Goal: Information Seeking & Learning: Check status

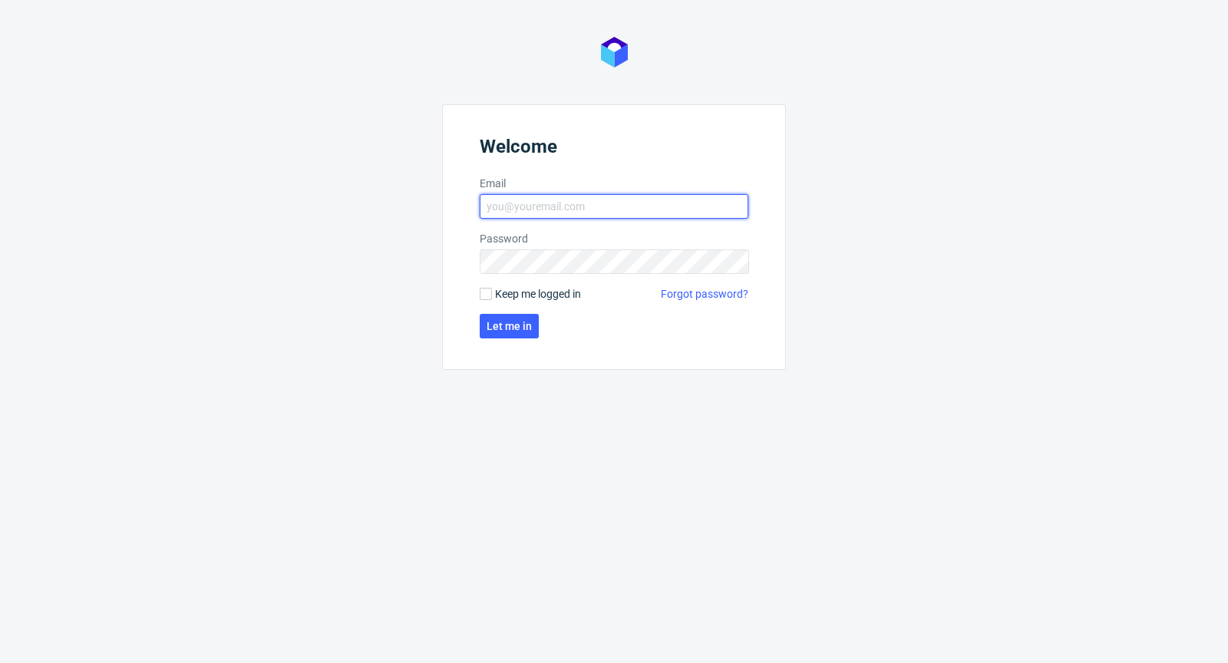
type input "[PERSON_NAME][EMAIL_ADDRESS][PERSON_NAME][DOMAIN_NAME]"
click at [505, 302] on form "Welcome Email [PERSON_NAME][EMAIL_ADDRESS][PERSON_NAME][DOMAIN_NAME] Password K…" at bounding box center [614, 237] width 344 height 266
click at [506, 291] on span "Keep me logged in" at bounding box center [538, 293] width 86 height 15
click at [492, 291] on input "Keep me logged in" at bounding box center [486, 294] width 12 height 12
checkbox input "true"
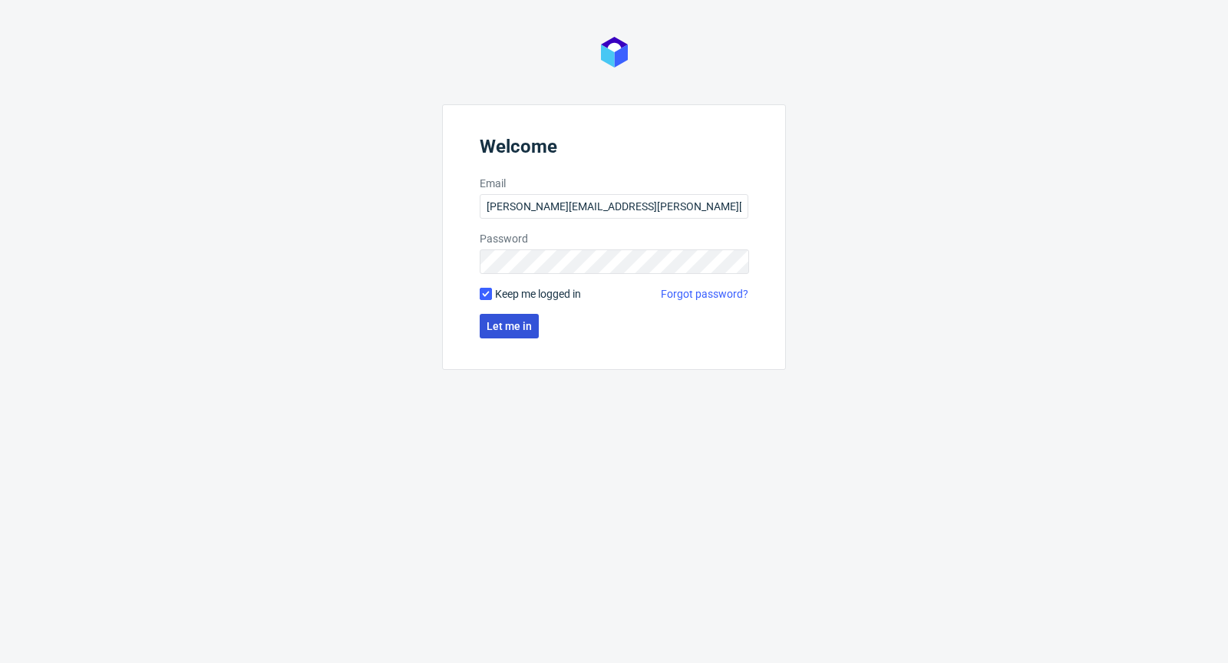
click at [503, 317] on button "Let me in" at bounding box center [509, 326] width 59 height 25
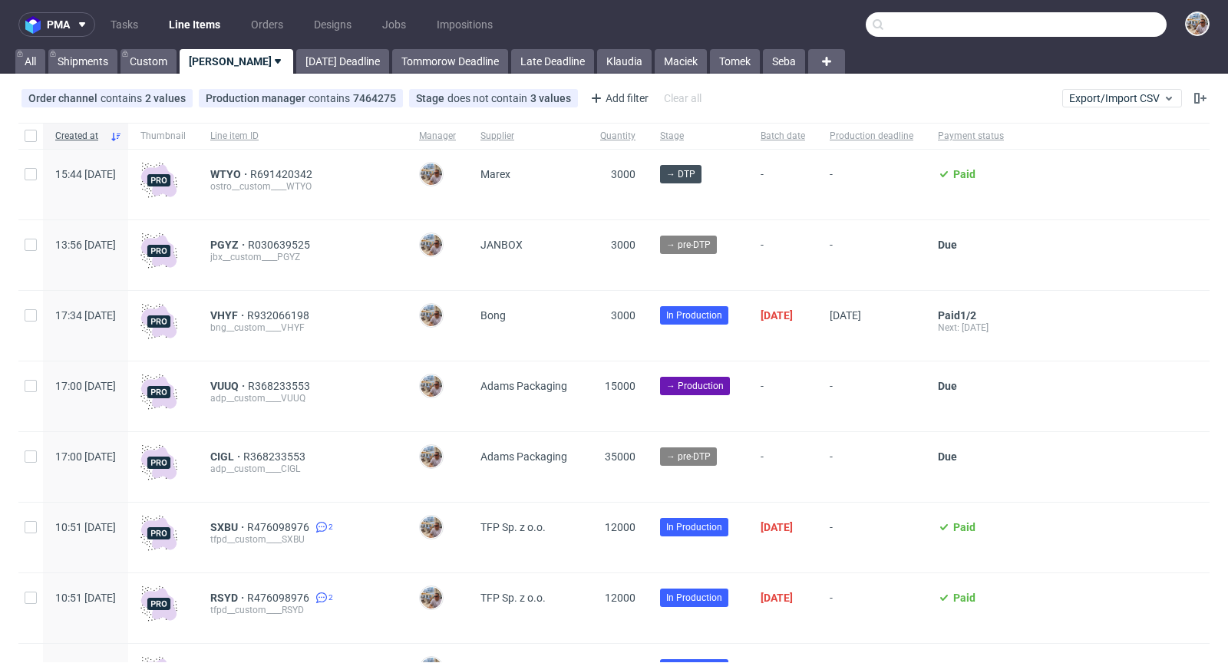
click at [1108, 28] on input "text" at bounding box center [1016, 24] width 301 height 25
paste input "YRGS"
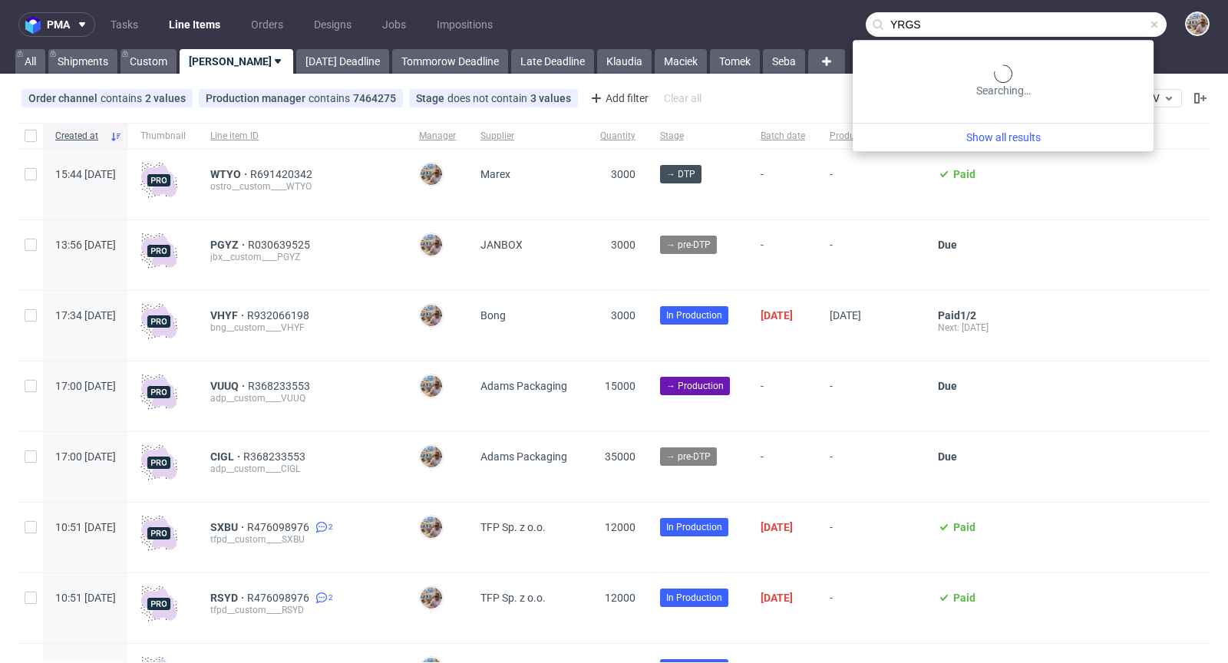
type input "YRGS"
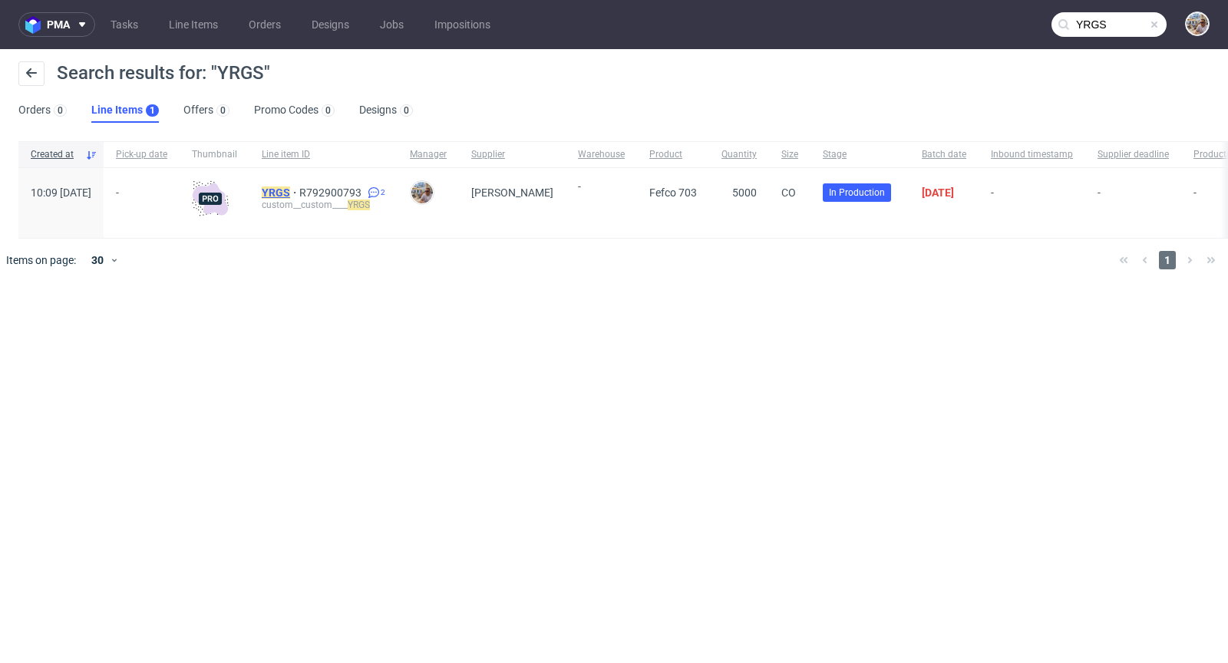
click at [290, 186] on mark "YRGS" at bounding box center [276, 192] width 28 height 12
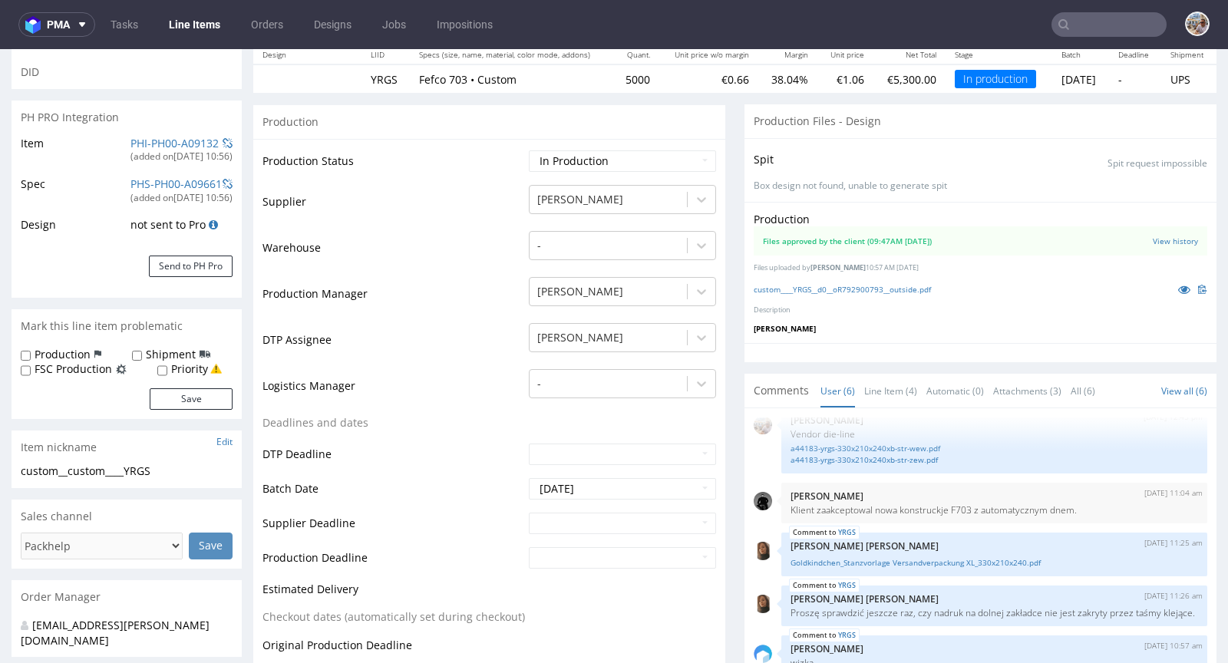
scroll to position [411, 0]
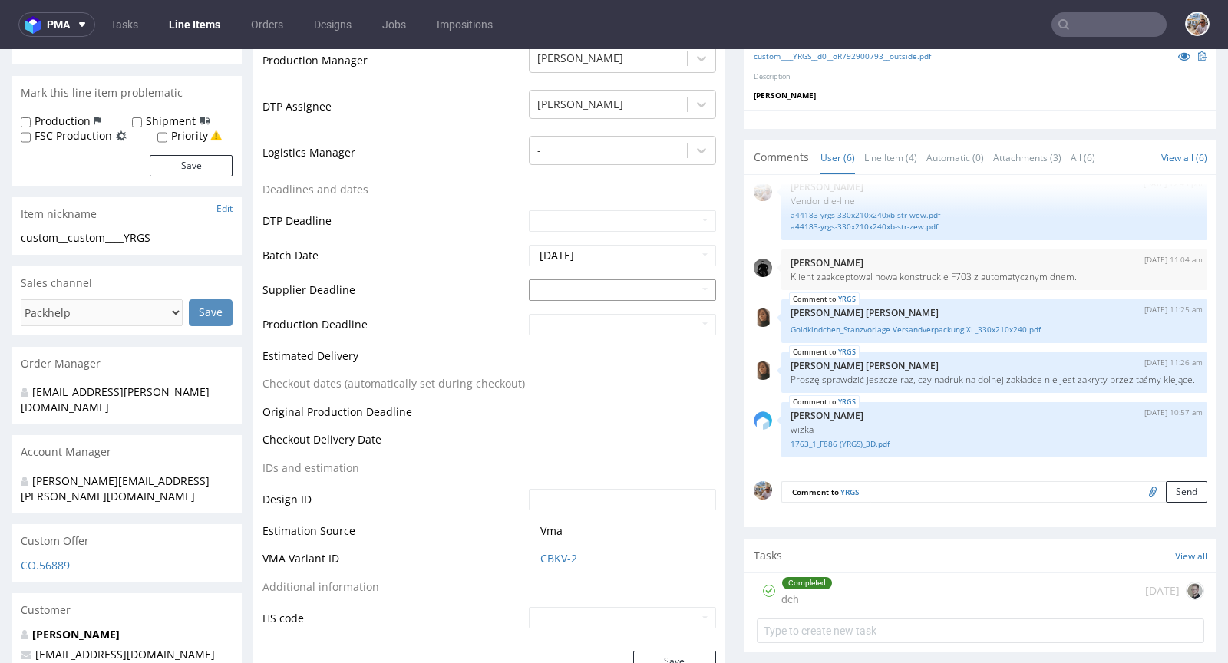
click at [587, 282] on input "text" at bounding box center [622, 289] width 187 height 21
click at [612, 242] on td "29" at bounding box center [609, 242] width 24 height 23
type input "2025-10-29"
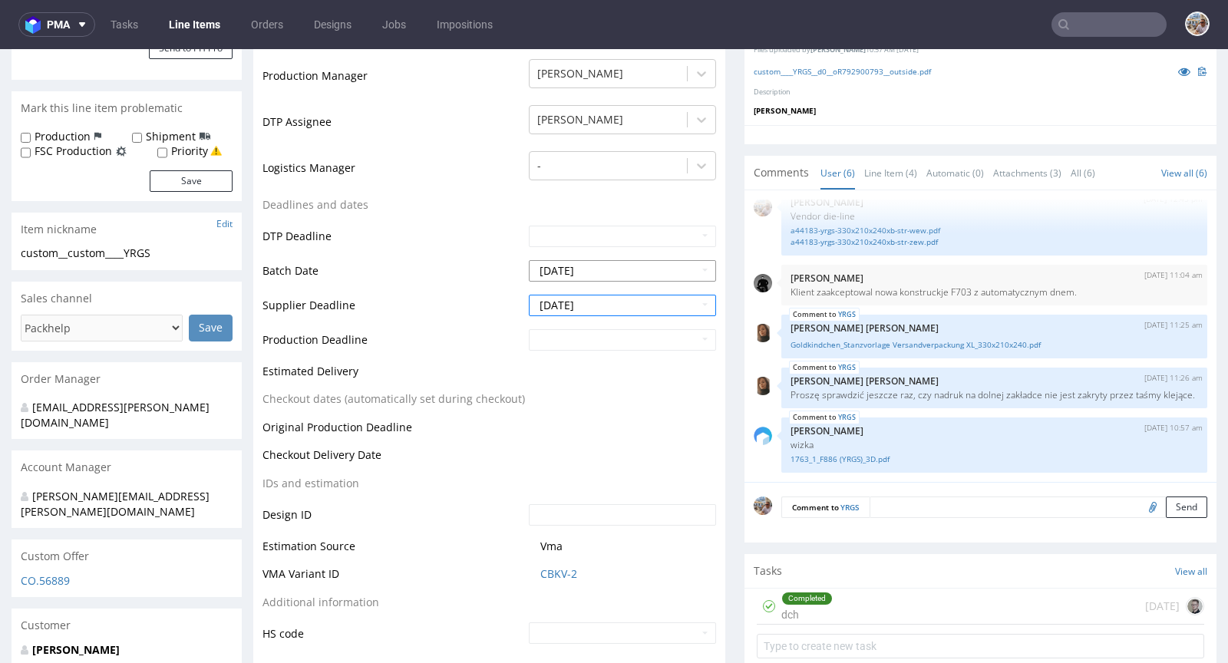
scroll to position [273, 0]
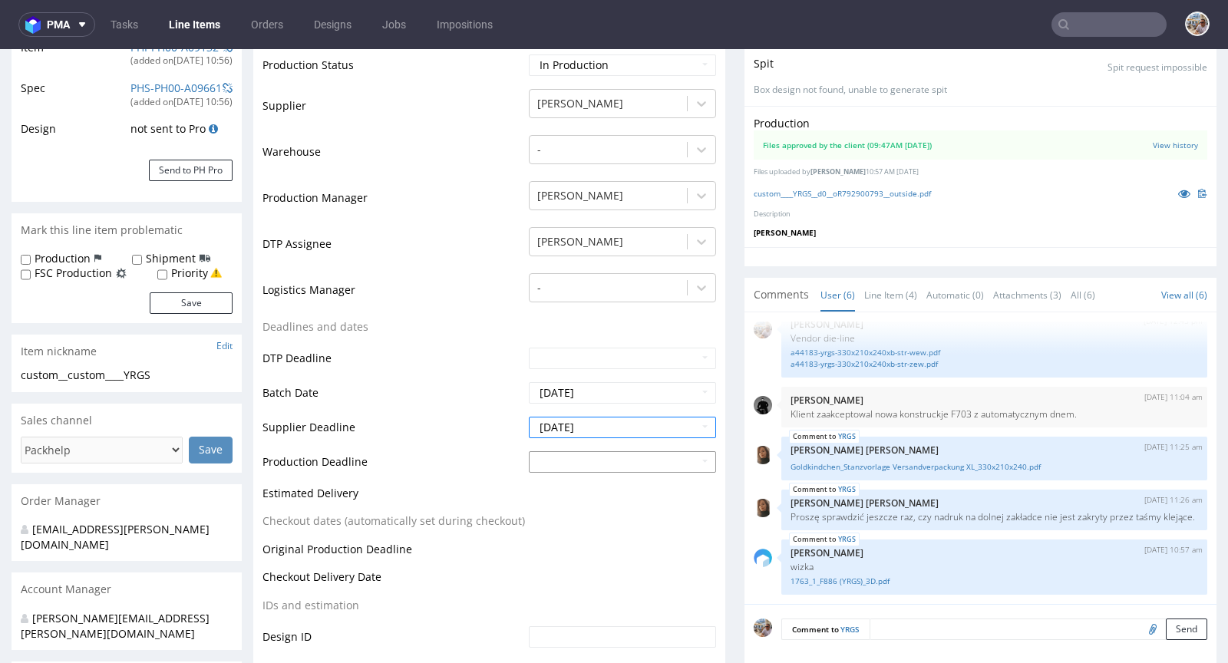
click at [556, 460] on input "text" at bounding box center [622, 461] width 187 height 21
click at [648, 411] on td "31" at bounding box center [655, 414] width 23 height 23
type input "2025-10-31"
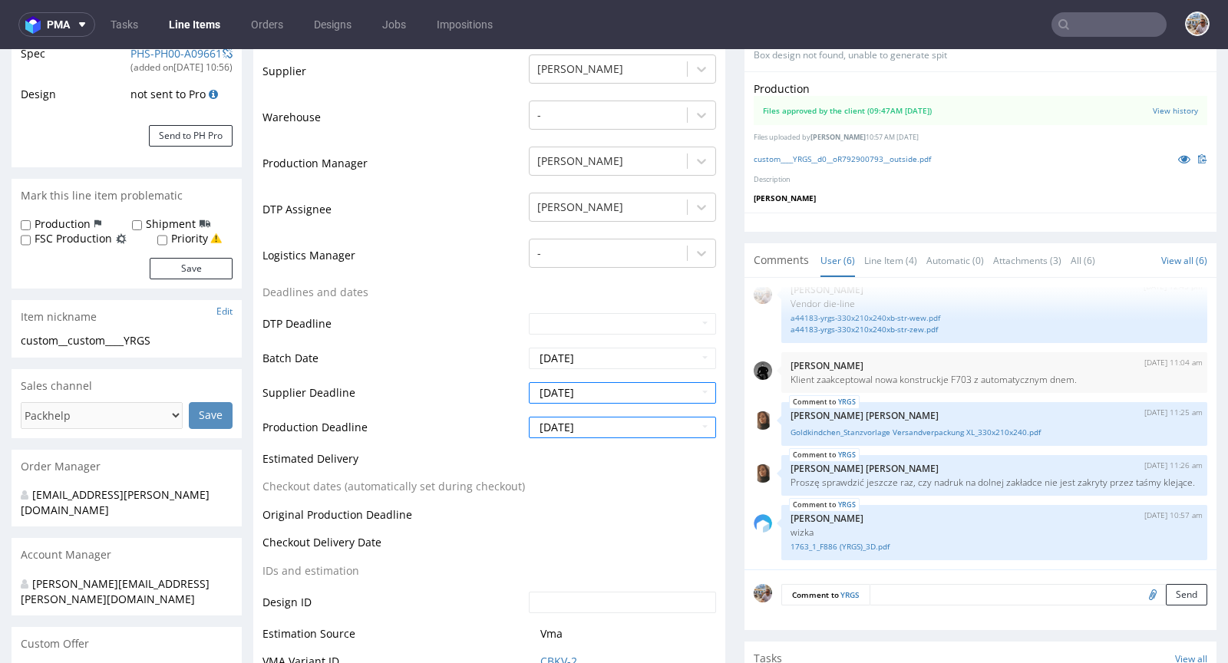
scroll to position [532, 0]
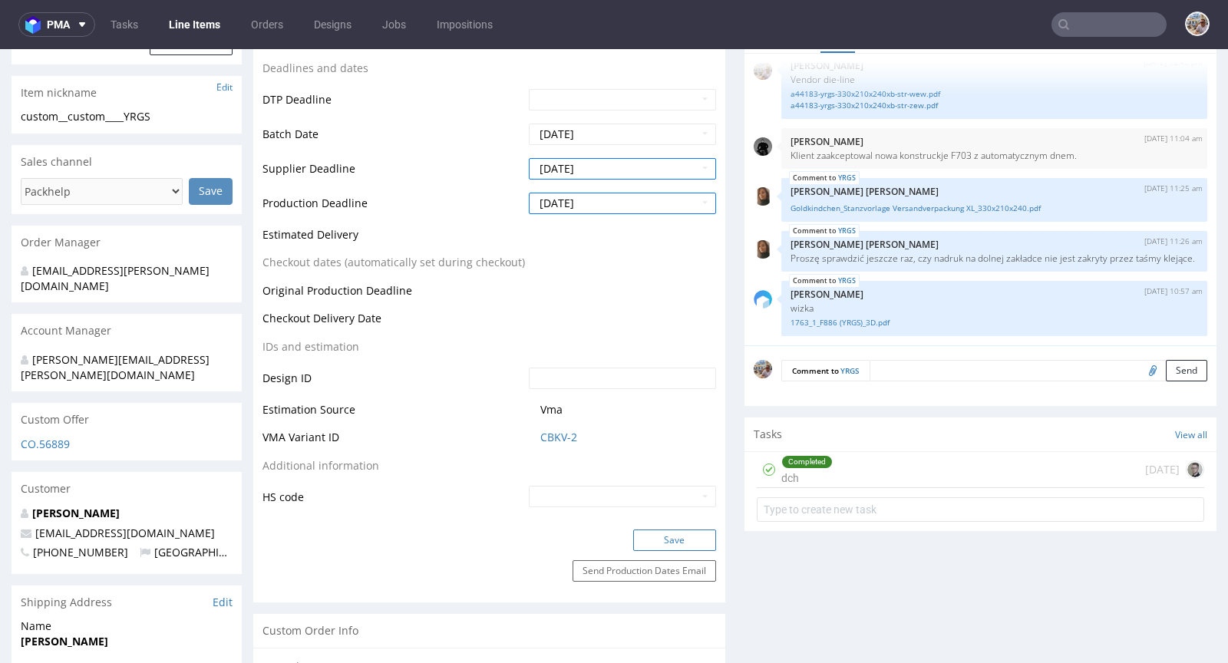
click at [665, 529] on button "Save" at bounding box center [674, 539] width 83 height 21
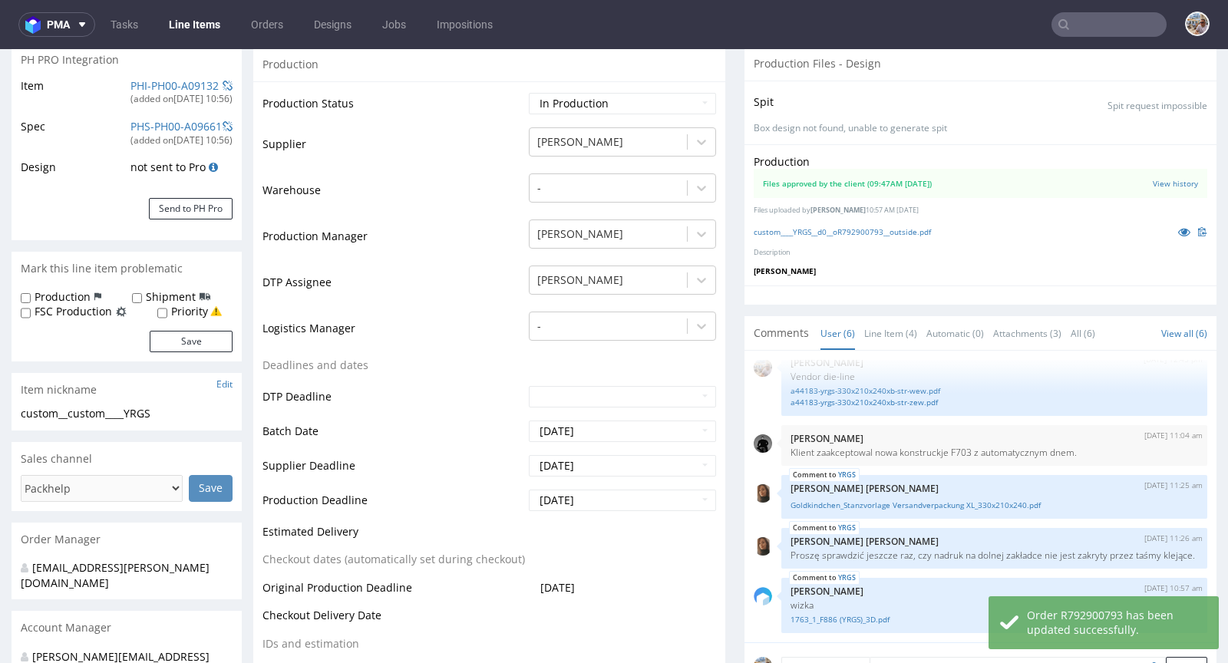
scroll to position [0, 0]
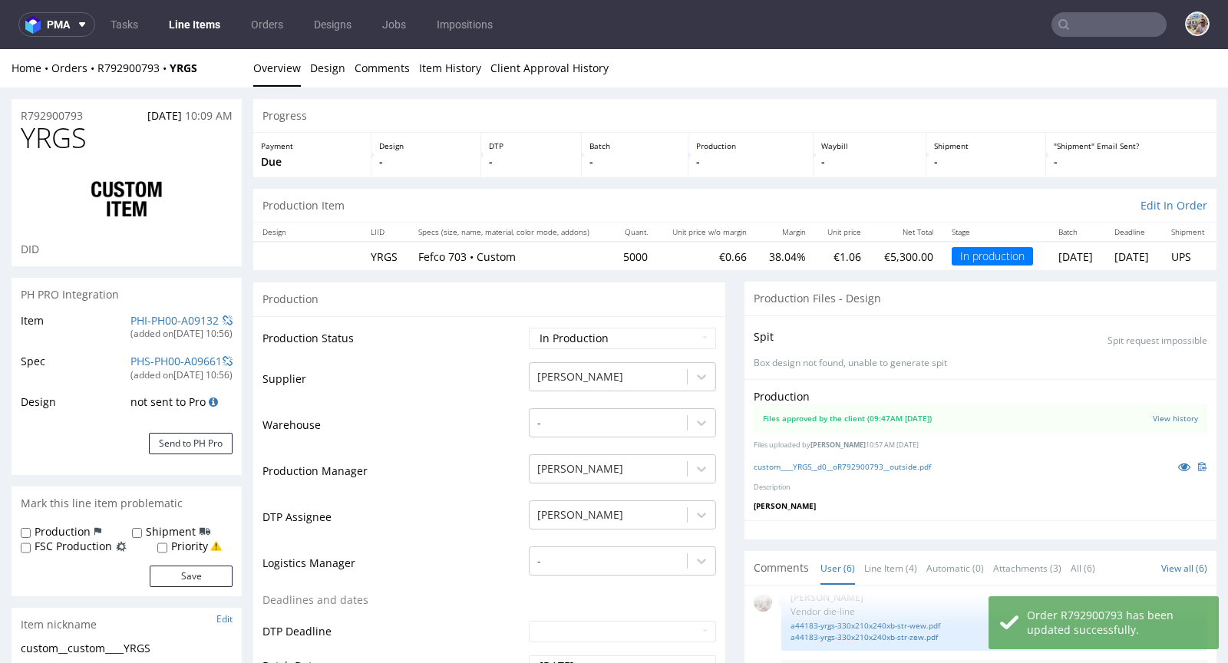
click at [1082, 24] on input "text" at bounding box center [1108, 24] width 115 height 25
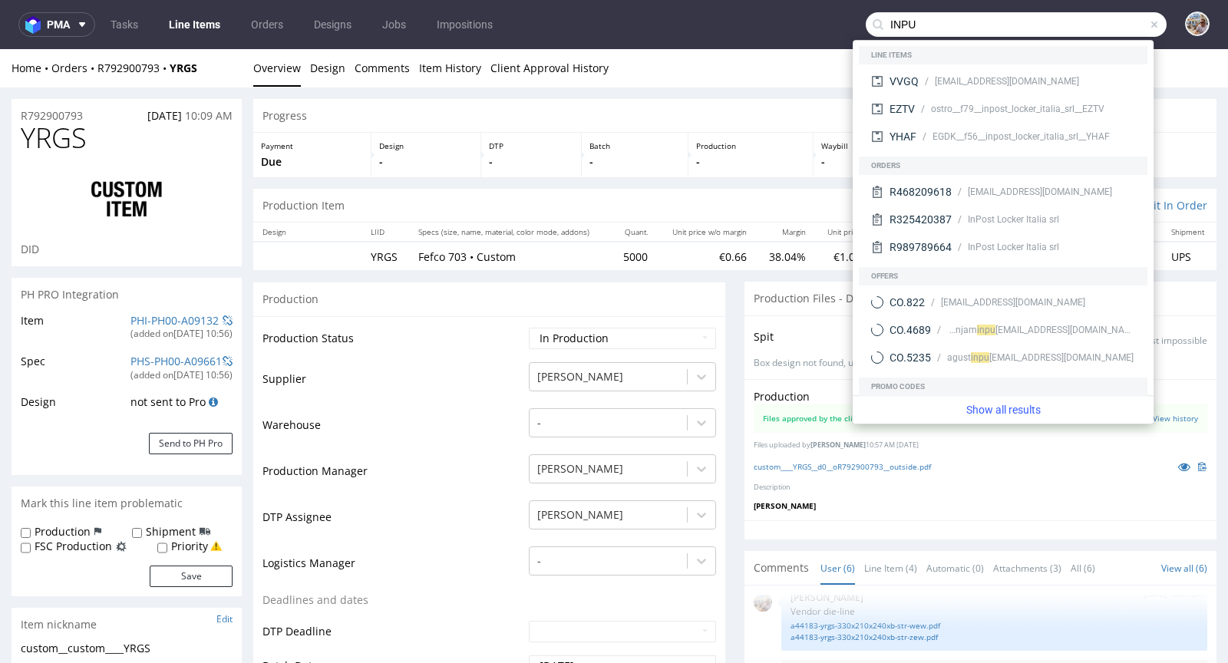
type input "INPU"
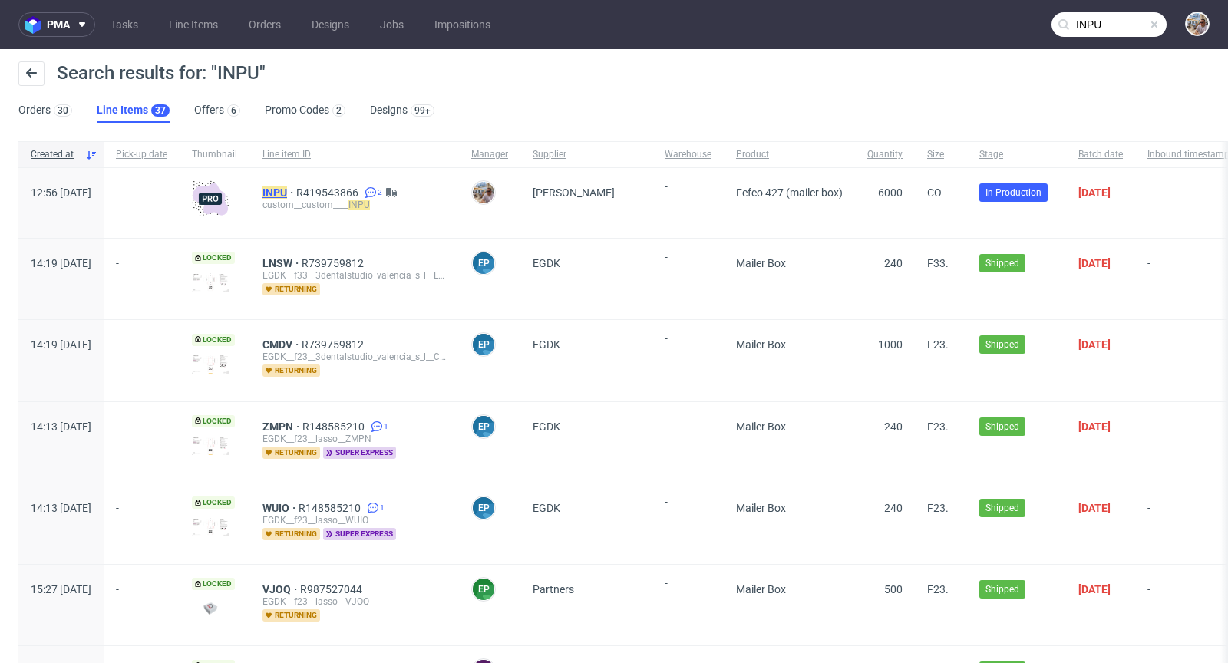
click at [287, 186] on mark "INPU" at bounding box center [274, 192] width 25 height 12
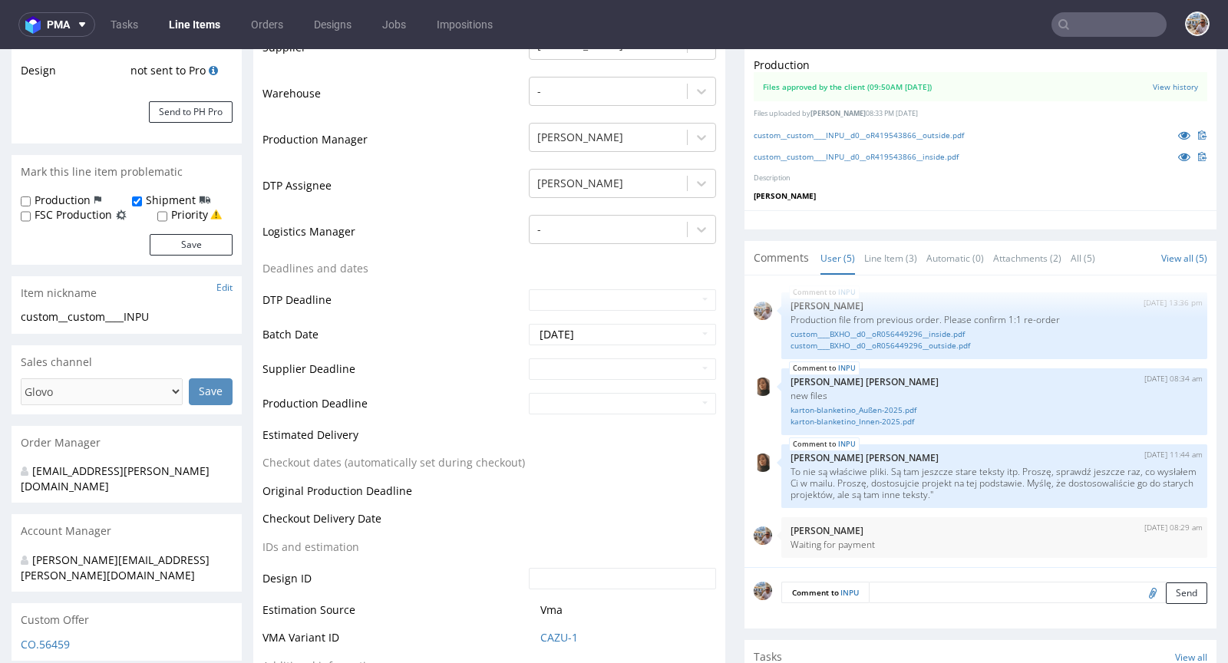
scroll to position [367, 0]
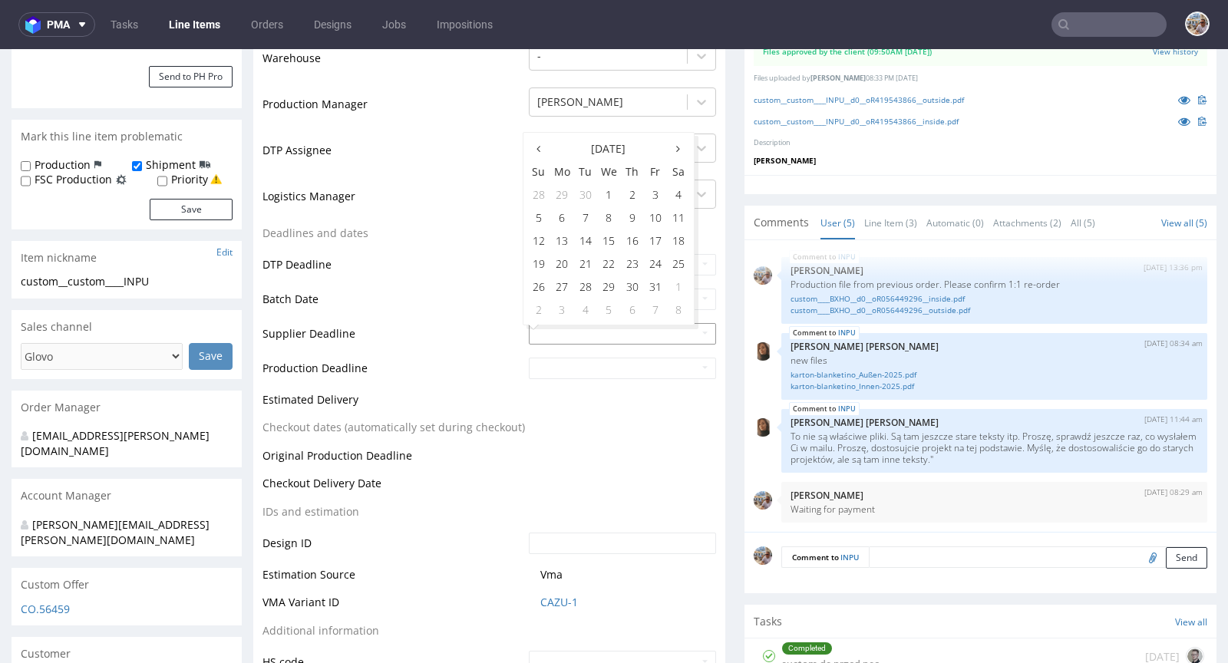
click at [553, 333] on input "text" at bounding box center [622, 333] width 187 height 21
click at [625, 261] on td "23" at bounding box center [632, 263] width 23 height 23
type input "2025-10-23"
click at [556, 364] on input "text" at bounding box center [622, 368] width 187 height 21
click at [568, 315] on td "27" at bounding box center [562, 320] width 24 height 23
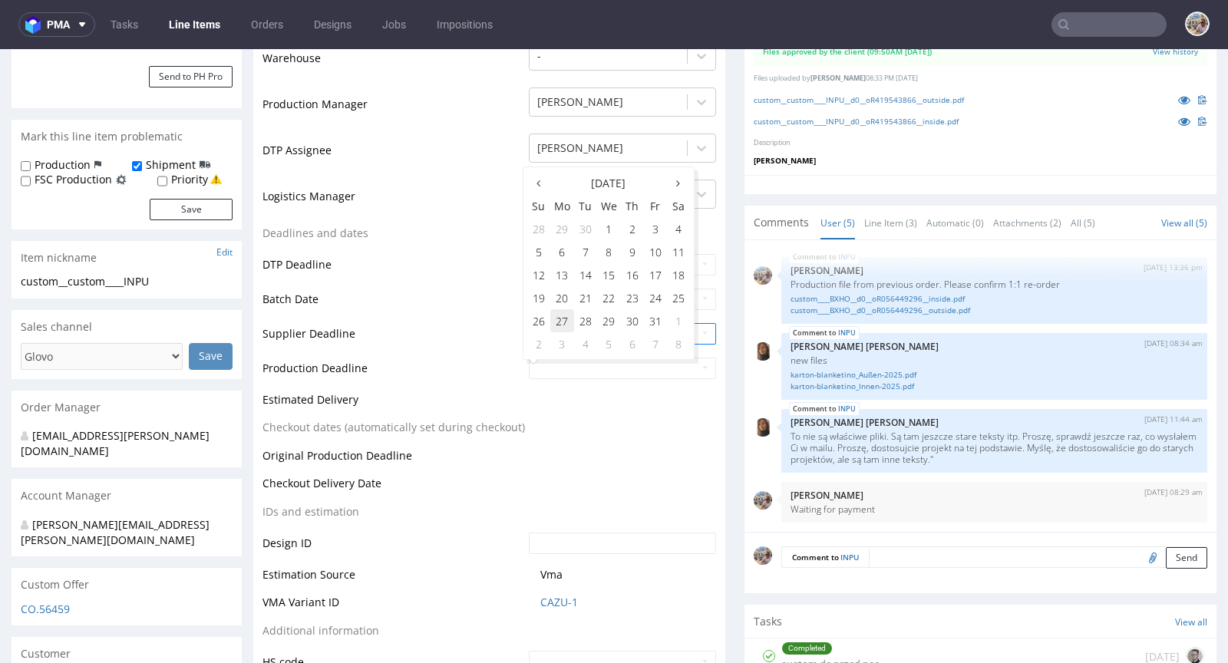
type input "2025-10-27"
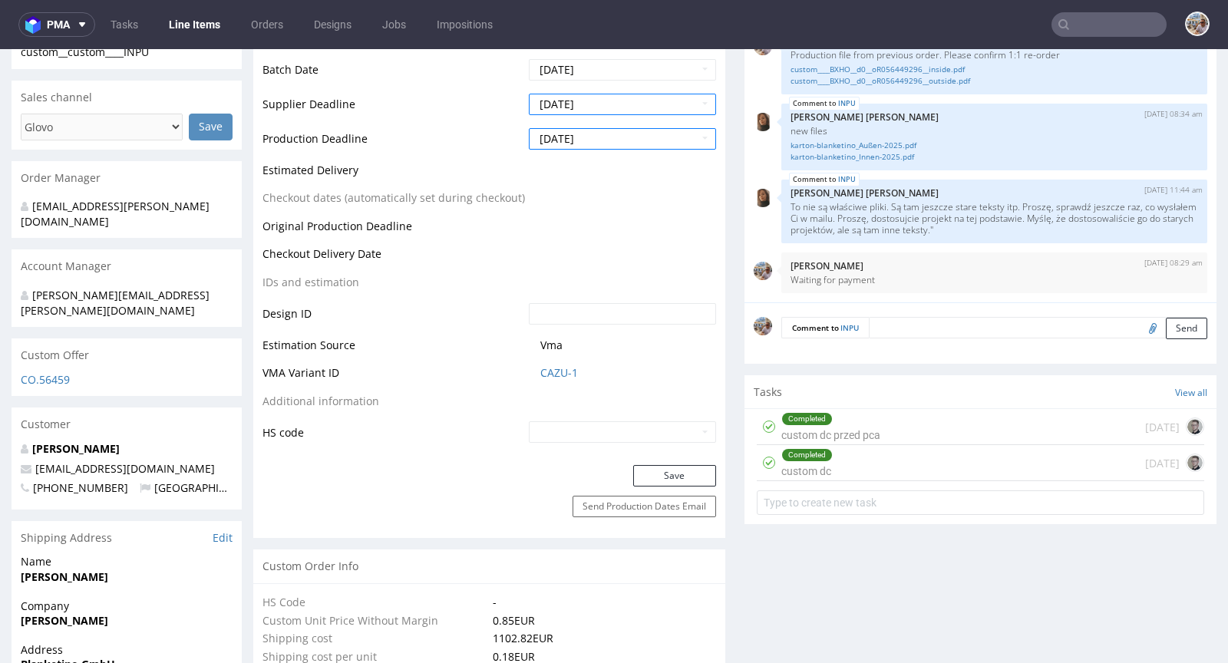
scroll to position [637, 0]
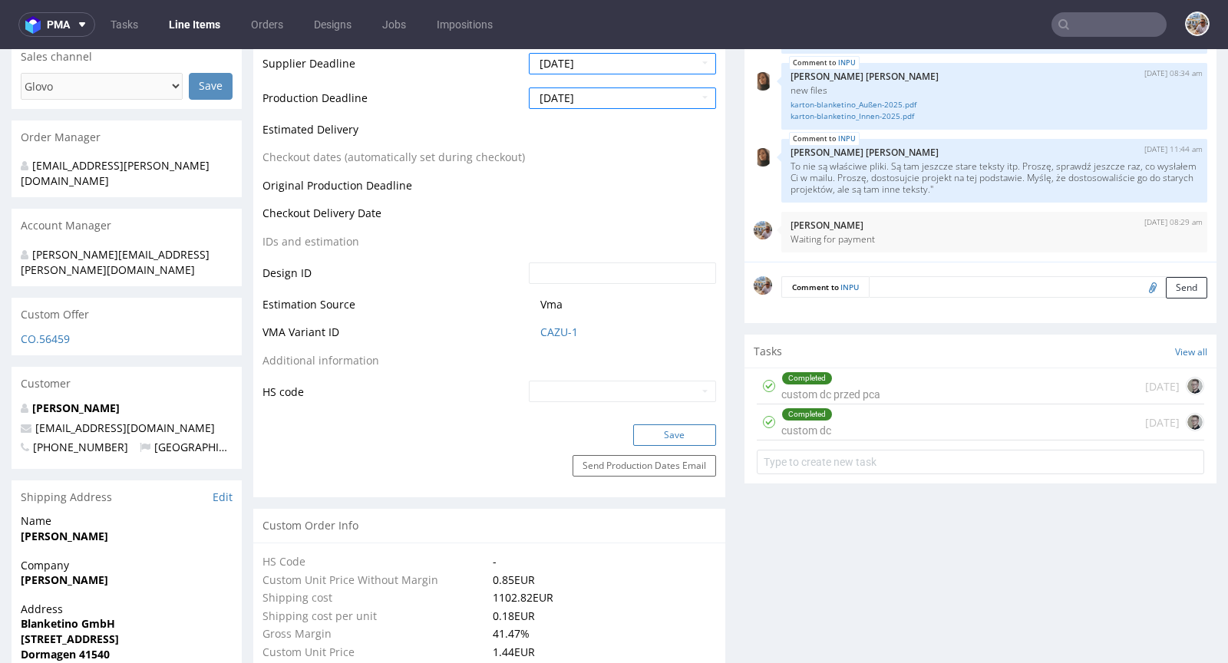
click at [675, 436] on button "Save" at bounding box center [674, 434] width 83 height 21
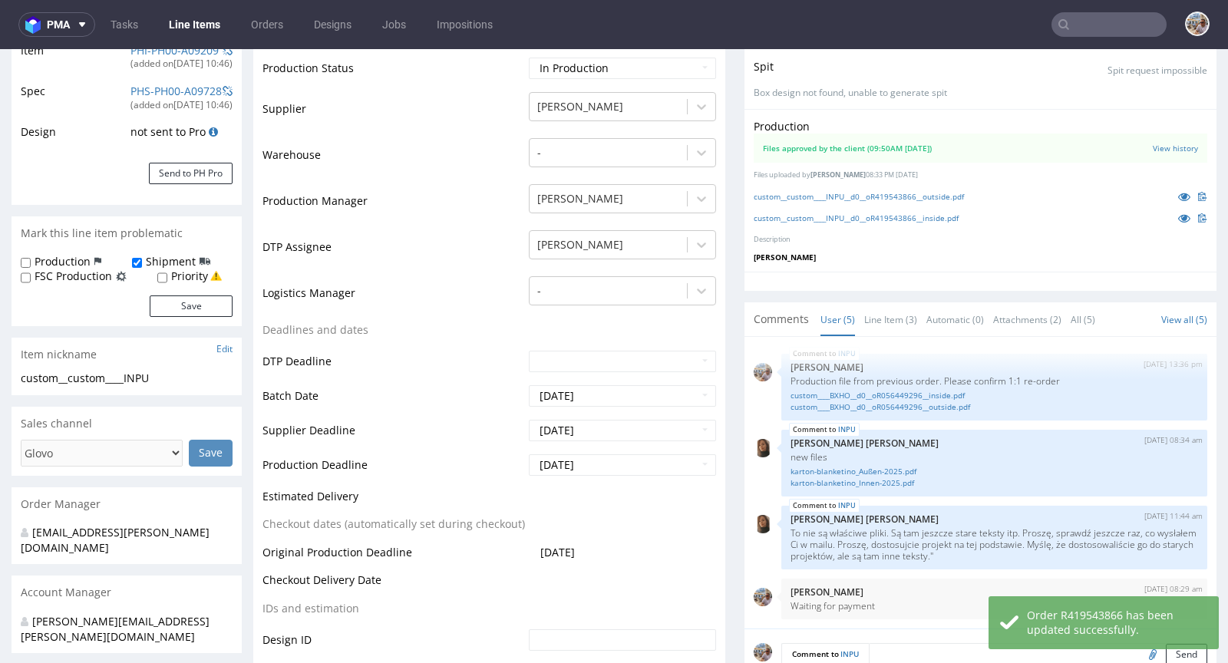
scroll to position [0, 0]
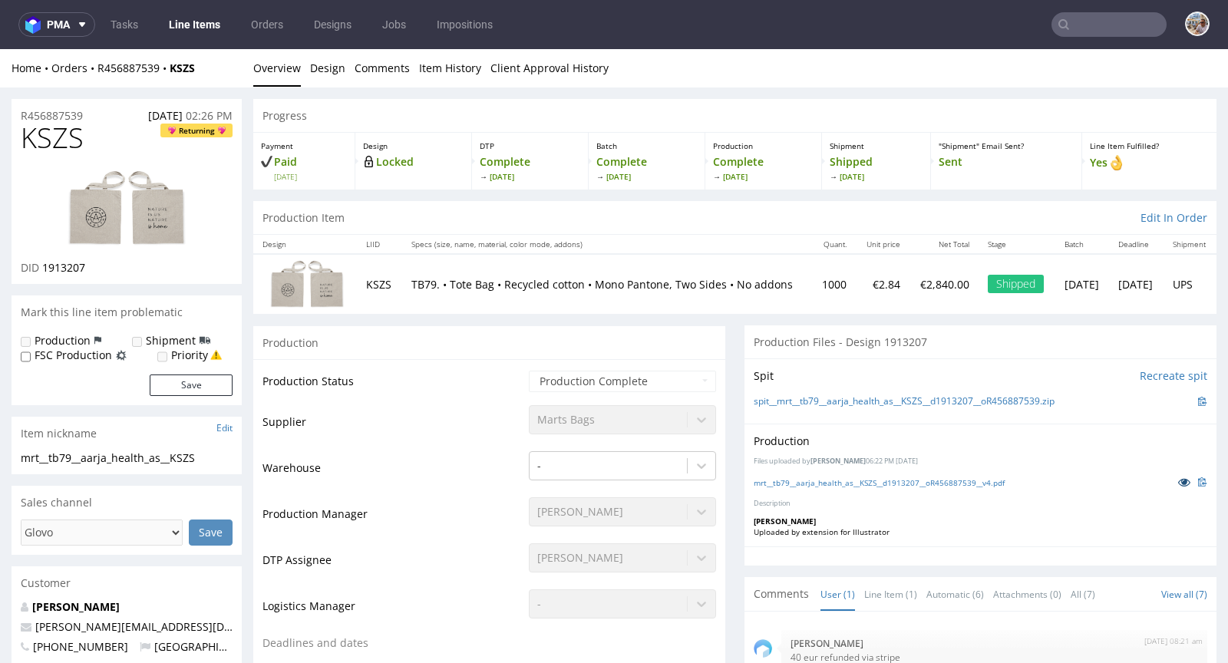
click at [1178, 478] on icon at bounding box center [1184, 482] width 12 height 11
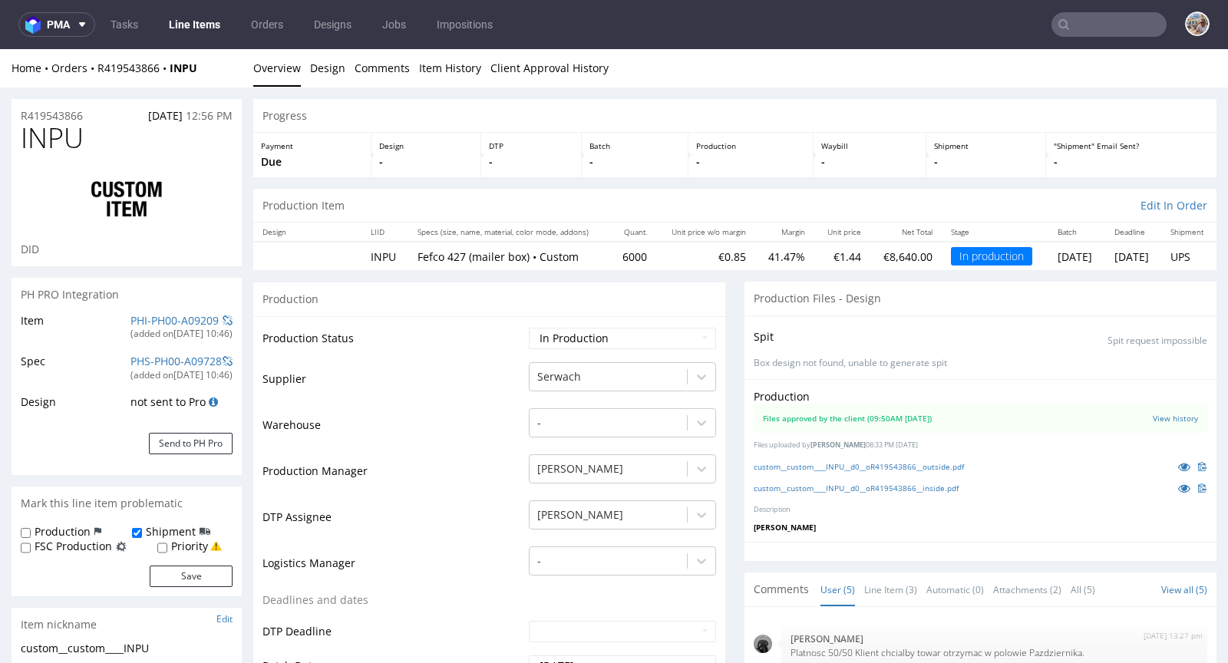
click at [1110, 31] on input "text" at bounding box center [1108, 24] width 115 height 25
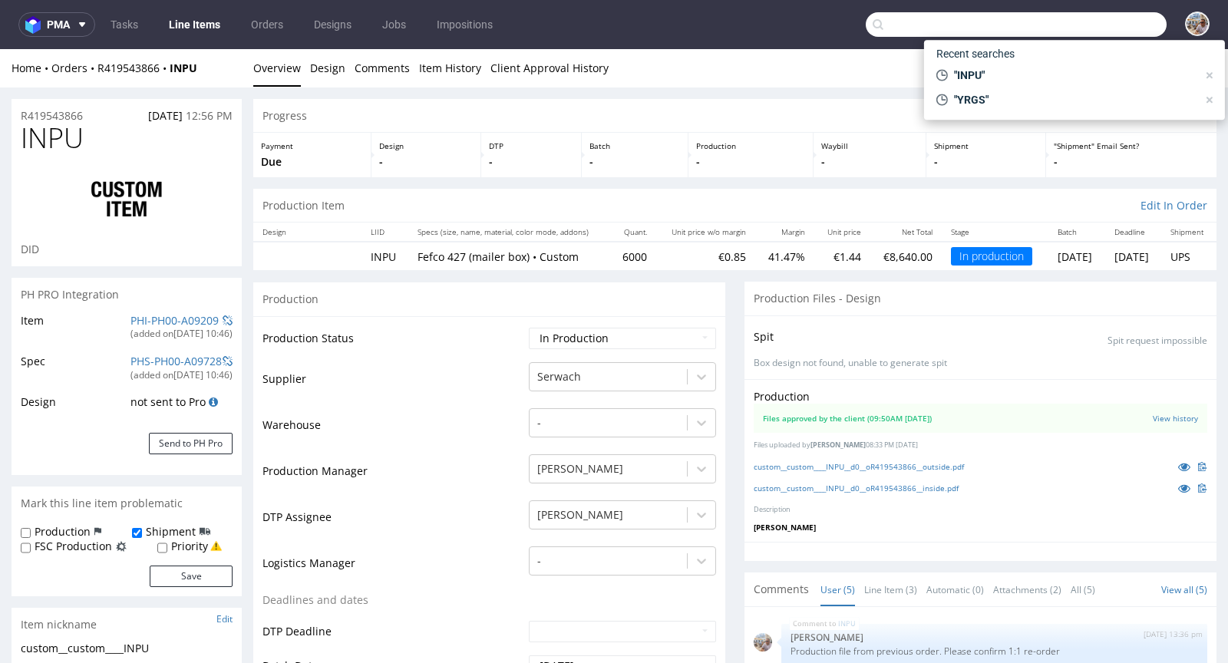
paste input "BXED"
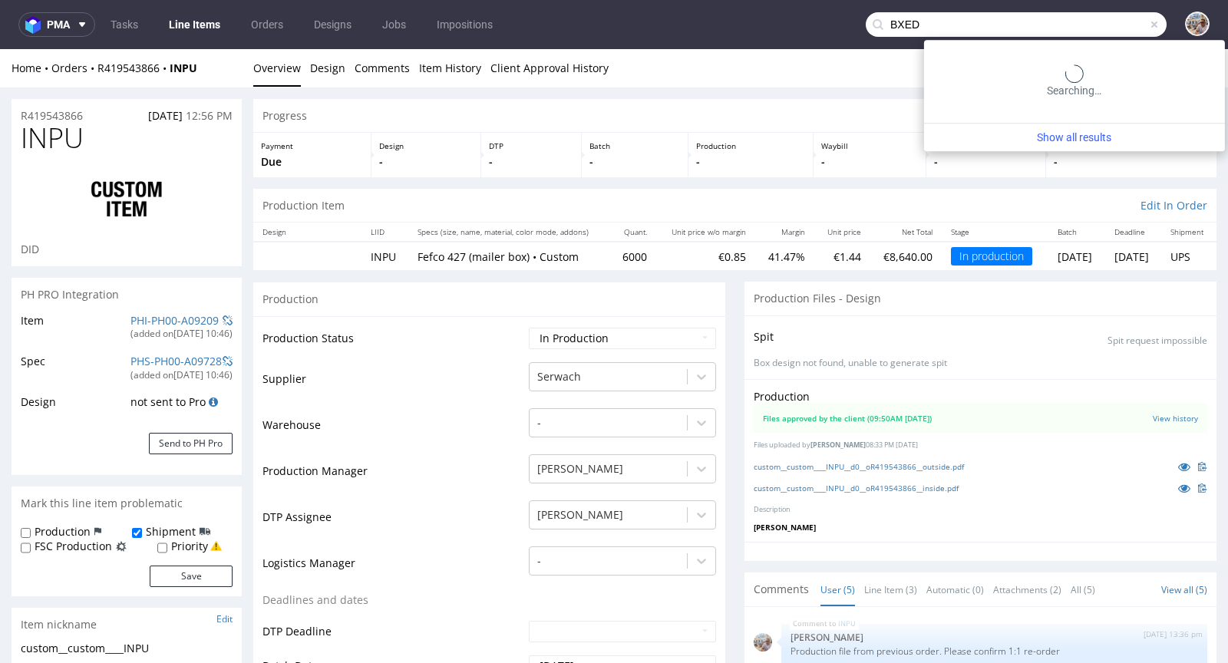
type input "BXED"
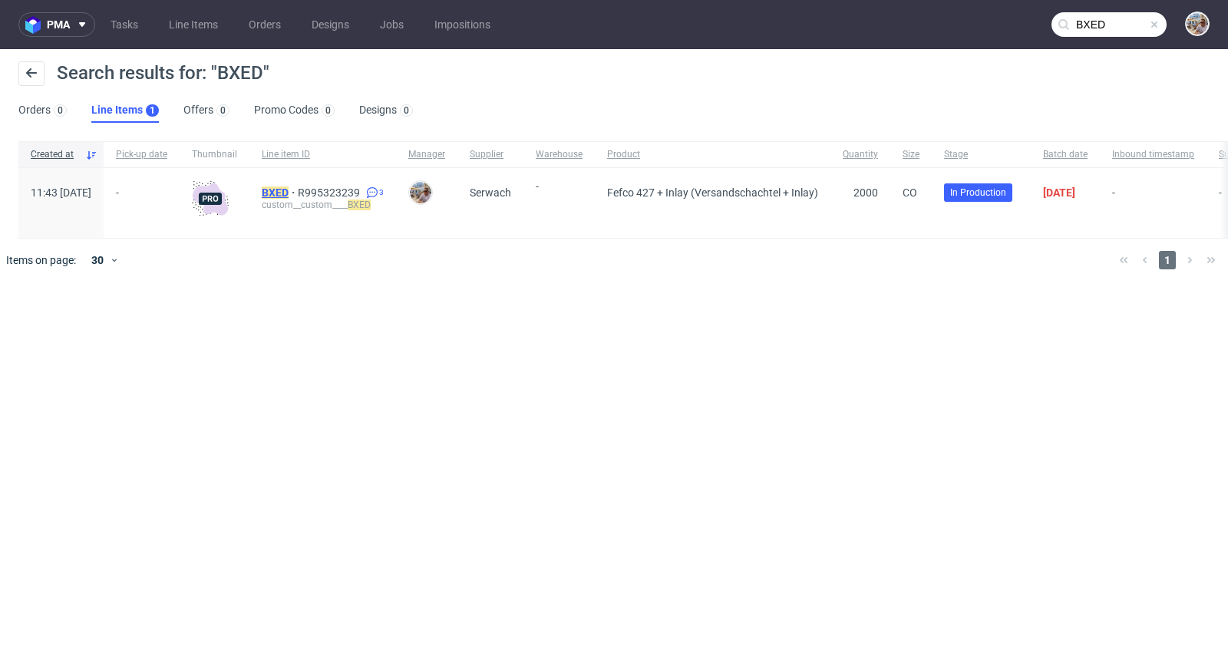
click at [289, 191] on mark "BXED" at bounding box center [275, 192] width 27 height 12
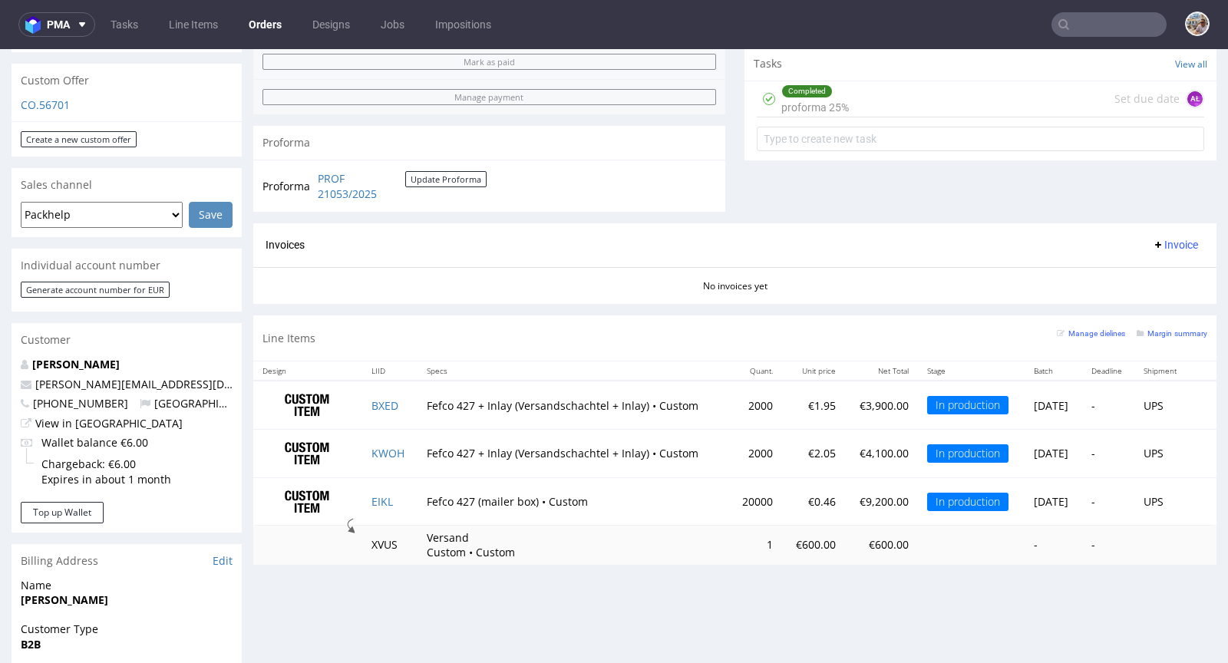
scroll to position [559, 0]
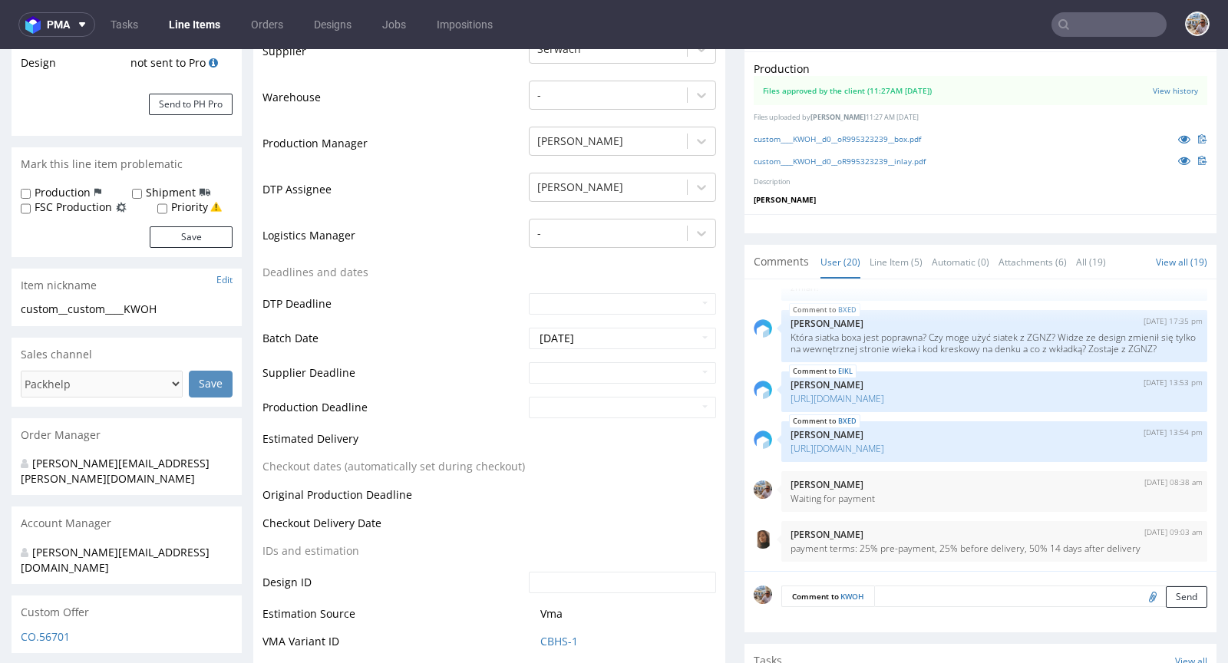
scroll to position [499, 0]
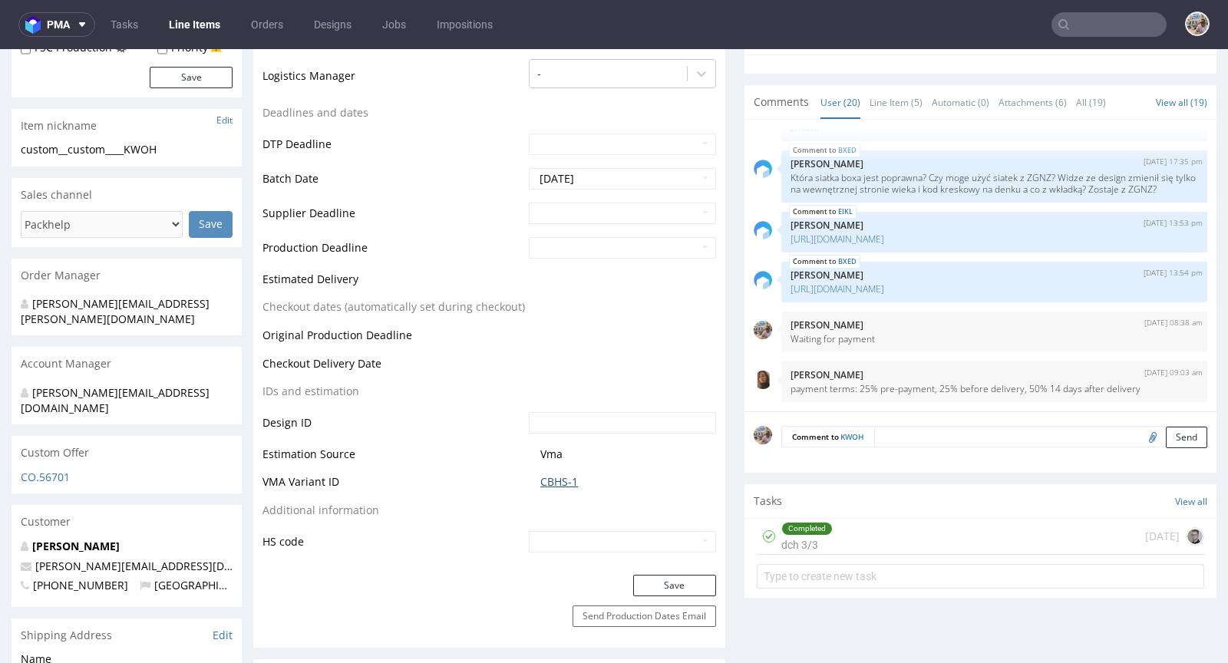
click at [556, 476] on link "CBHS-1" at bounding box center [559, 481] width 38 height 15
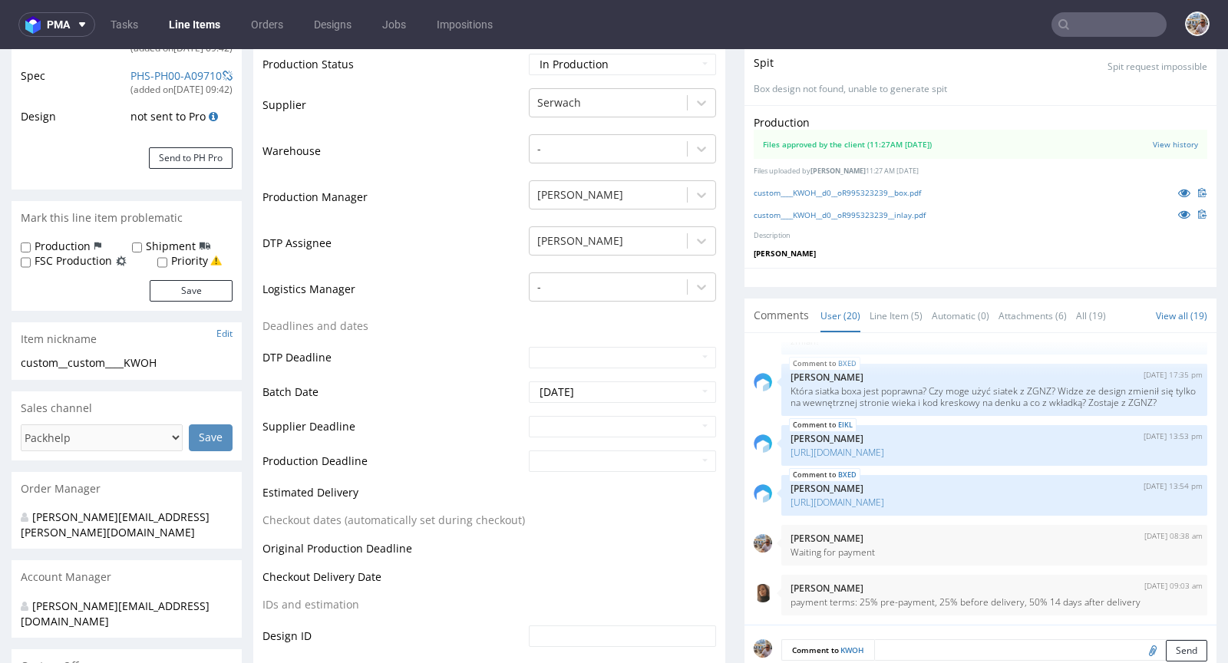
scroll to position [0, 0]
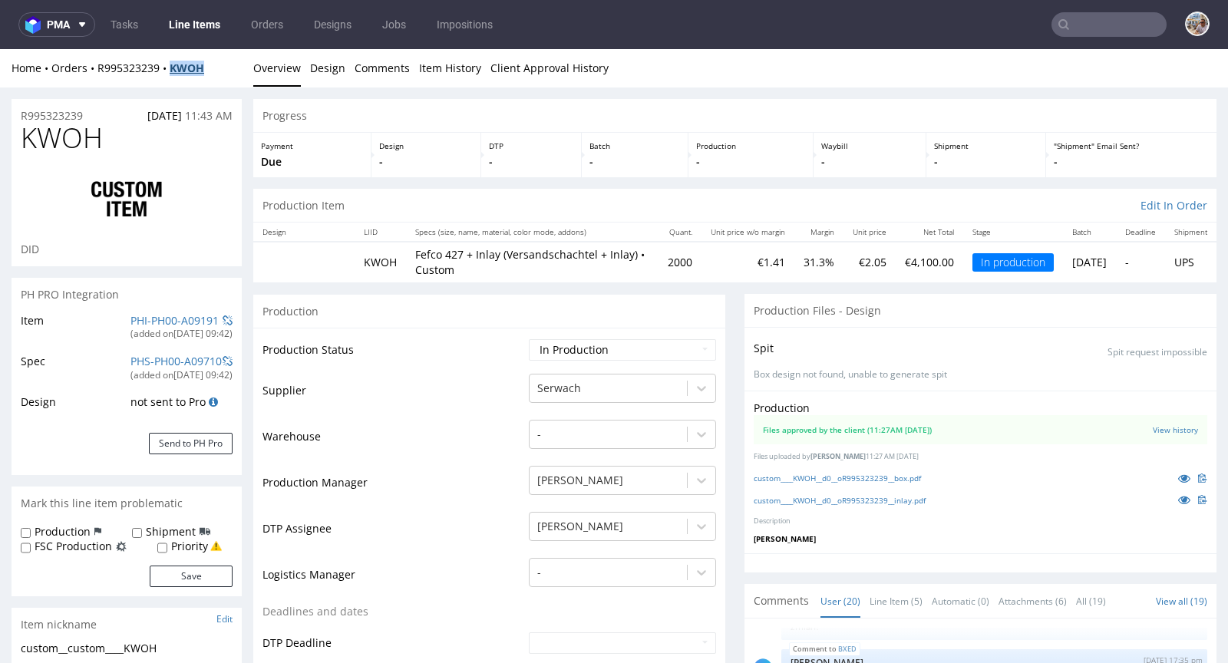
drag, startPoint x: 211, startPoint y: 68, endPoint x: 173, endPoint y: 68, distance: 37.6
click at [173, 68] on div "Home Orders R995323239 KWOH" at bounding box center [127, 68] width 230 height 15
copy strong "KWOH"
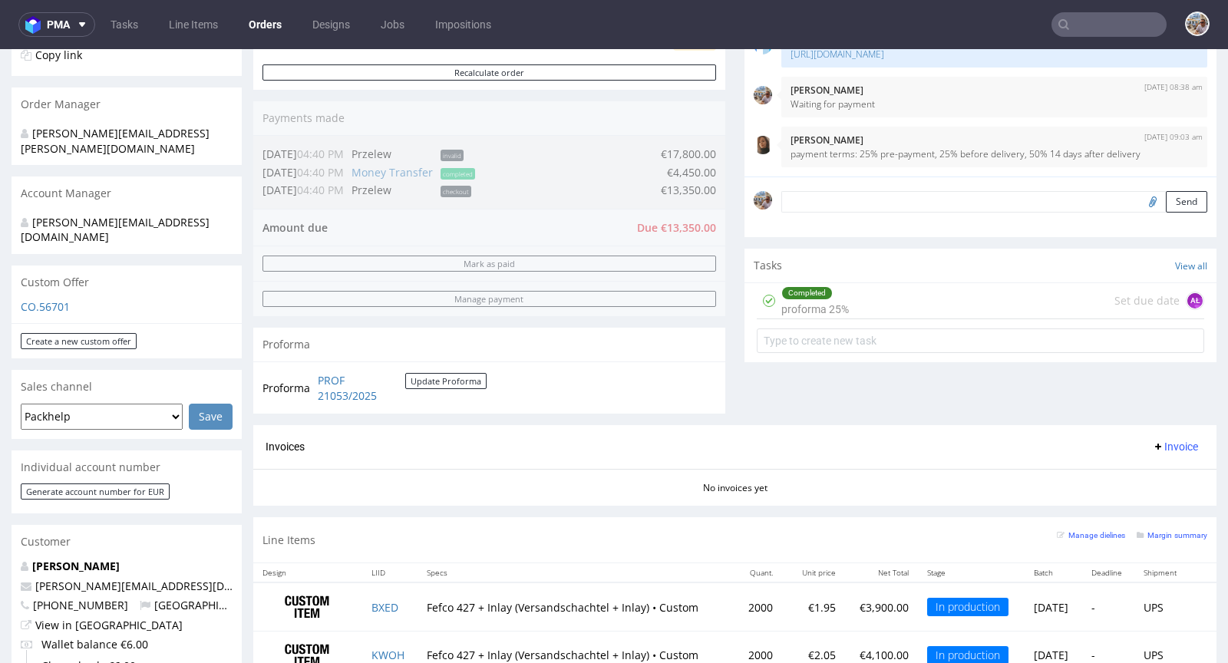
scroll to position [619, 0]
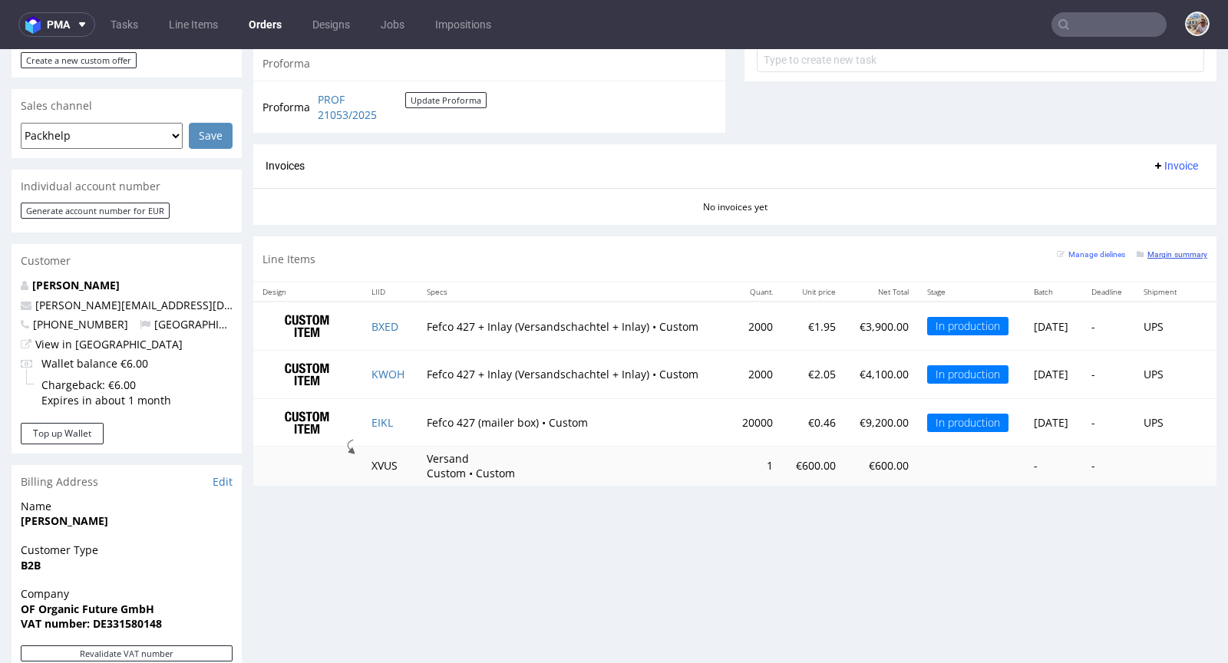
click at [1146, 250] on small "Margin summary" at bounding box center [1171, 254] width 71 height 8
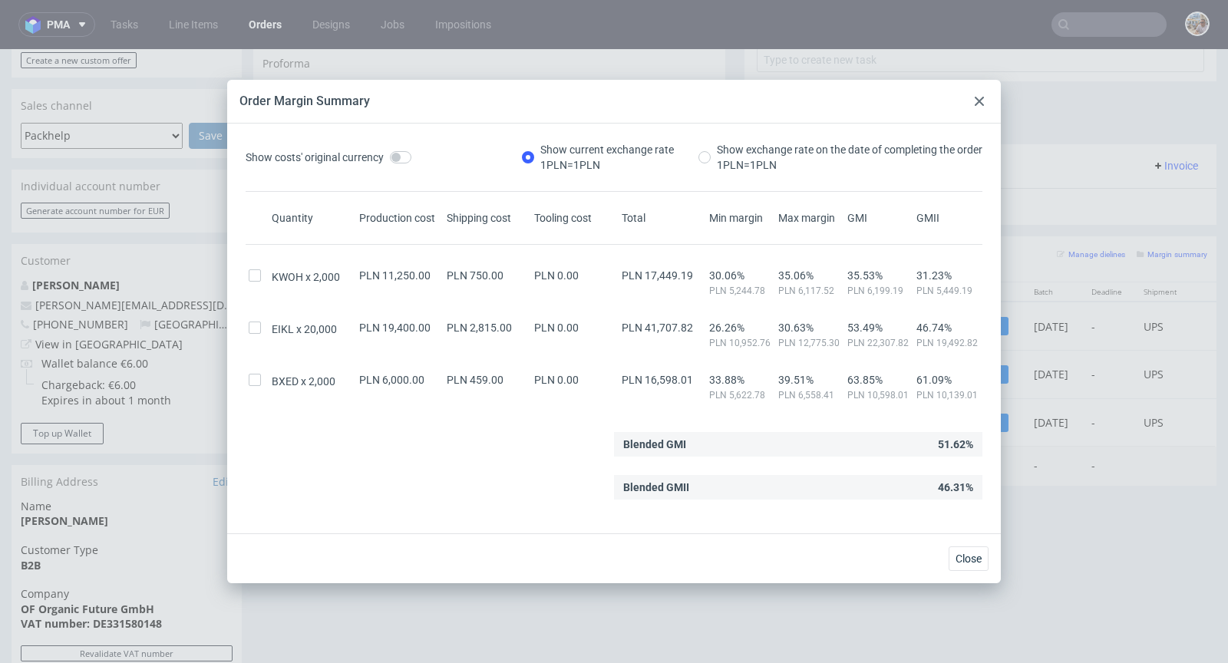
click at [985, 97] on div at bounding box center [979, 101] width 18 height 18
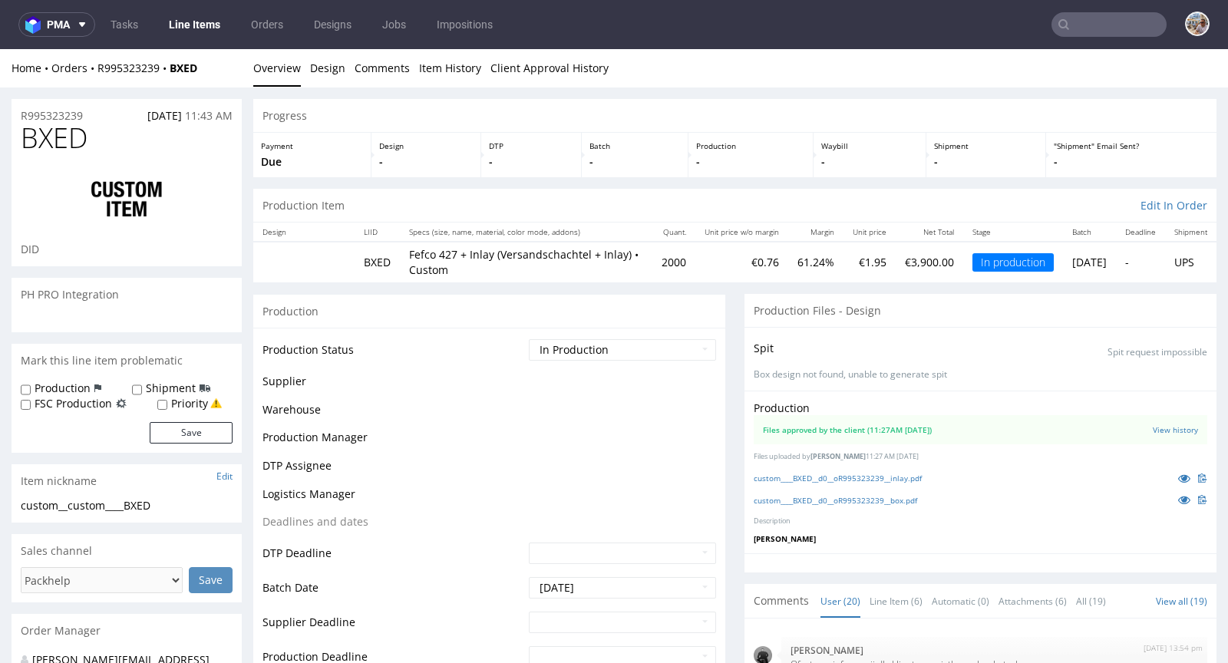
scroll to position [892, 0]
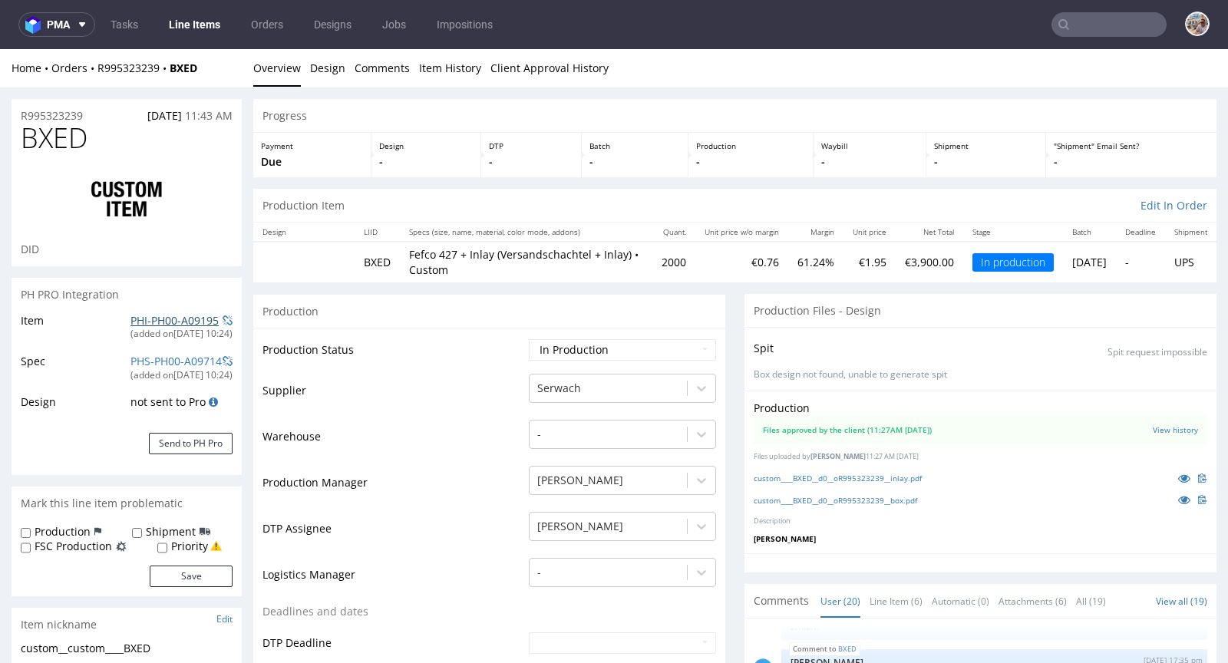
click at [190, 320] on link "PHI-PH00-A09195" at bounding box center [174, 320] width 88 height 15
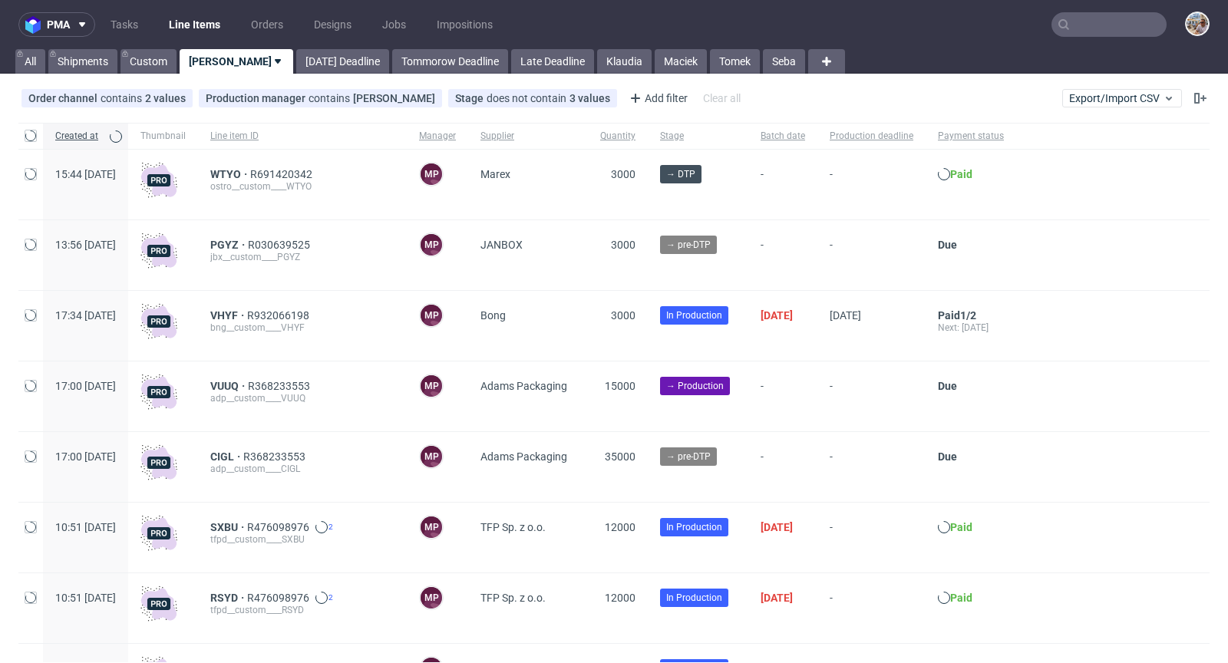
click at [1080, 26] on input "text" at bounding box center [1108, 24] width 115 height 25
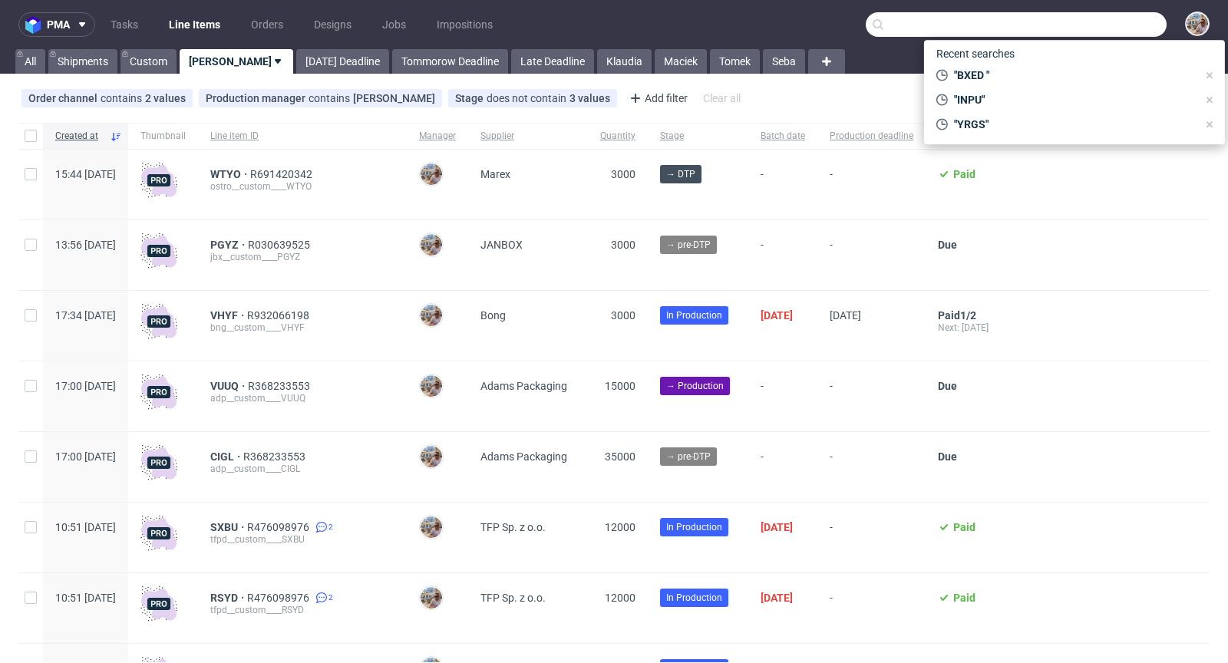
paste input "R995323239"
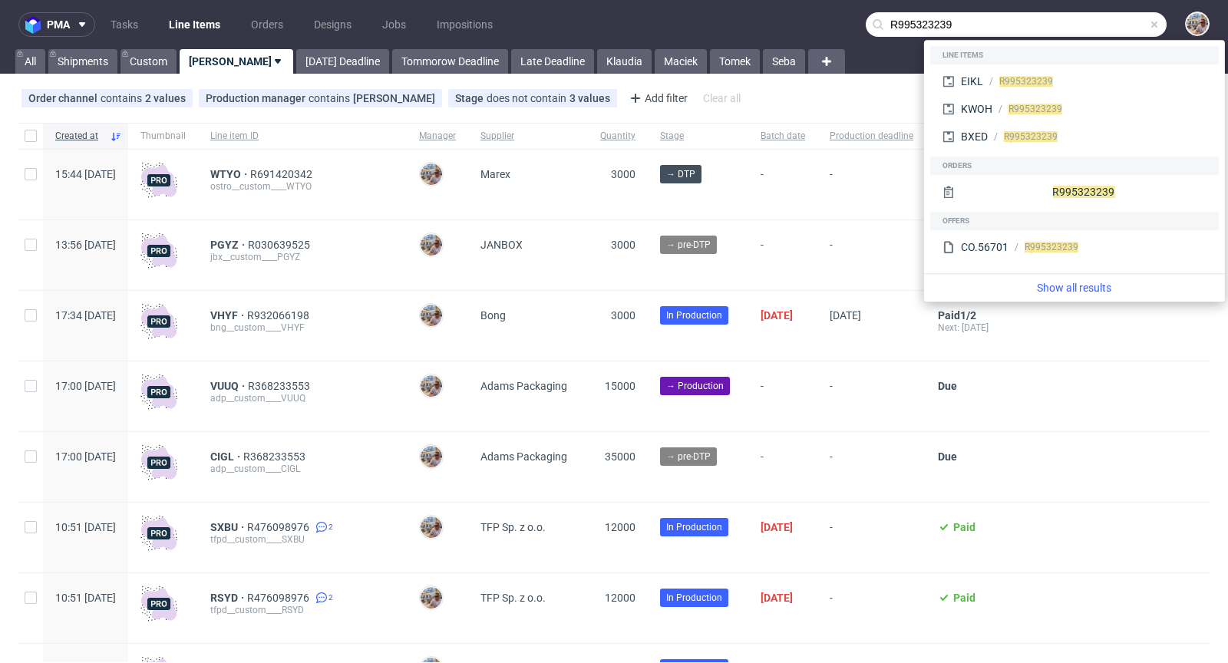
type input "R995323239"
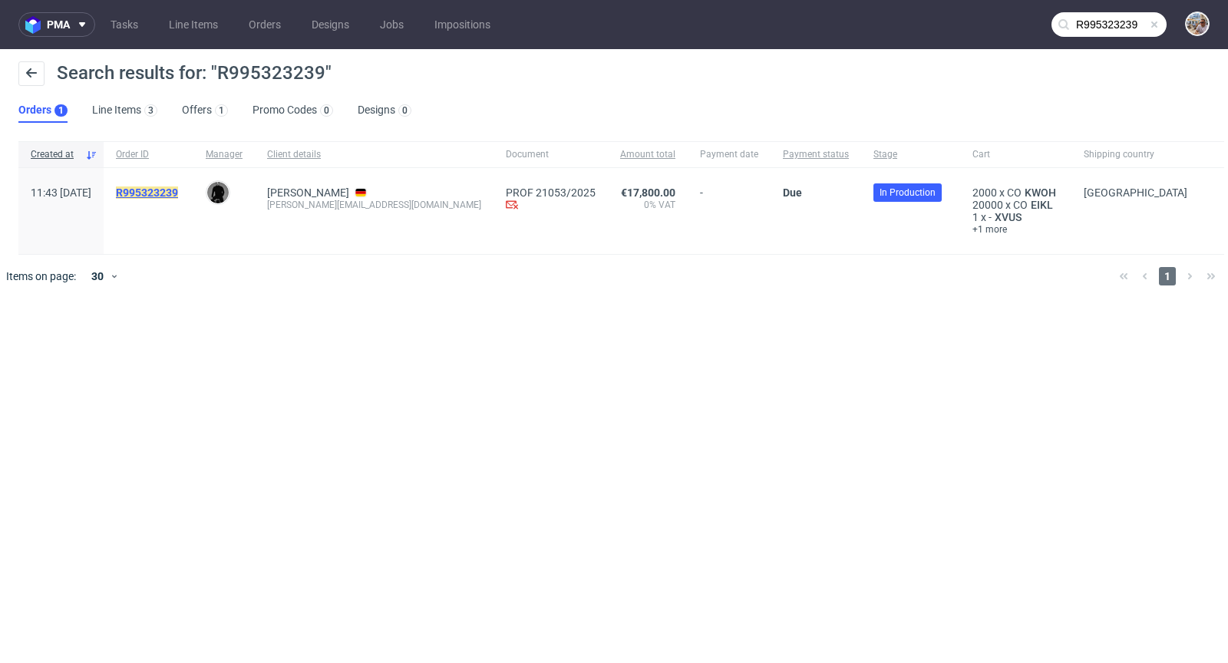
click at [178, 193] on mark "R995323239" at bounding box center [147, 192] width 62 height 12
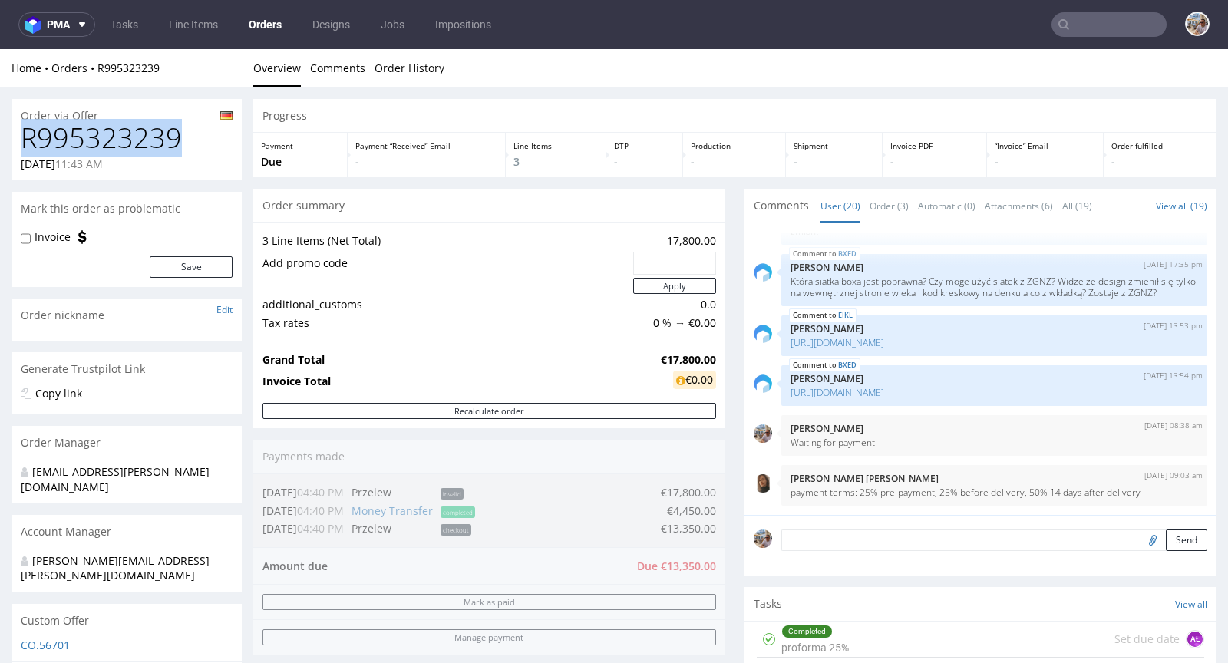
drag, startPoint x: 186, startPoint y: 139, endPoint x: 26, endPoint y: 139, distance: 160.4
click at [26, 139] on h1 "R995323239" at bounding box center [127, 138] width 212 height 31
copy h1 "R995323239"
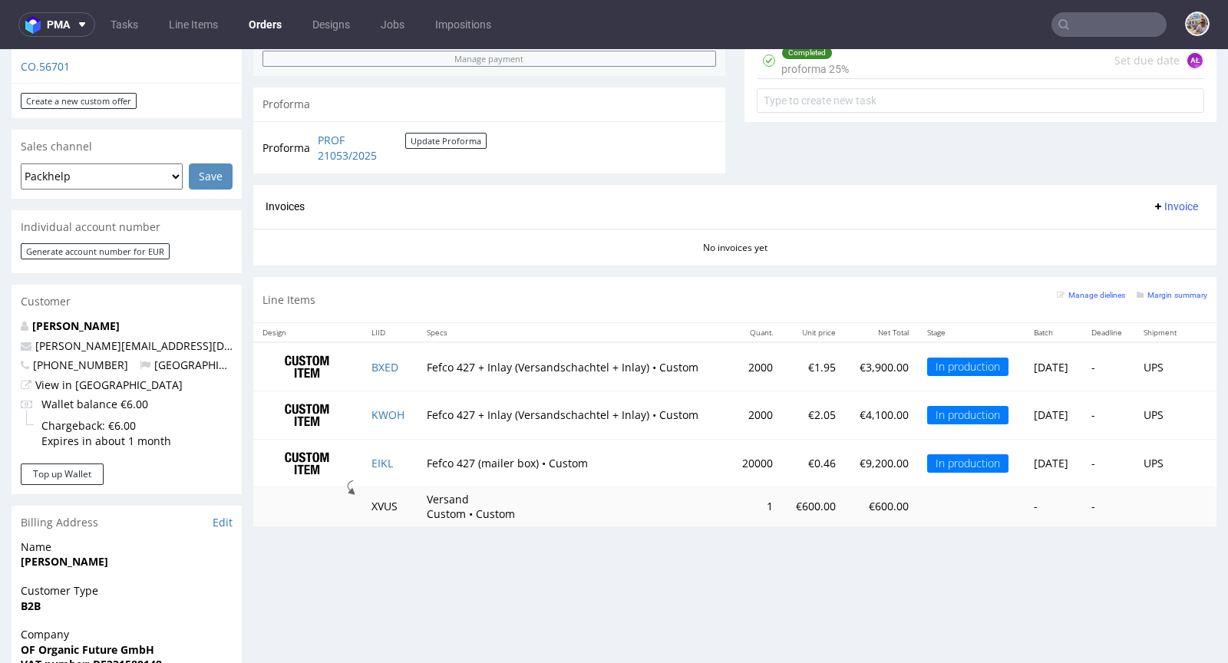
scroll to position [579, 0]
click at [1150, 290] on small "Margin summary" at bounding box center [1171, 294] width 71 height 8
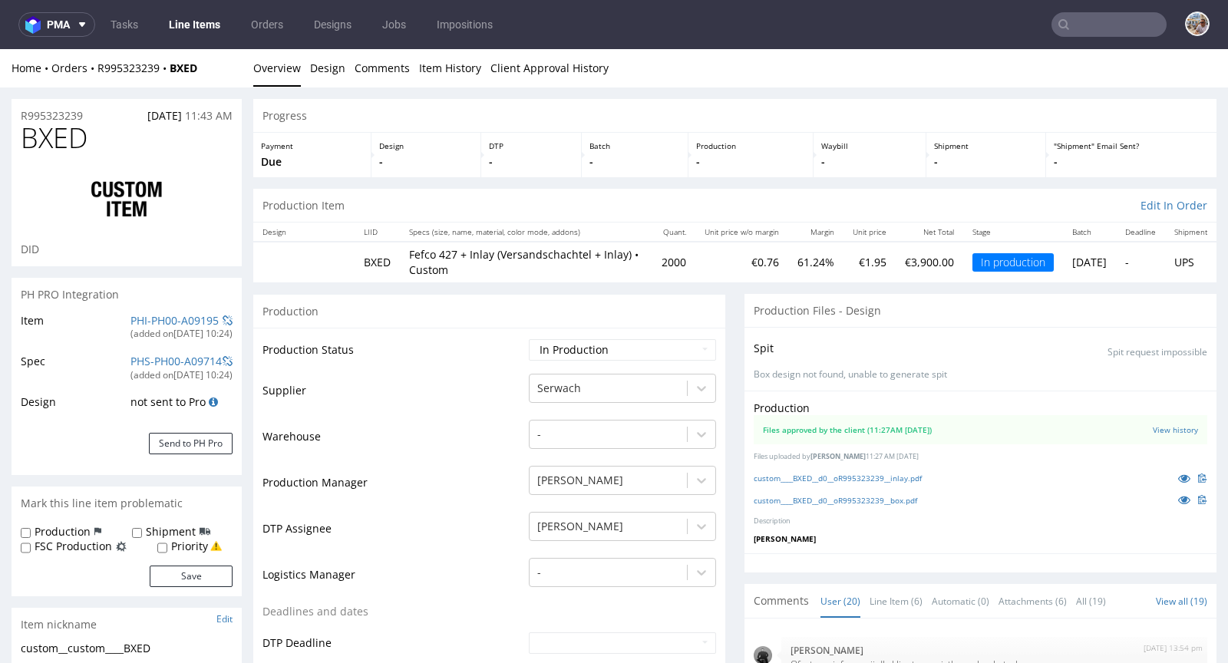
scroll to position [892, 0]
drag, startPoint x: 210, startPoint y: 67, endPoint x: 176, endPoint y: 68, distance: 34.5
click at [176, 68] on div "Home Orders R995323239 BXED" at bounding box center [127, 68] width 230 height 15
copy strong "BXED"
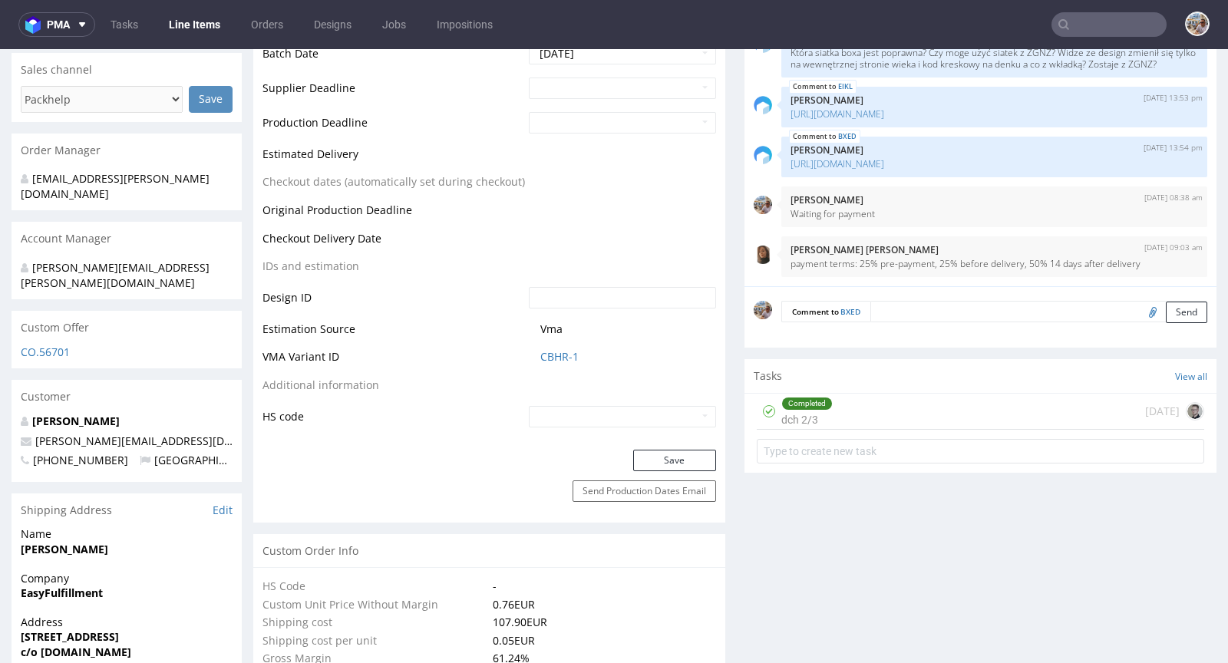
scroll to position [711, 0]
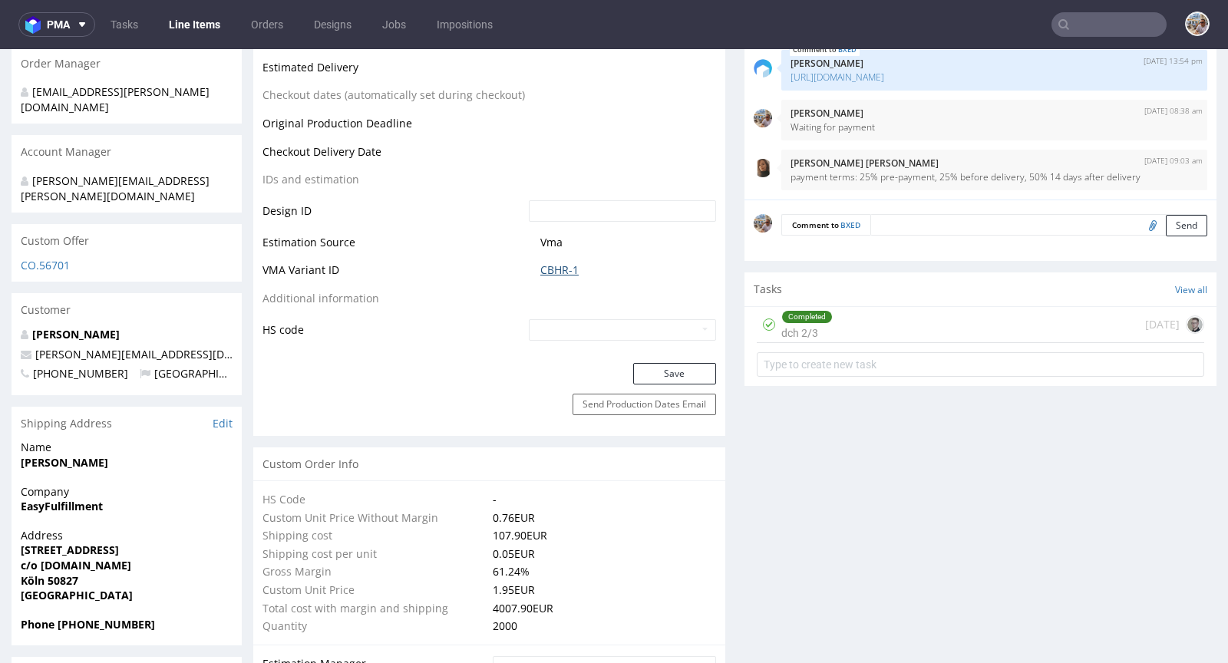
click at [566, 269] on link "CBHR-1" at bounding box center [559, 269] width 38 height 15
click at [585, 265] on span "CBHR-1" at bounding box center [628, 269] width 176 height 15
drag, startPoint x: 579, startPoint y: 268, endPoint x: 536, endPoint y: 269, distance: 42.2
click at [540, 269] on span "CBHR-1" at bounding box center [628, 269] width 176 height 15
copy link "CBHR-1"
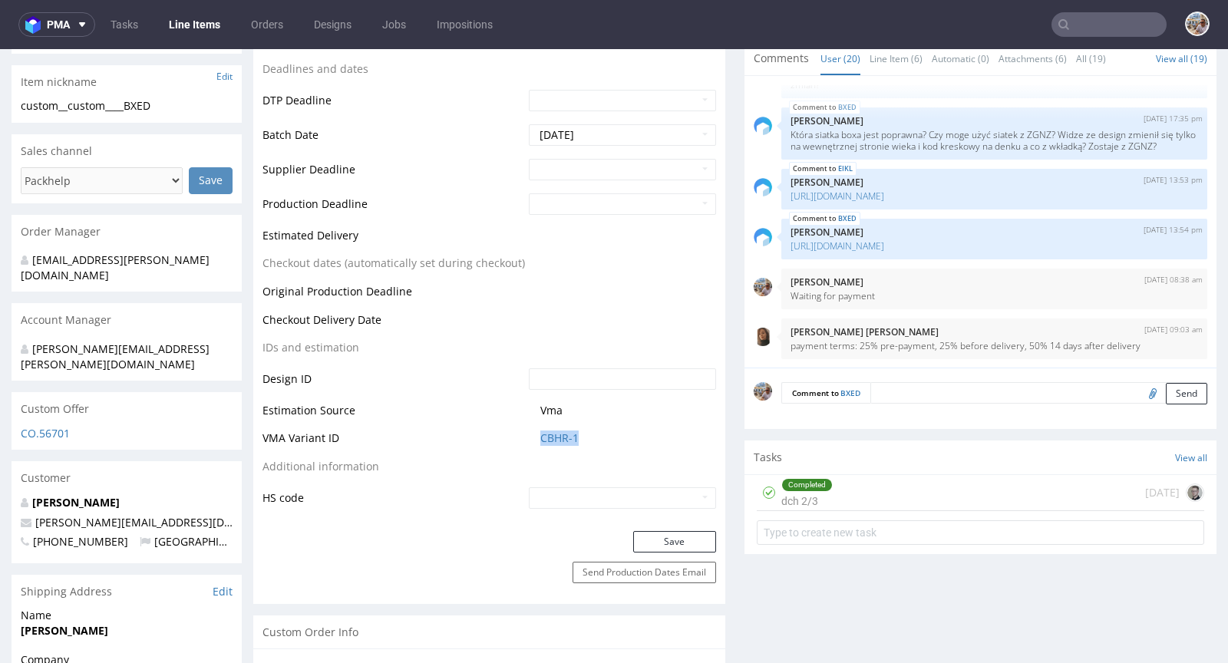
scroll to position [864, 0]
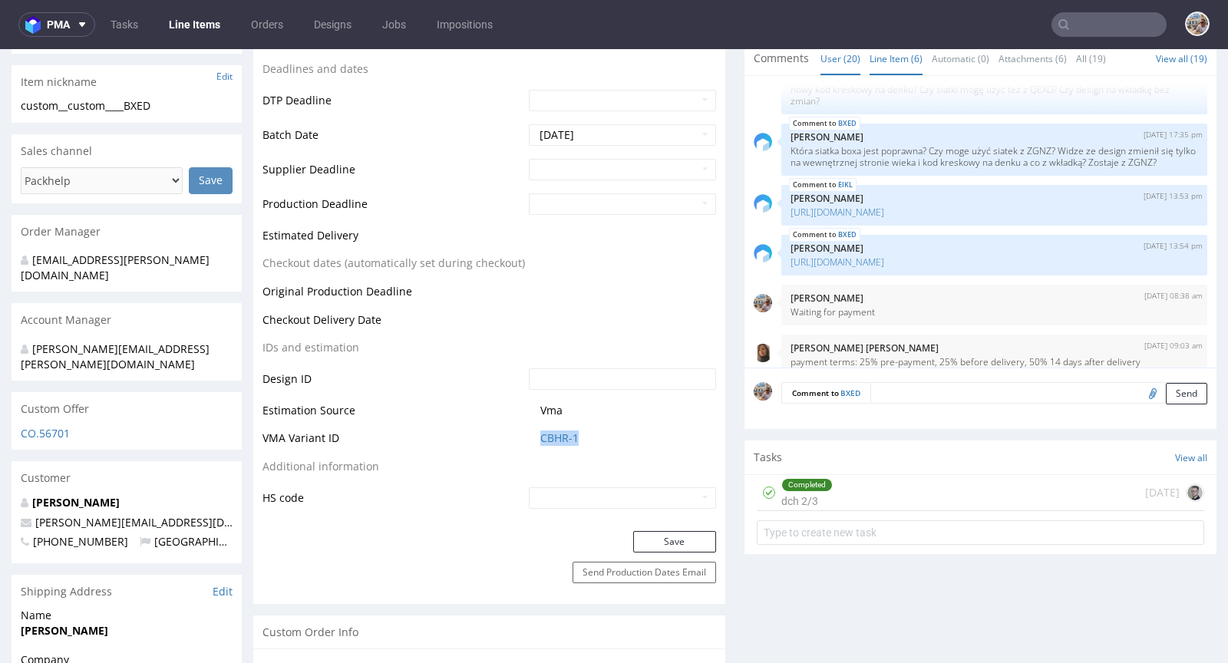
click at [882, 63] on link "Line Item (6)" at bounding box center [895, 58] width 53 height 33
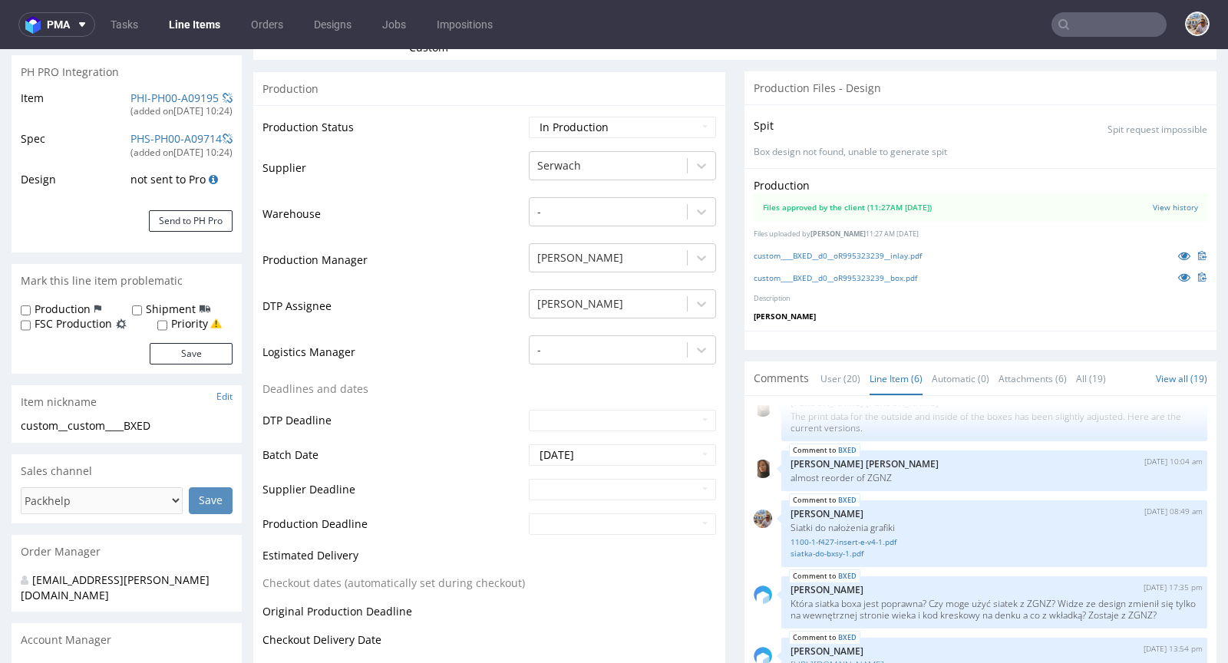
scroll to position [189, 0]
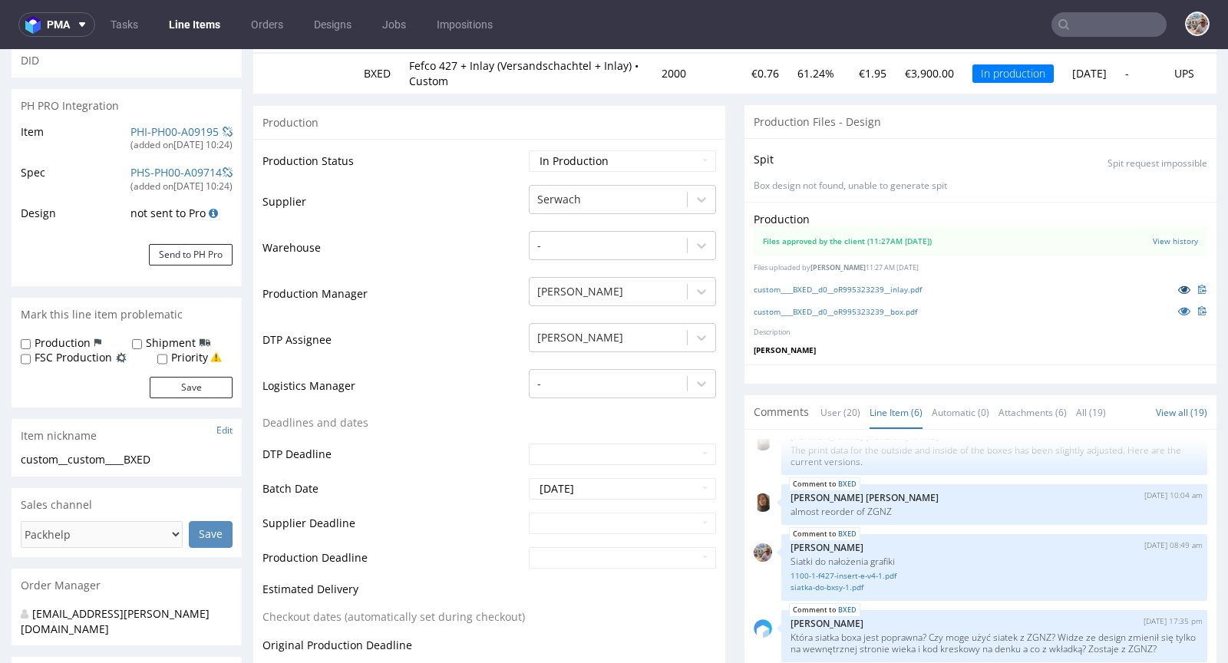
click at [1178, 284] on icon at bounding box center [1184, 289] width 12 height 11
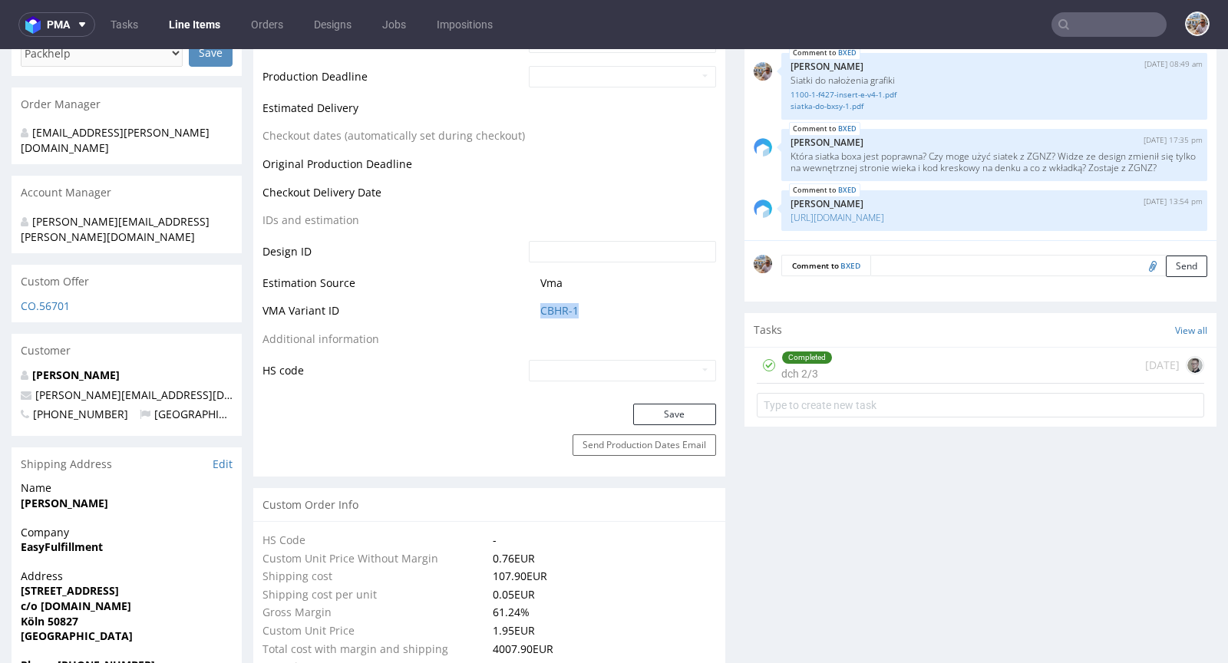
scroll to position [684, 0]
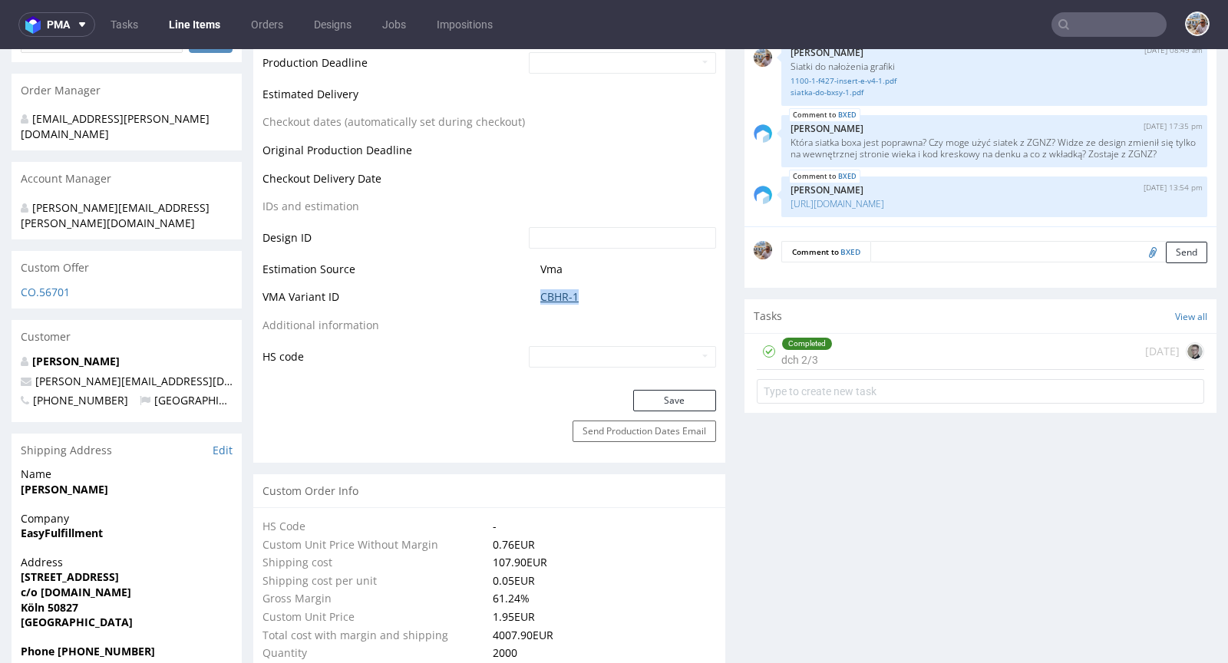
click at [556, 289] on link "CBHR-1" at bounding box center [559, 296] width 38 height 15
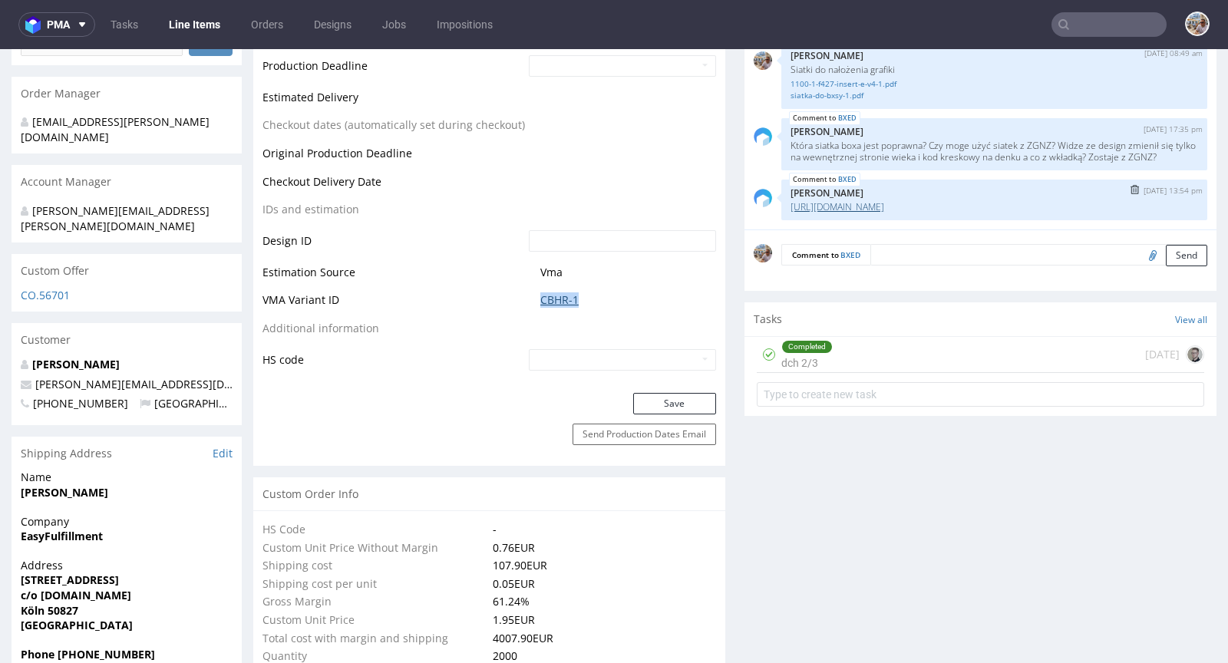
scroll to position [680, 0]
drag, startPoint x: 820, startPoint y: 153, endPoint x: 842, endPoint y: 154, distance: 21.5
click at [842, 154] on p "Która siatka boxa jest poprawna? Czy moge użyć siatek z ZGNZ? Widze ze design z…" at bounding box center [993, 151] width 407 height 23
copy p "ZGNZ"
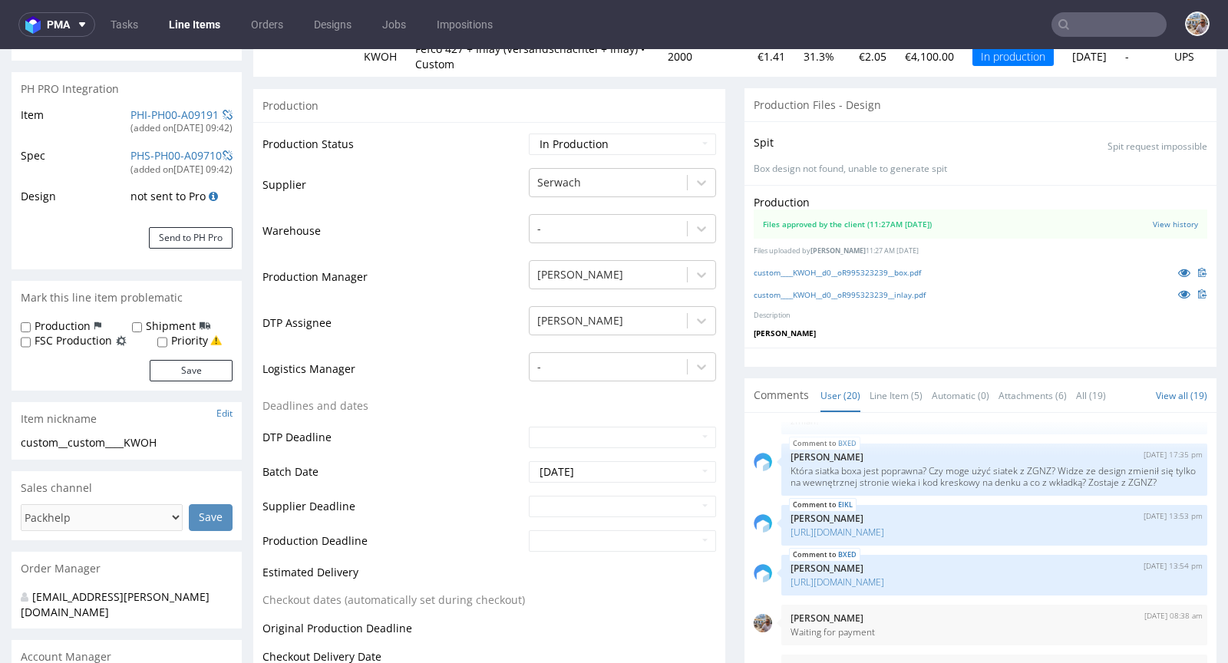
scroll to position [562, 0]
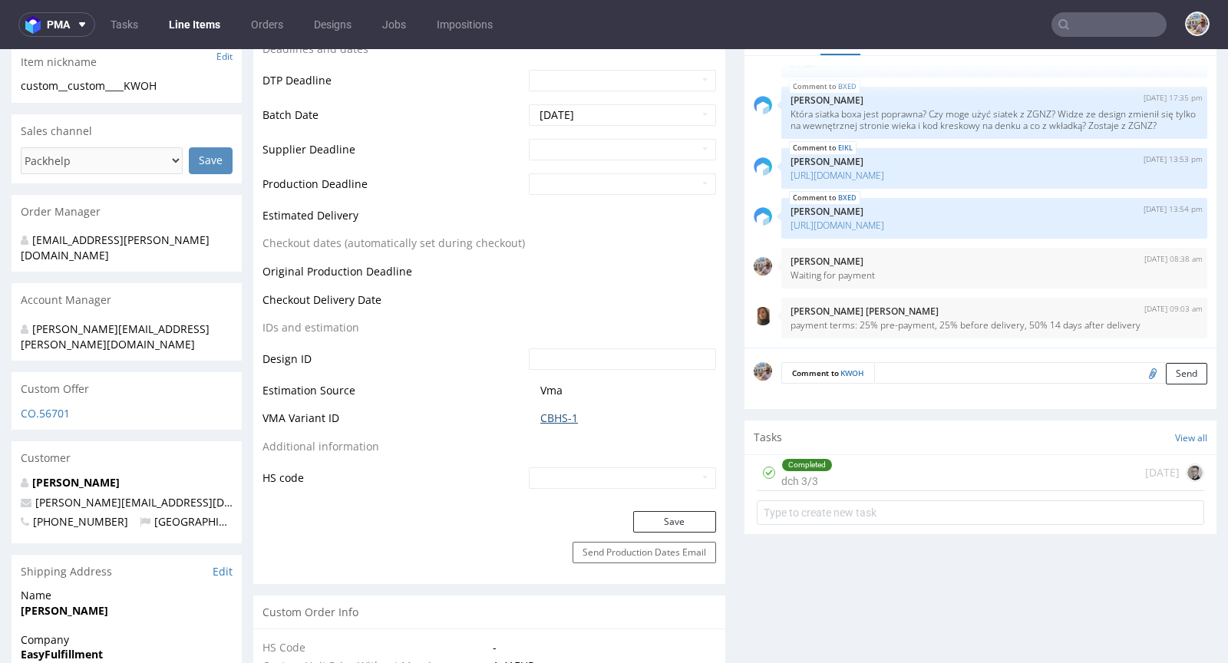
click at [550, 418] on link "CBHS-1" at bounding box center [559, 418] width 38 height 15
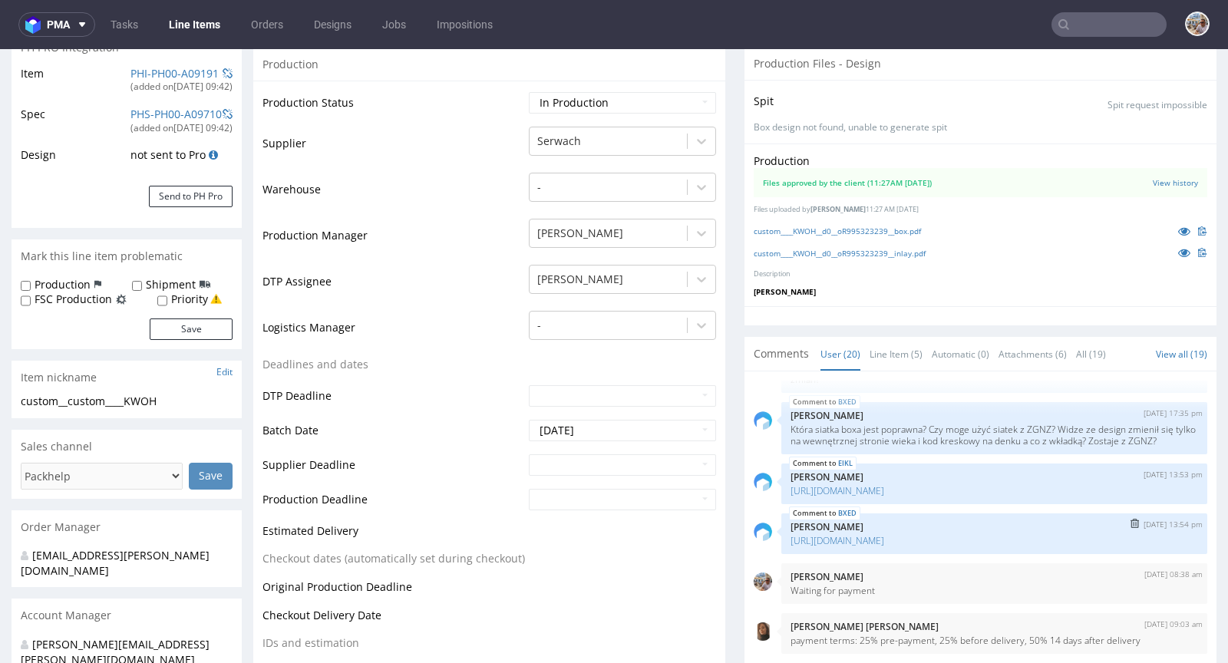
scroll to position [372, 0]
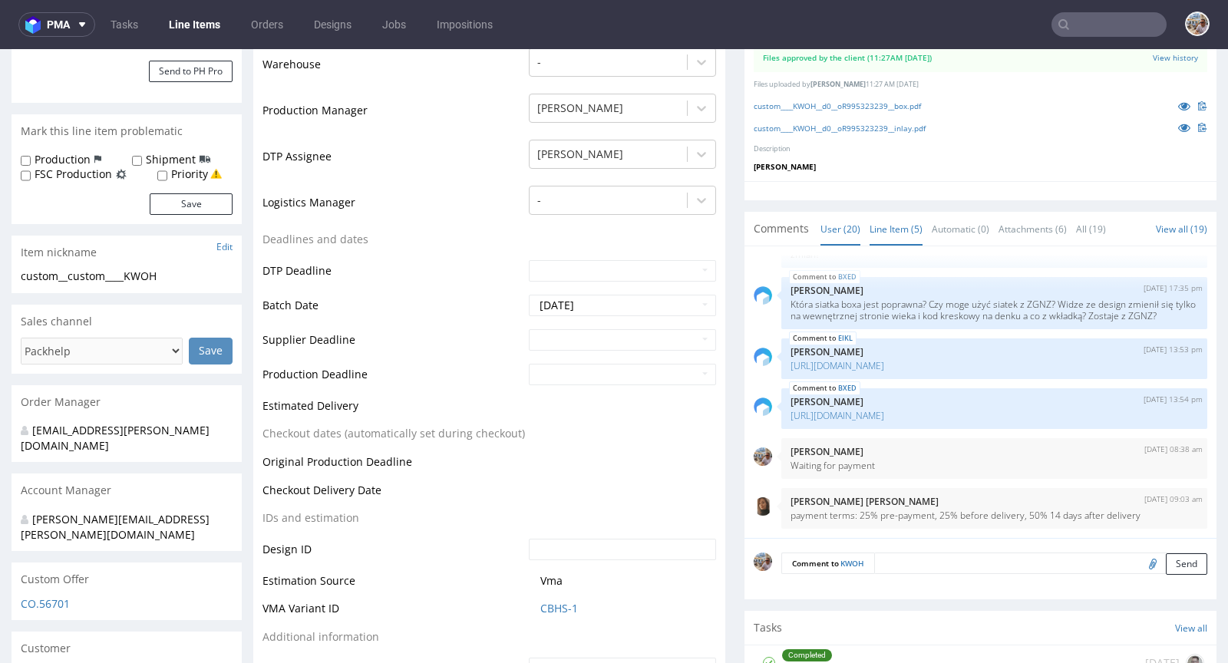
click at [891, 236] on link "Line Item (5)" at bounding box center [895, 229] width 53 height 33
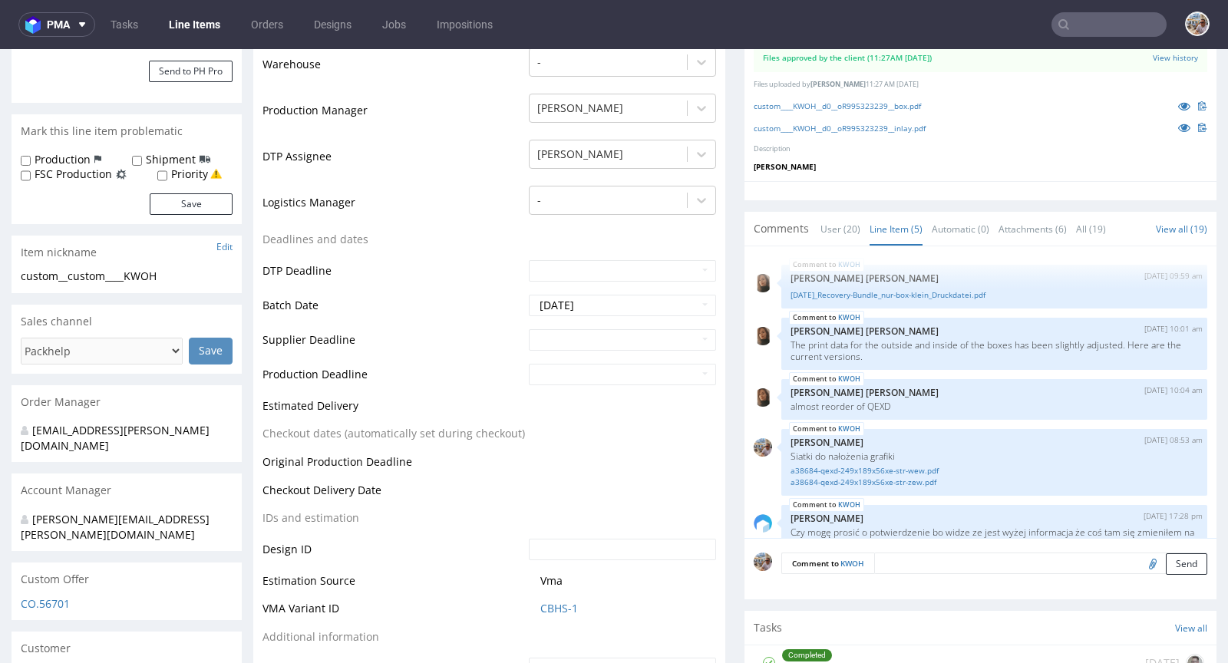
scroll to position [232, 0]
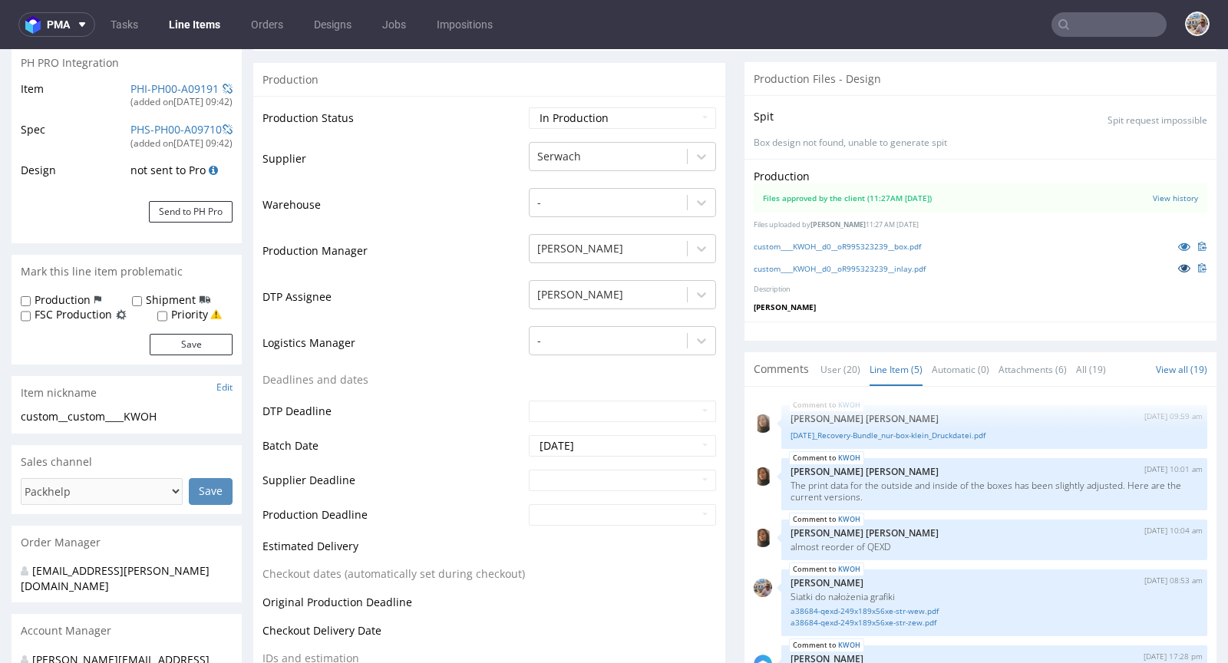
click at [1178, 269] on icon at bounding box center [1184, 267] width 12 height 11
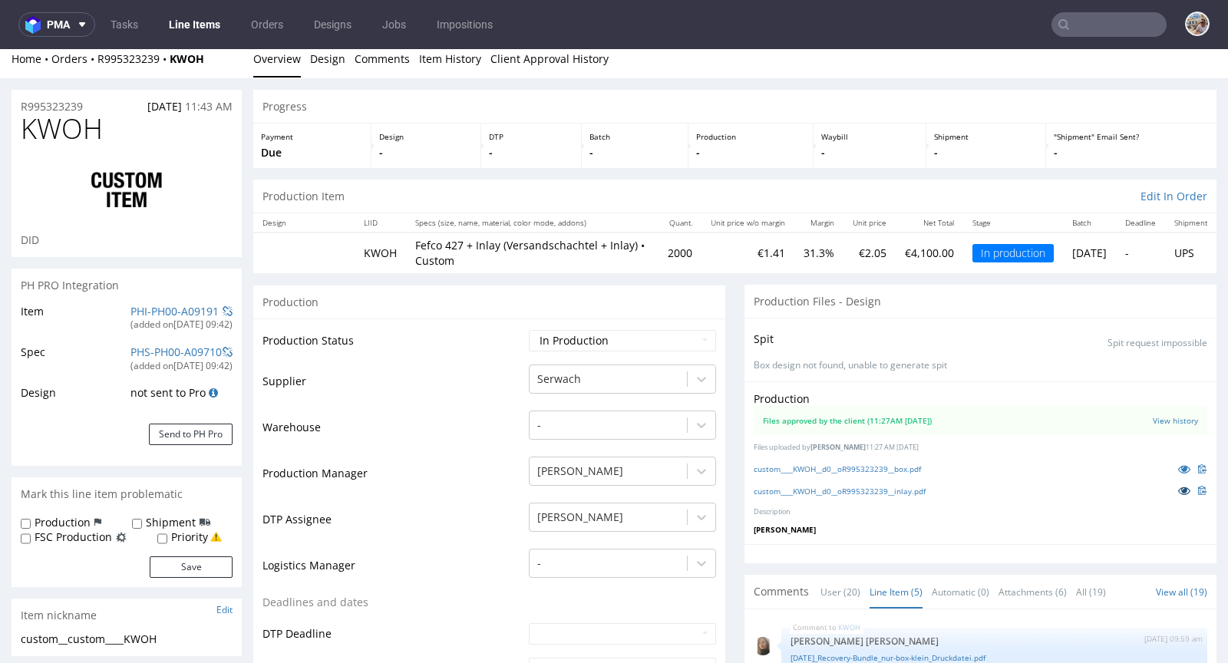
scroll to position [0, 0]
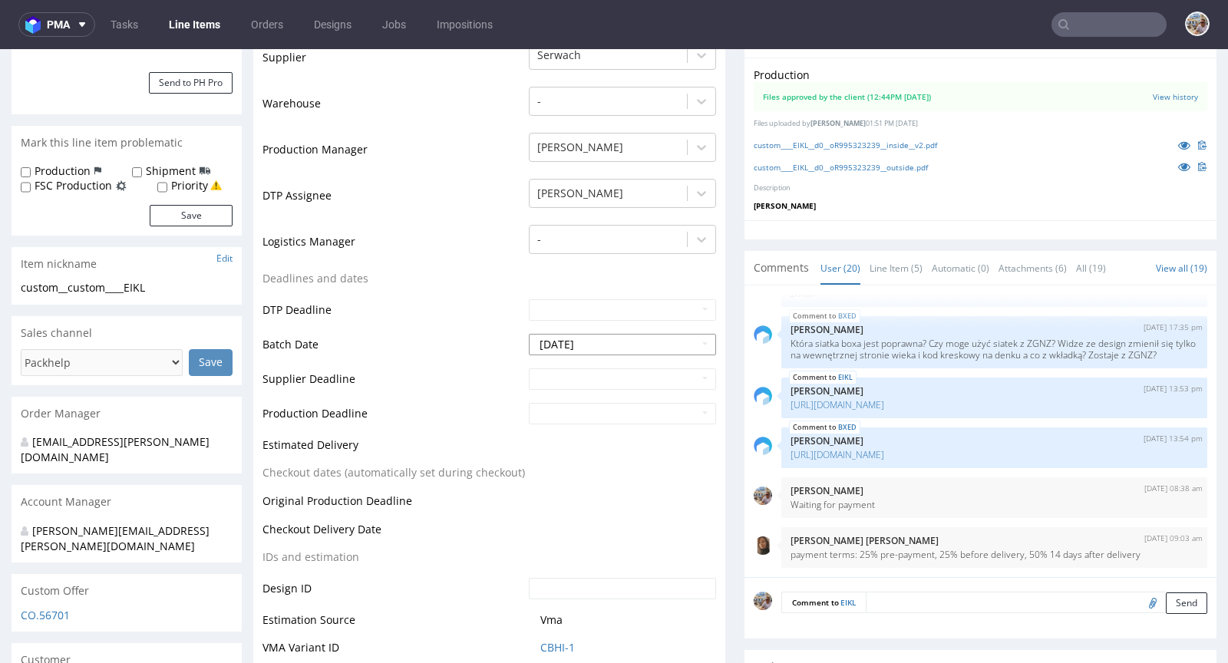
scroll to position [618, 0]
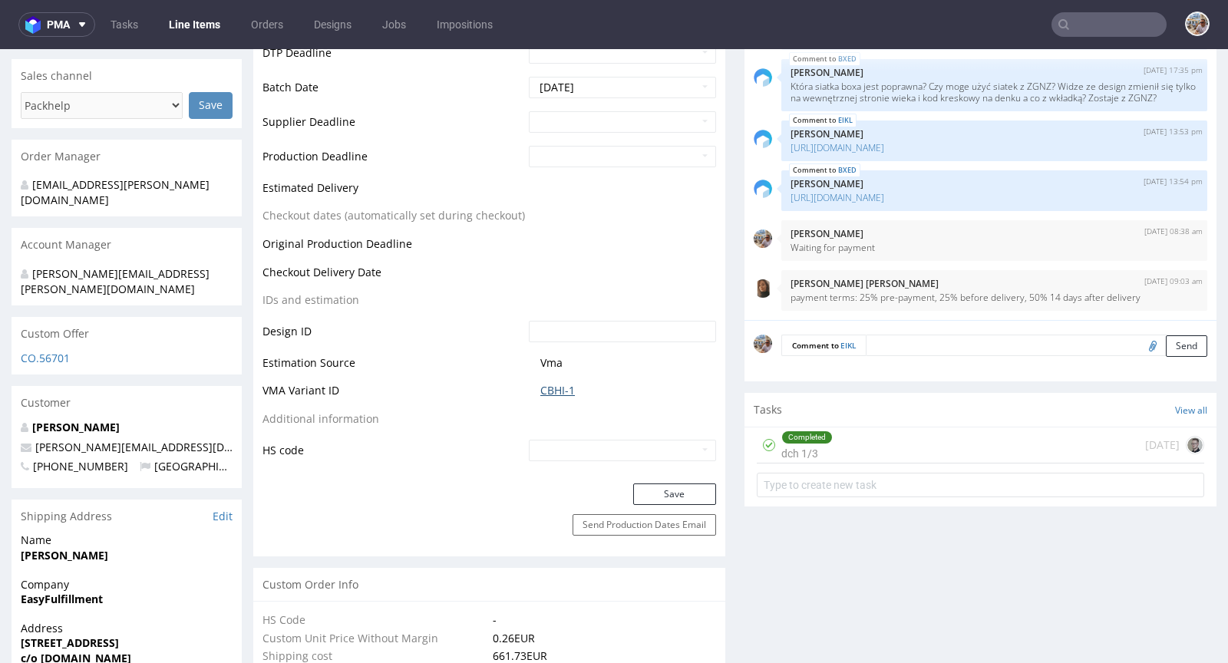
click at [550, 383] on link "CBHI-1" at bounding box center [557, 390] width 35 height 15
click at [554, 385] on link "CBHI-1" at bounding box center [557, 390] width 35 height 15
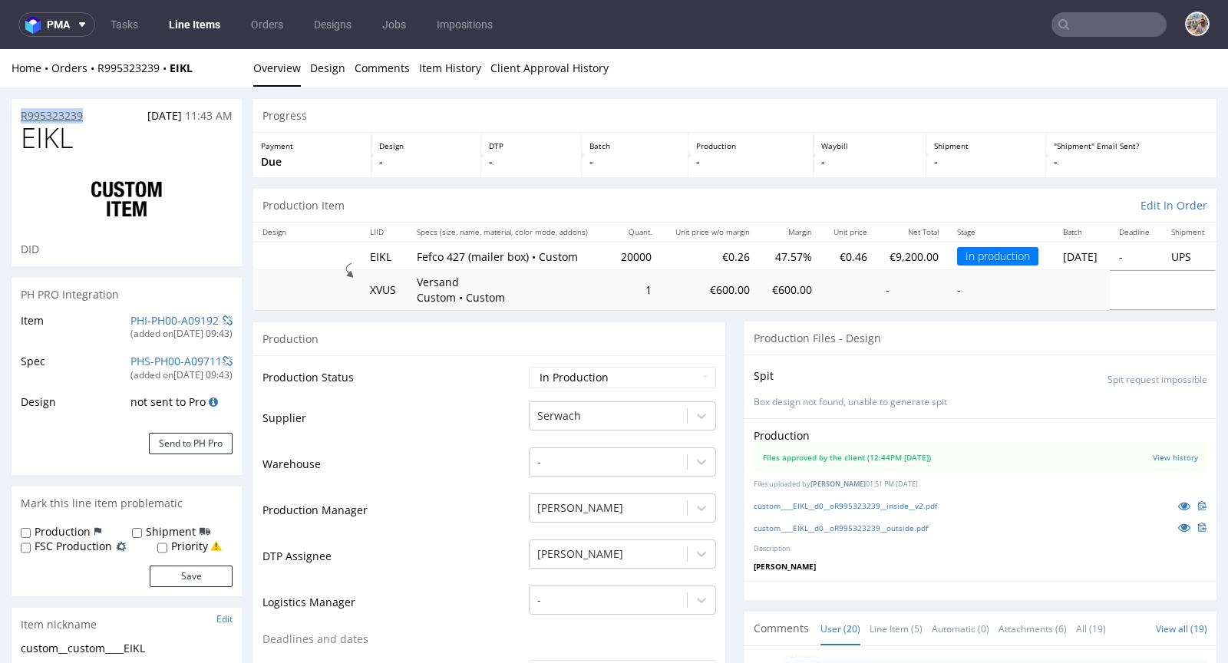
drag, startPoint x: 94, startPoint y: 111, endPoint x: 22, endPoint y: 112, distance: 72.1
click at [22, 112] on div "R995323239 [DATE] 11:43 AM" at bounding box center [127, 111] width 230 height 25
copy p "R995323239"
click at [218, 74] on div "Home Orders R995323239 EIKL" at bounding box center [127, 68] width 230 height 15
drag, startPoint x: 218, startPoint y: 74, endPoint x: 182, endPoint y: 79, distance: 36.5
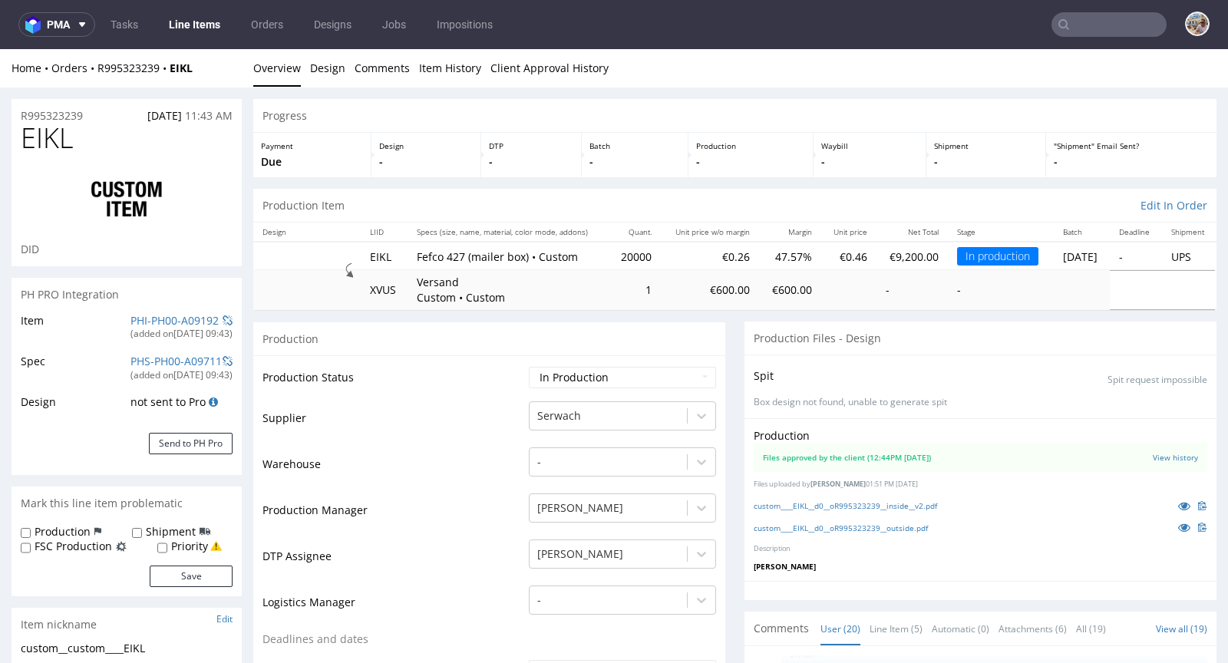
click at [182, 79] on div "Home Orders R995323239 EIKL Overview Design Comments Item History Client Approv…" at bounding box center [614, 68] width 1228 height 38
click at [221, 78] on div "Home Orders R995323239 EIKL Overview Design Comments Item History Client Approv…" at bounding box center [614, 68] width 1228 height 38
drag, startPoint x: 213, startPoint y: 71, endPoint x: 176, endPoint y: 70, distance: 36.8
click at [176, 70] on div "Home Orders R995323239 EIKL" at bounding box center [127, 68] width 230 height 15
copy strong "EIKL"
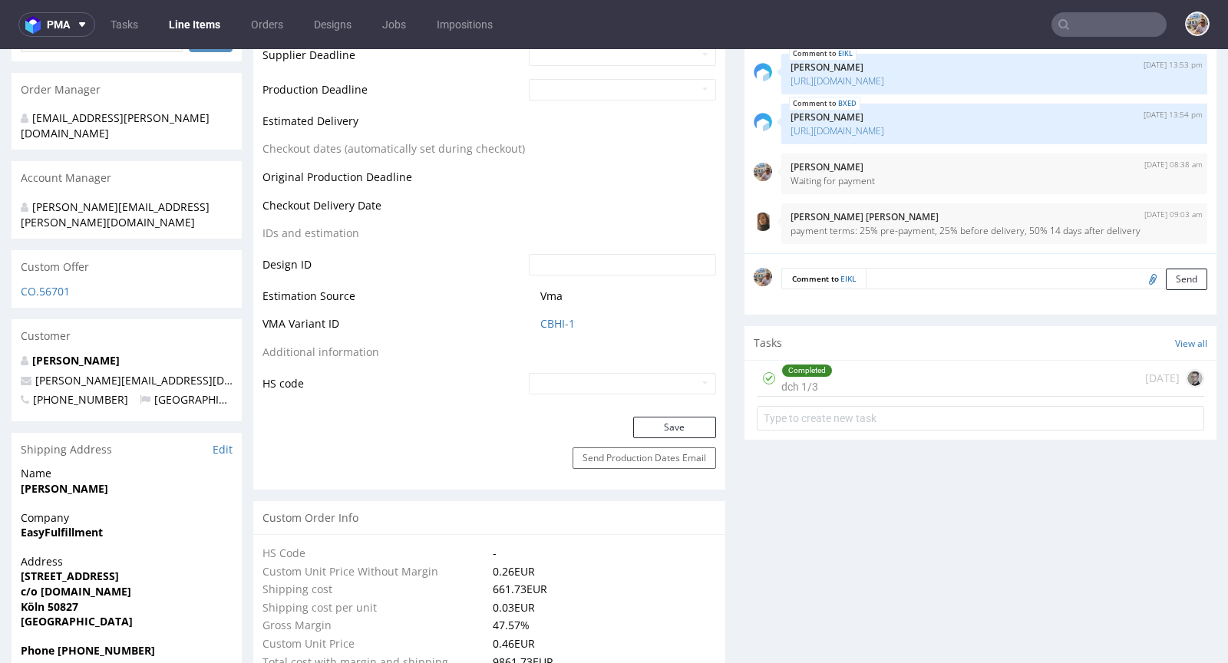
scroll to position [833, 0]
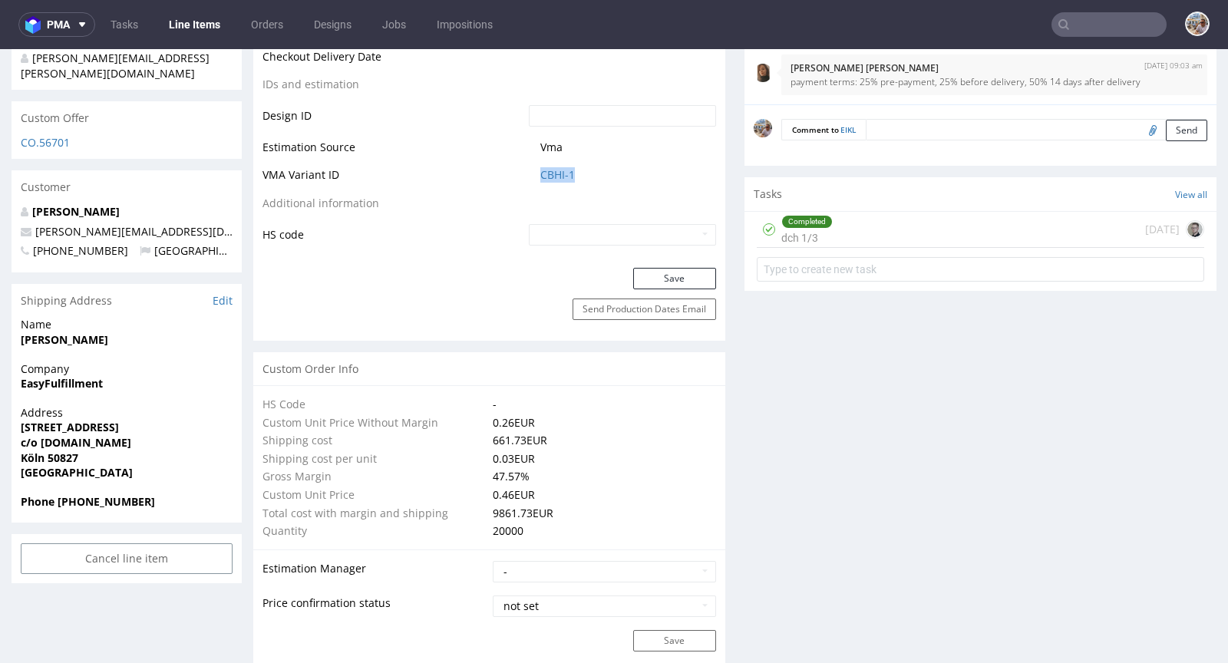
drag, startPoint x: 554, startPoint y: 175, endPoint x: 533, endPoint y: 176, distance: 21.5
click at [533, 176] on td "CBHI-1" at bounding box center [620, 180] width 191 height 28
copy link "CBHI-1"
click at [565, 170] on link "CBHI-1" at bounding box center [557, 174] width 35 height 15
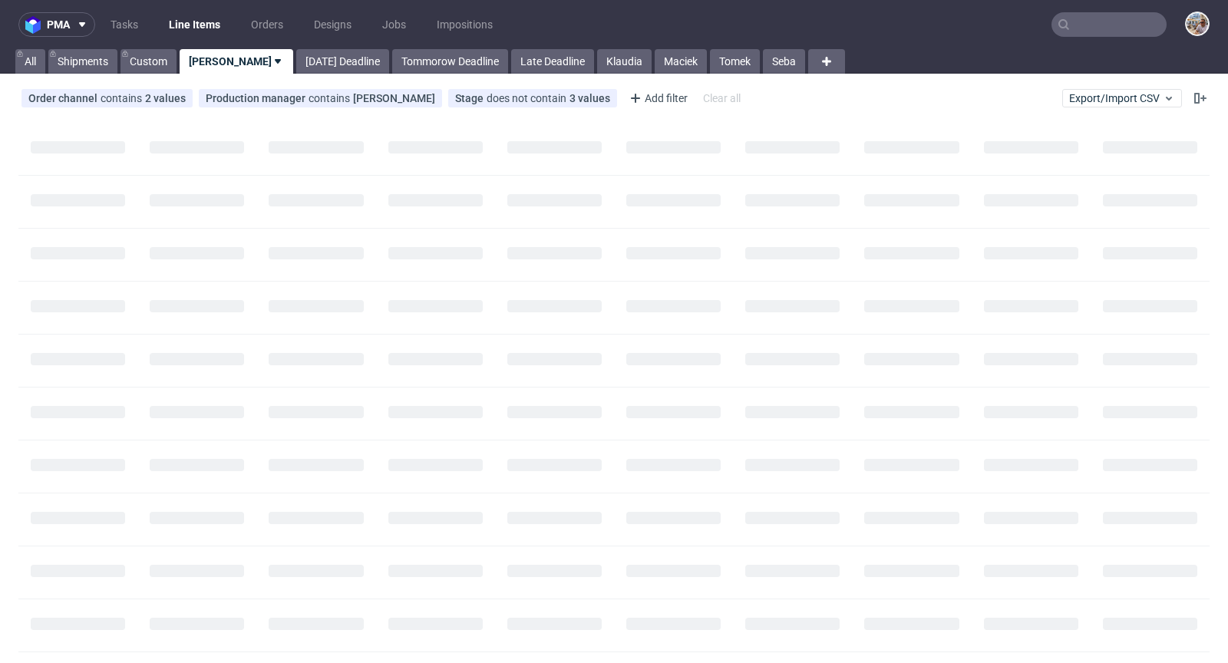
click at [1100, 31] on input "text" at bounding box center [1108, 24] width 115 height 25
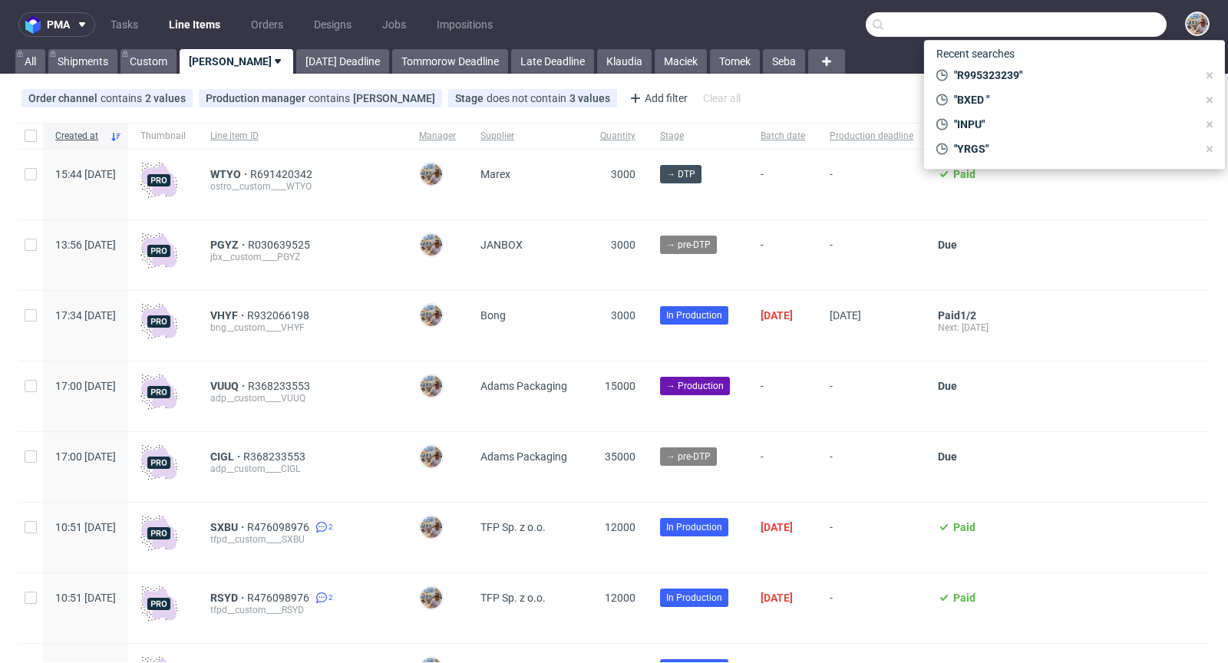
paste input "ZGNZ"
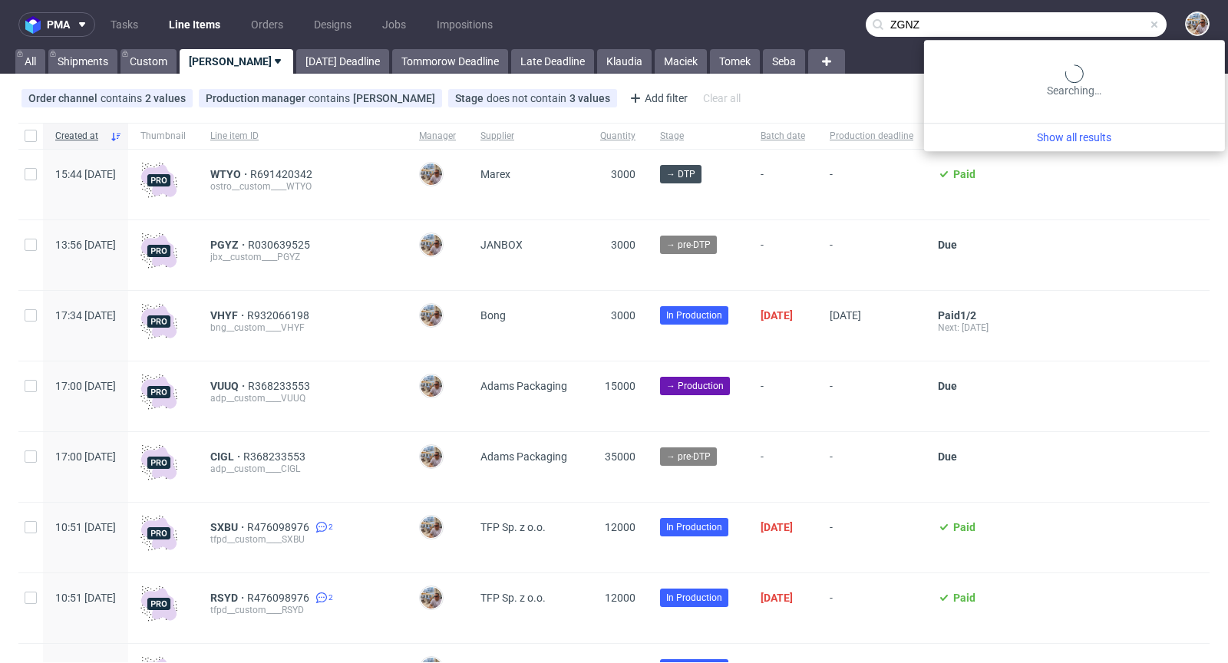
type input "ZGNZ"
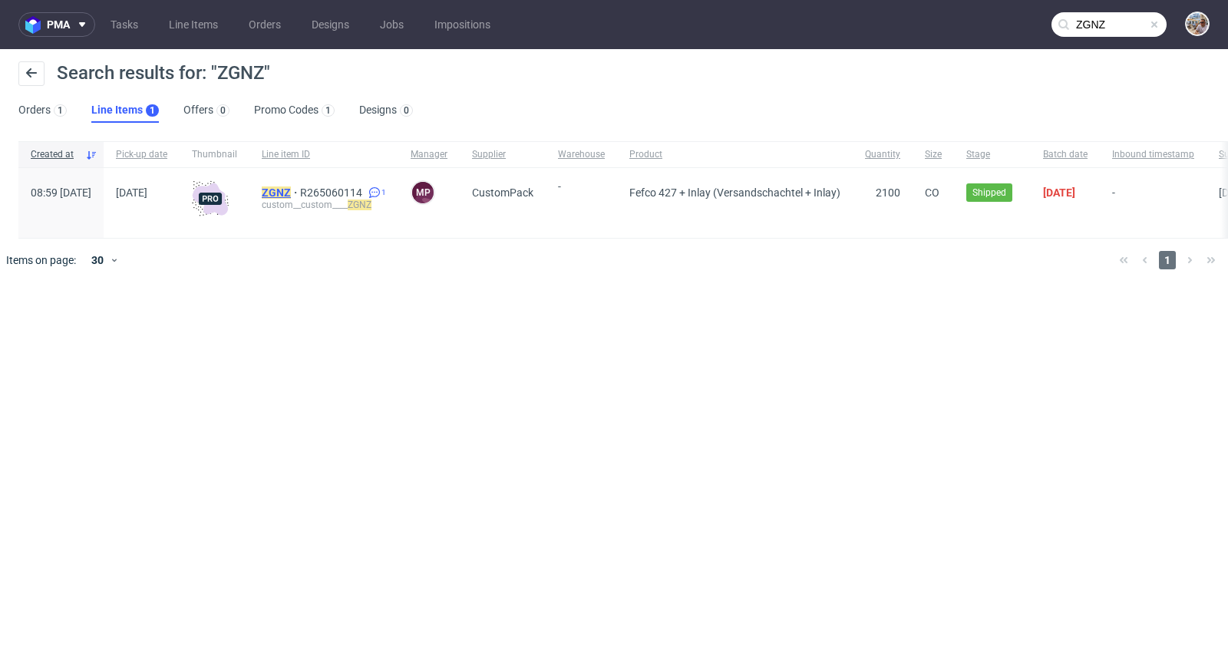
click at [291, 189] on mark "ZGNZ" at bounding box center [276, 192] width 29 height 12
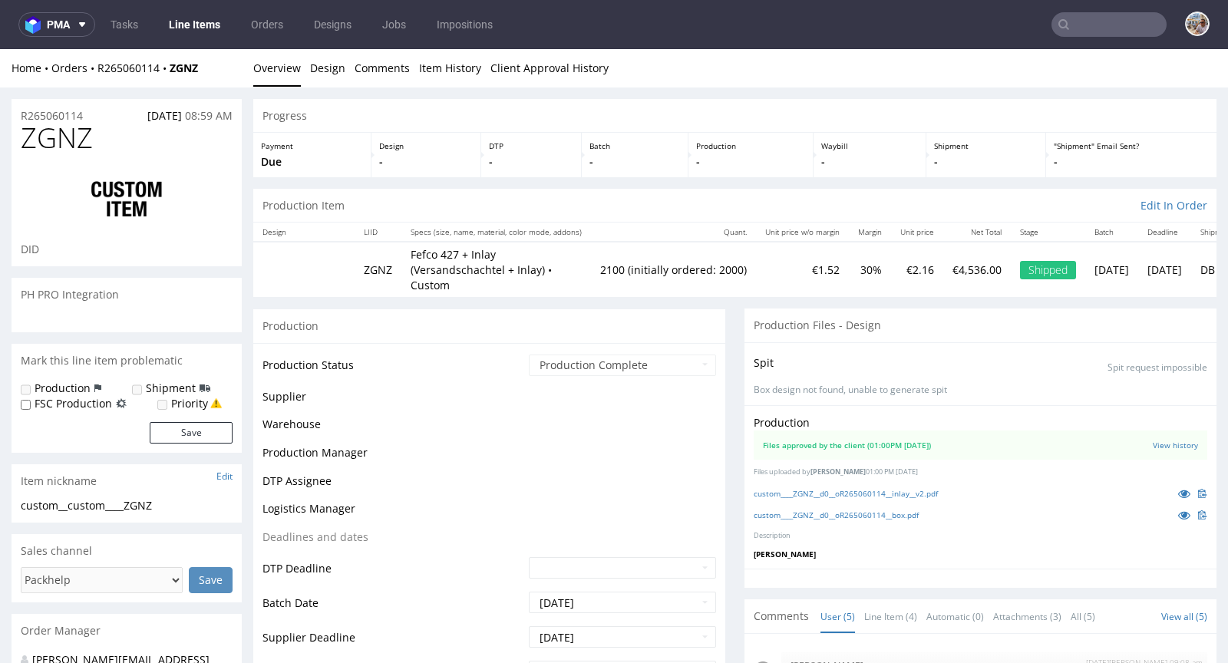
scroll to position [43, 0]
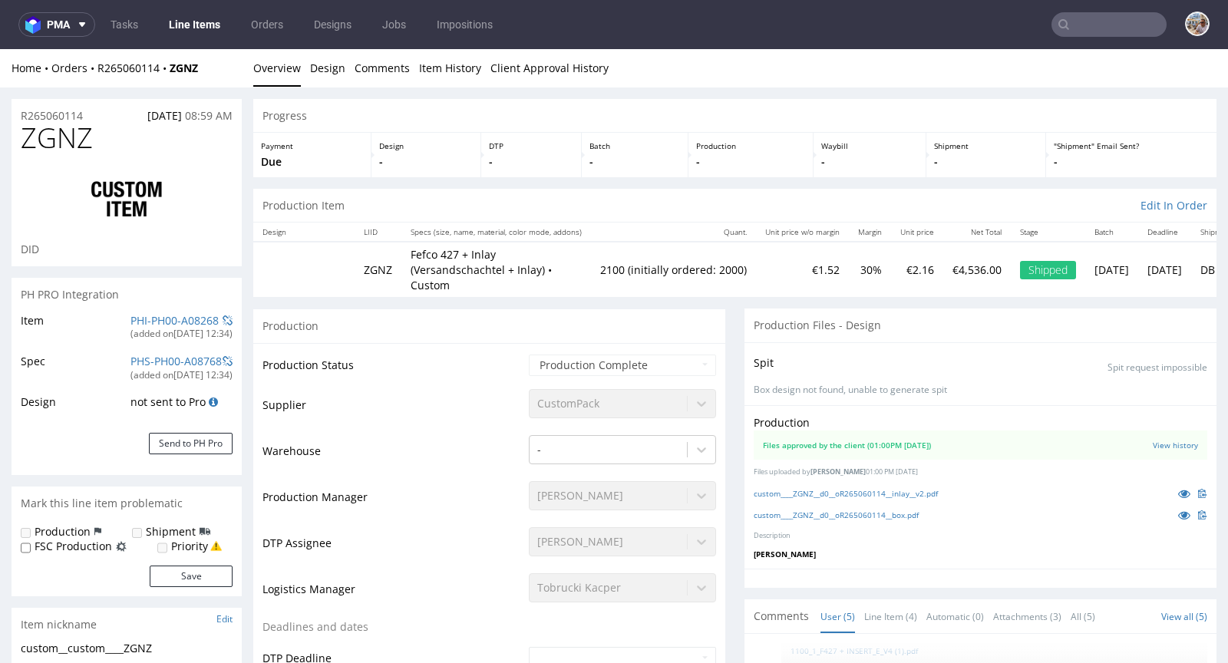
select select "in_progress"
click at [1178, 488] on icon at bounding box center [1184, 493] width 12 height 11
drag, startPoint x: 209, startPoint y: 71, endPoint x: 171, endPoint y: 64, distance: 39.0
click at [171, 64] on div "Home Orders R265060114 ZGNZ" at bounding box center [127, 68] width 230 height 15
copy strong "ZGNZ"
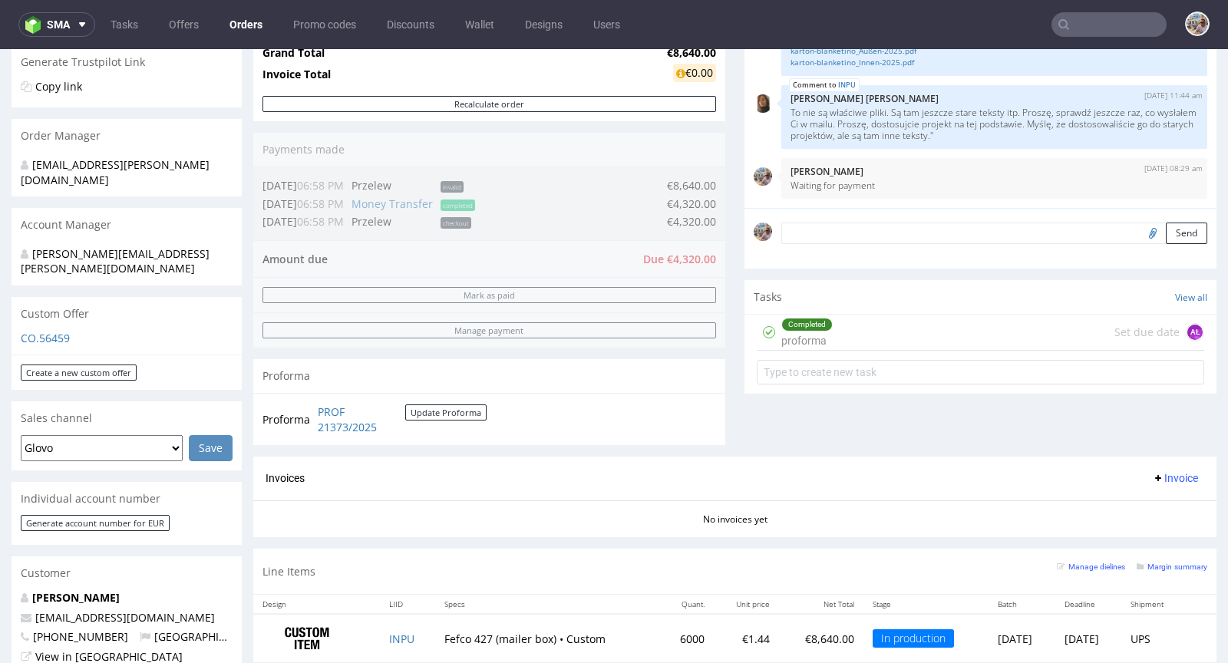
scroll to position [558, 0]
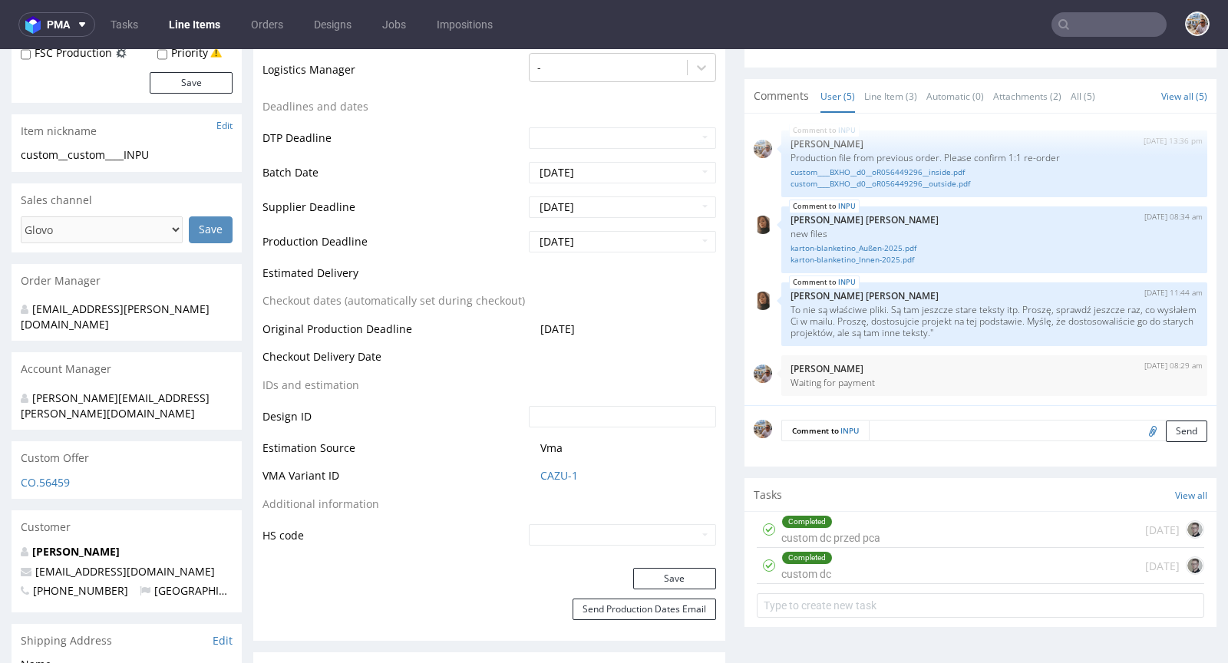
scroll to position [496, 0]
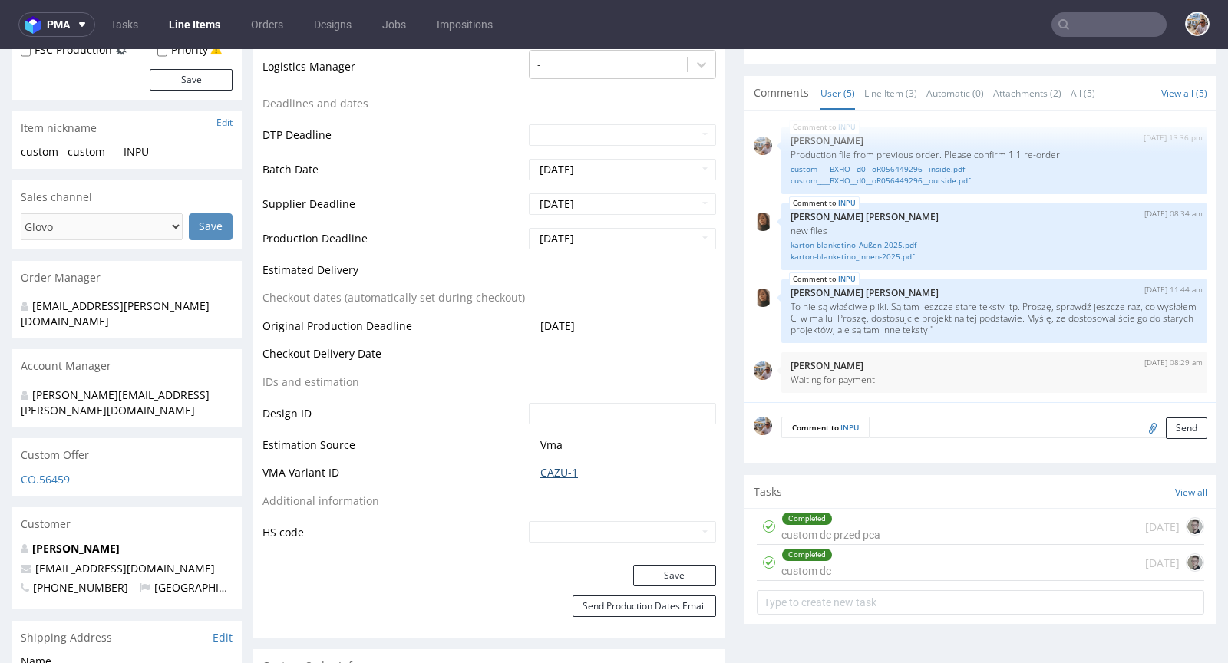
click at [548, 465] on link "CAZU-1" at bounding box center [559, 472] width 38 height 15
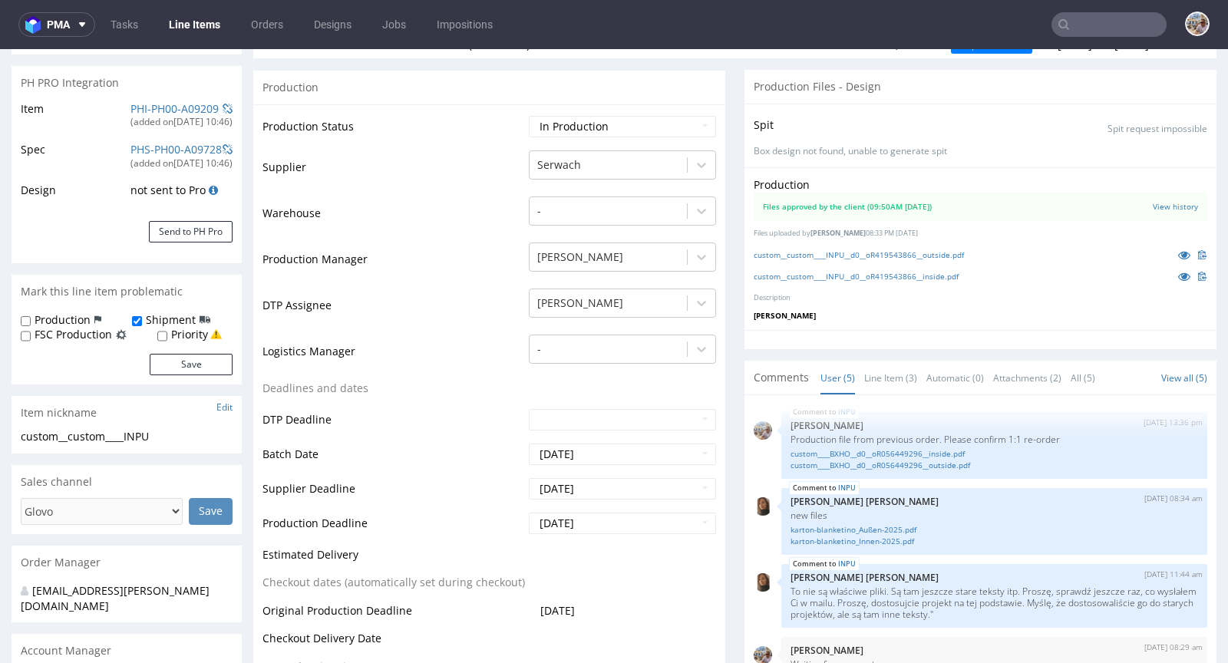
scroll to position [71, 0]
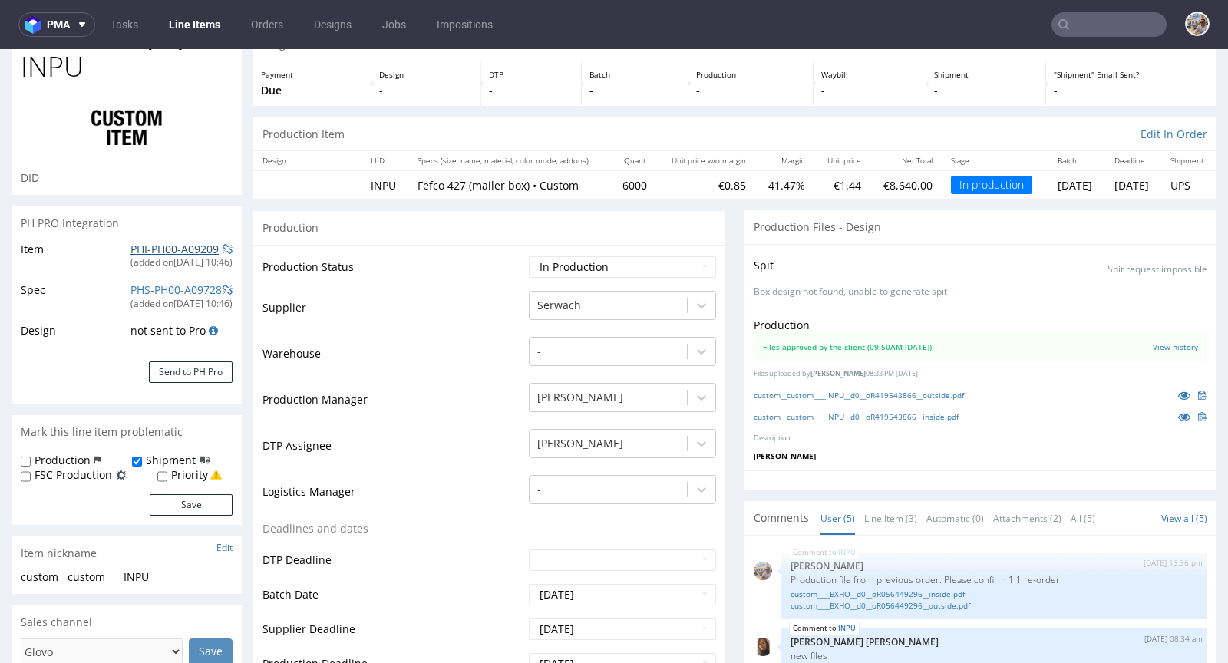
click at [166, 246] on link "PHI-PH00-A09209" at bounding box center [174, 249] width 88 height 15
click at [1178, 391] on icon at bounding box center [1184, 395] width 12 height 11
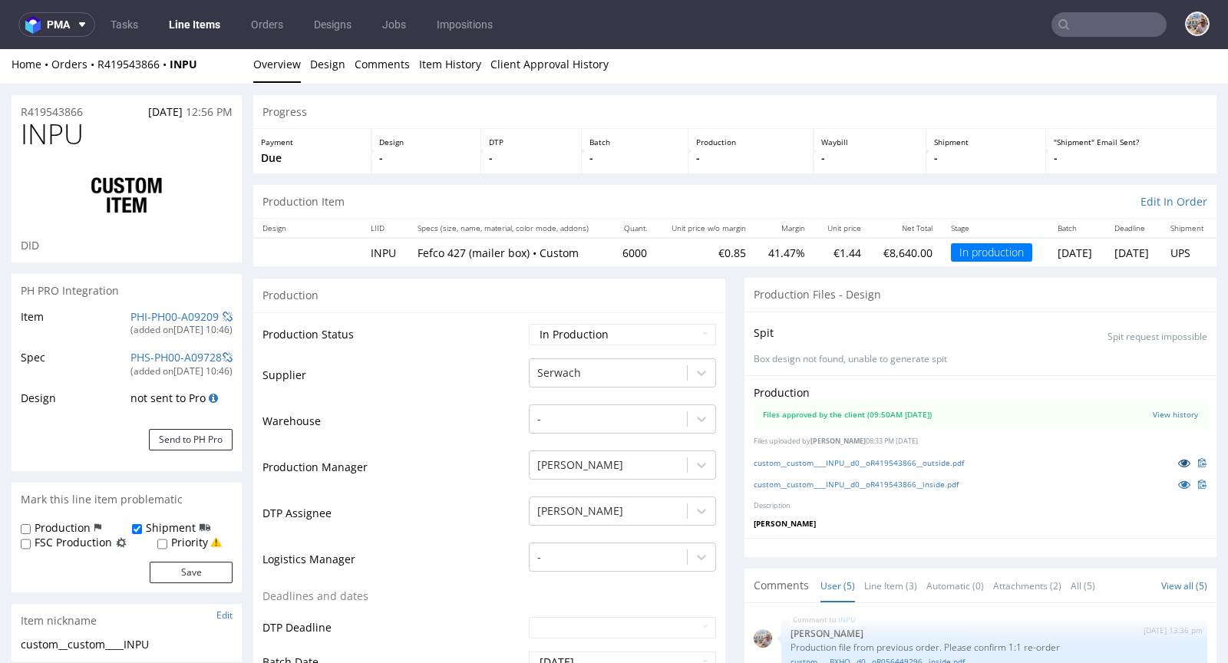
scroll to position [0, 0]
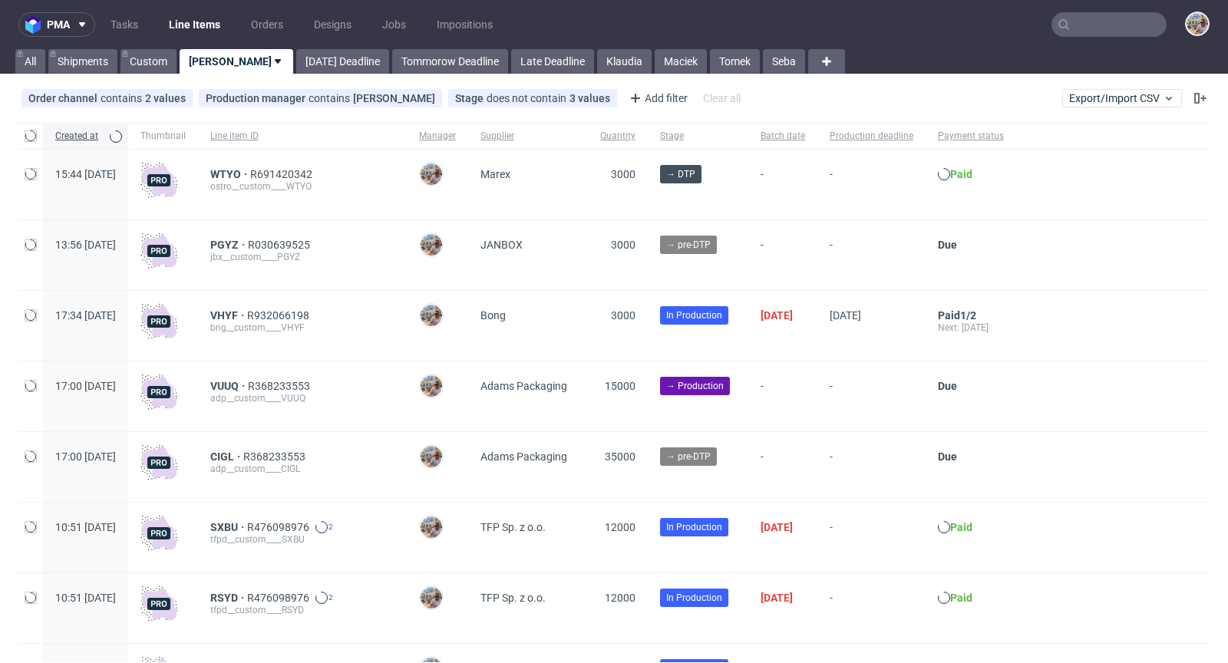
click at [1101, 9] on nav "pma Tasks Line Items Orders Designs Jobs Impositions" at bounding box center [614, 24] width 1228 height 49
click at [1093, 27] on input "text" at bounding box center [1108, 24] width 115 height 25
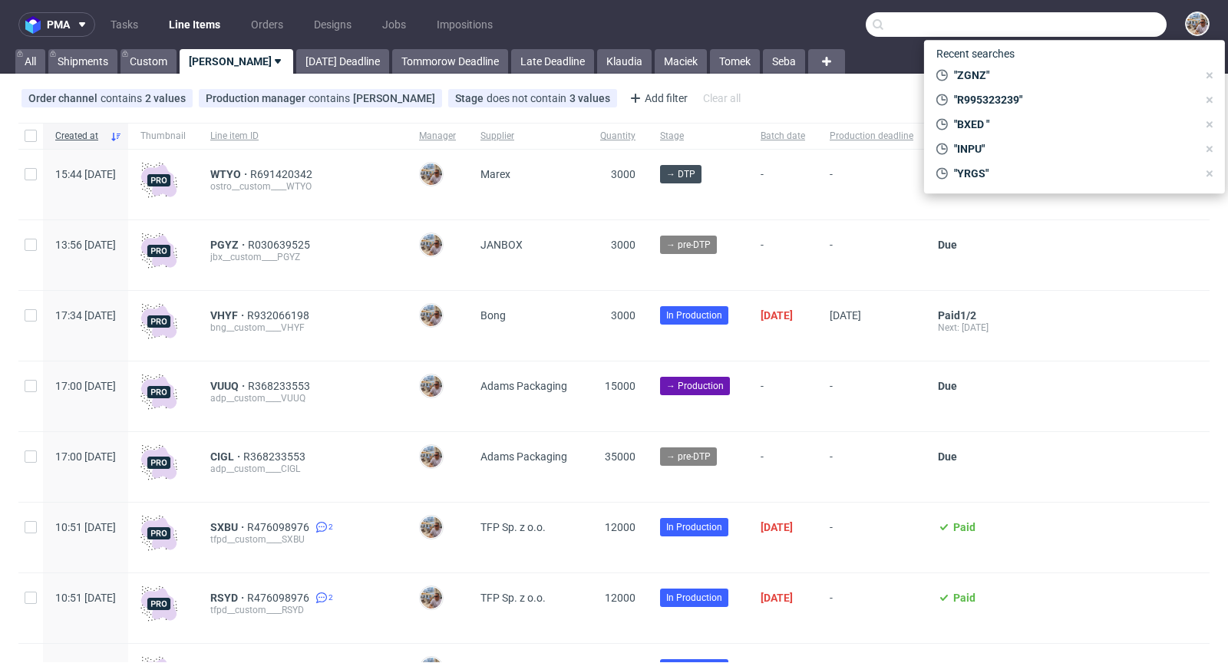
paste input "BXHO"
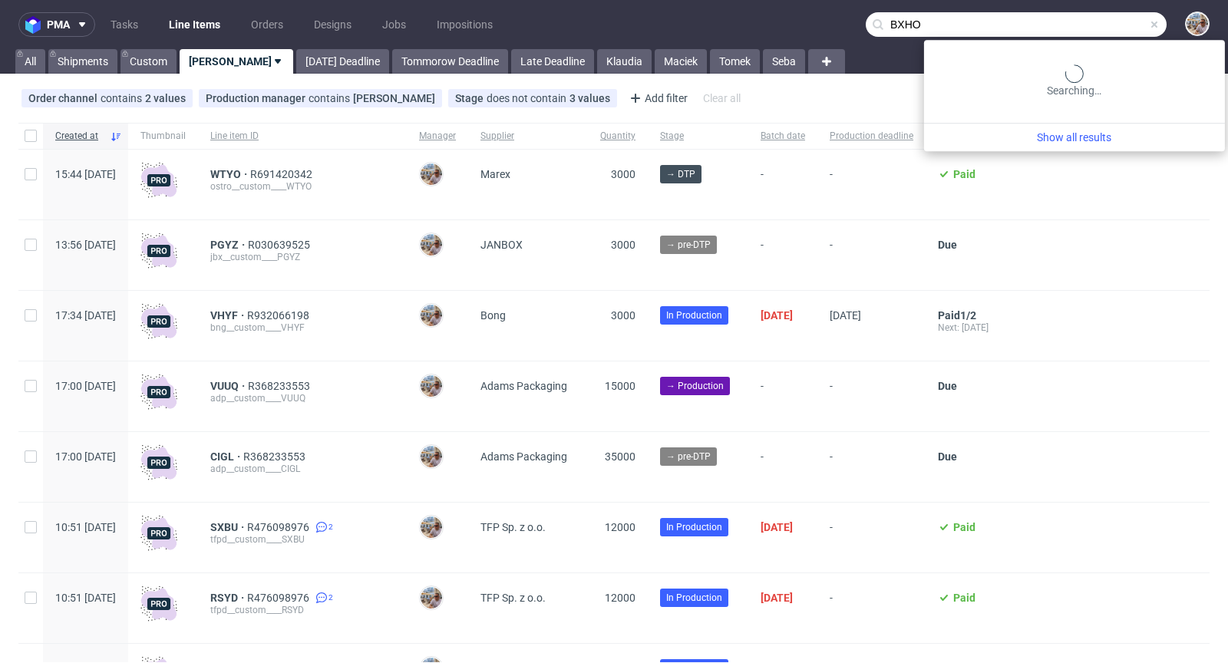
type input "BXHO"
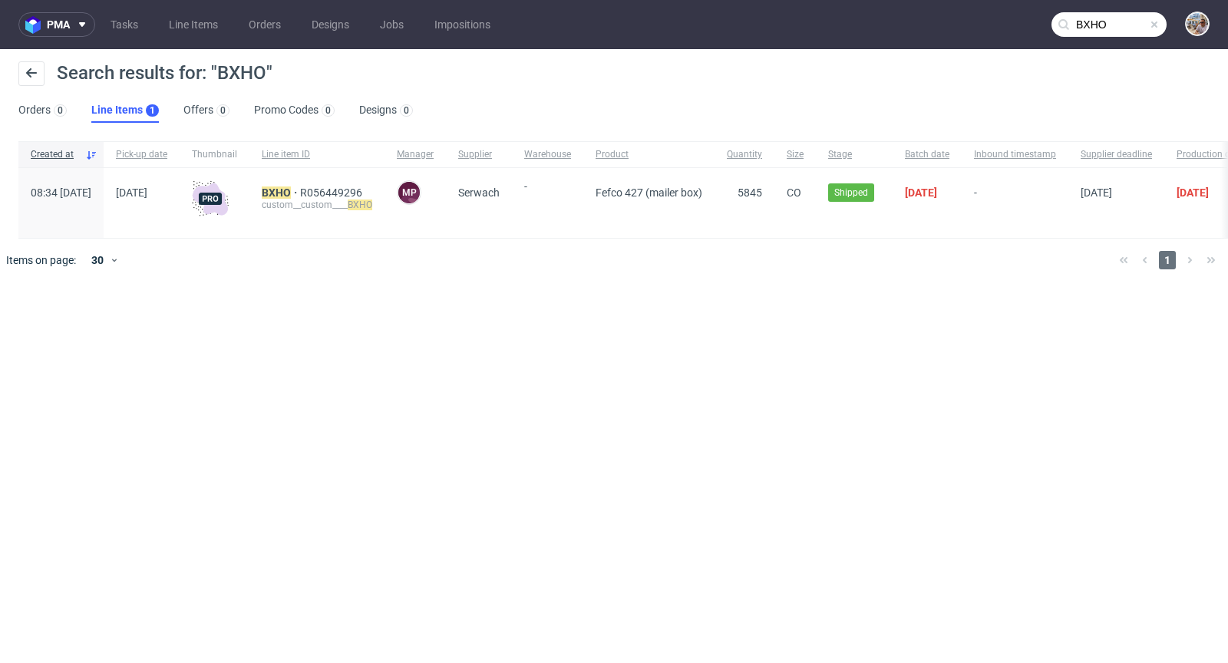
click at [321, 185] on div "BXHO R056449296 custom__custom____ BXHO" at bounding box center [316, 203] width 135 height 70
click at [291, 193] on mark "BXHO" at bounding box center [276, 192] width 29 height 12
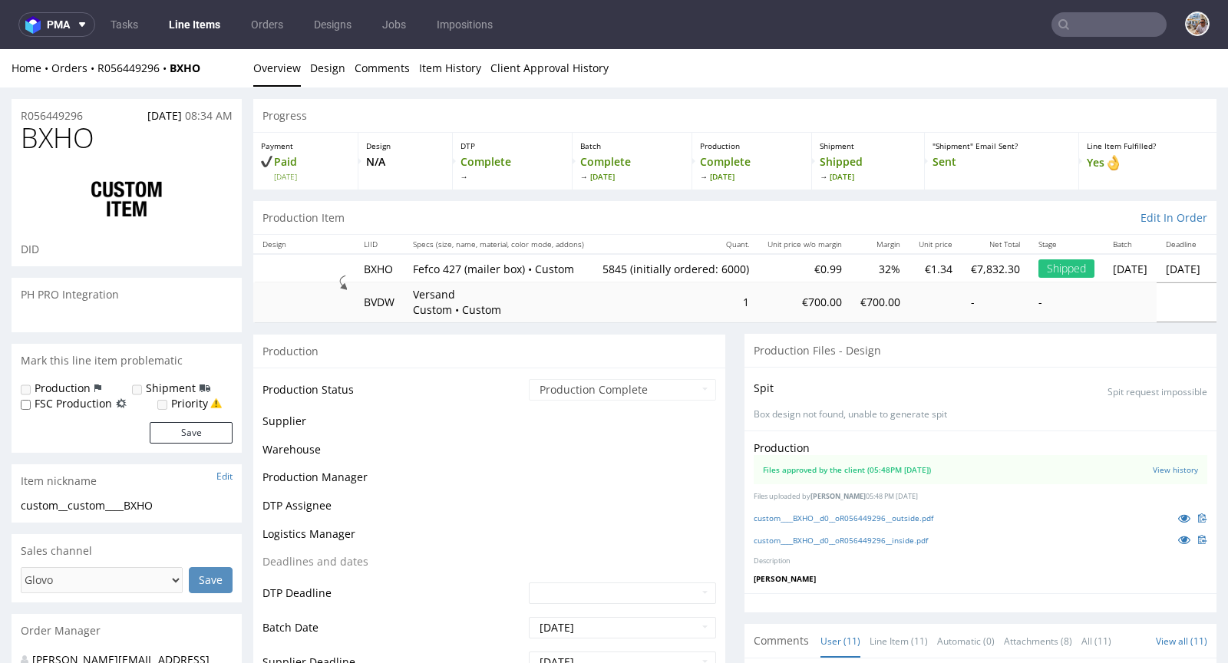
scroll to position [1333, 0]
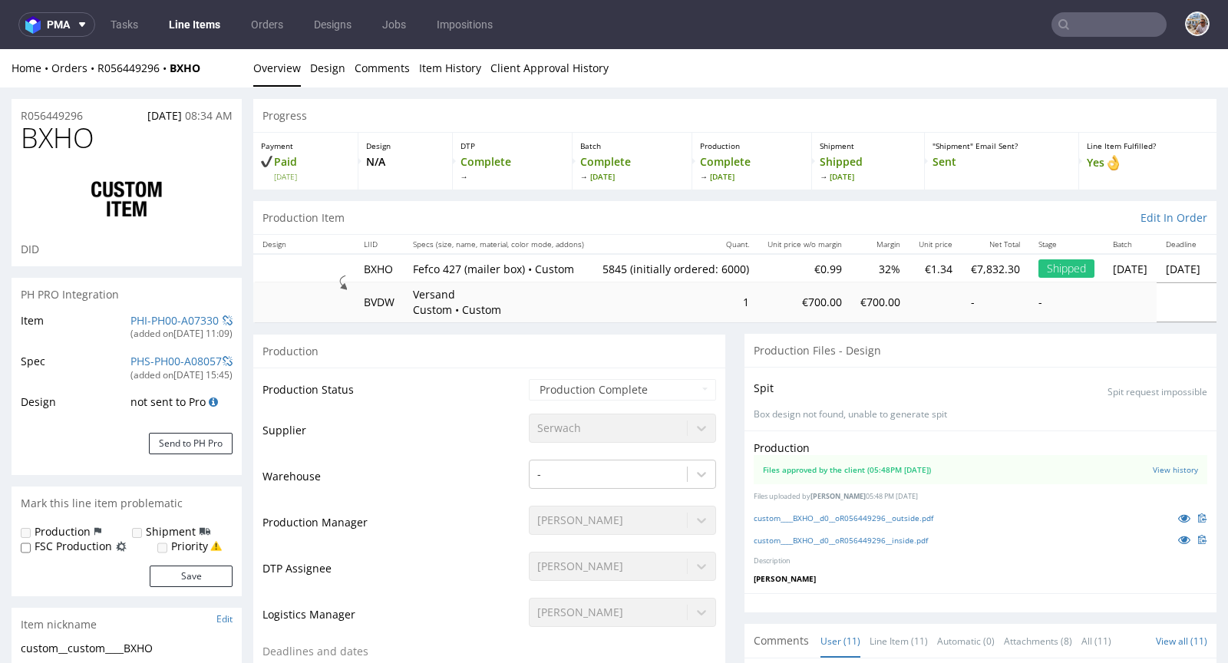
select select "in_progress"
drag, startPoint x: 212, startPoint y: 67, endPoint x: 176, endPoint y: 69, distance: 36.1
click at [176, 69] on div "Home Orders R056449296 BXHO" at bounding box center [127, 68] width 230 height 15
copy strong "BXHO"
click at [846, 516] on link "custom____BXHO__d0__oR056449296__outside.pdf" at bounding box center [844, 518] width 180 height 11
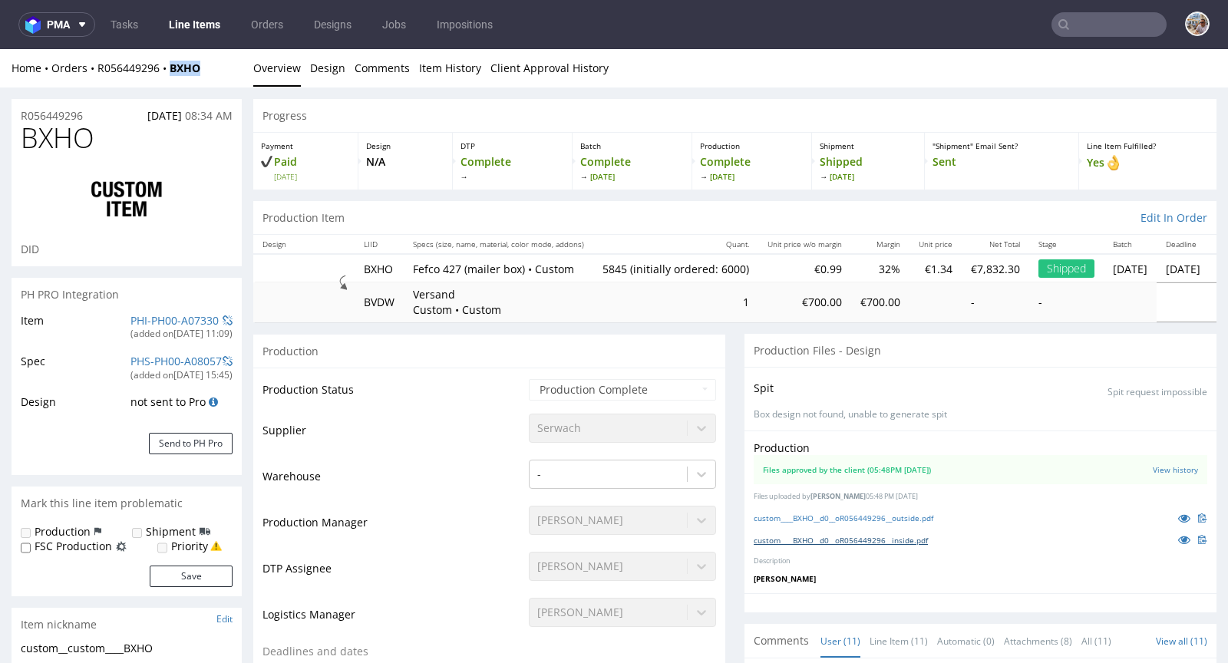
click at [853, 536] on link "custom____BXHO__d0__oR056449296__inside.pdf" at bounding box center [841, 540] width 174 height 11
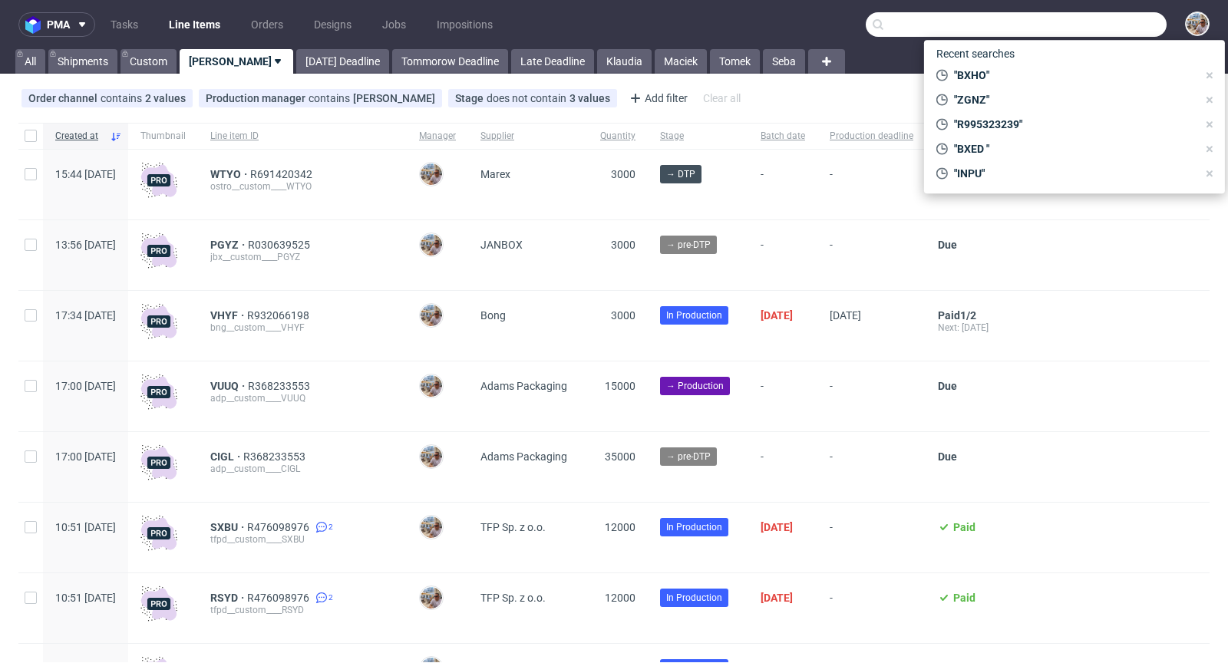
click at [1103, 19] on input "text" at bounding box center [1016, 24] width 301 height 25
paste input "BXED"
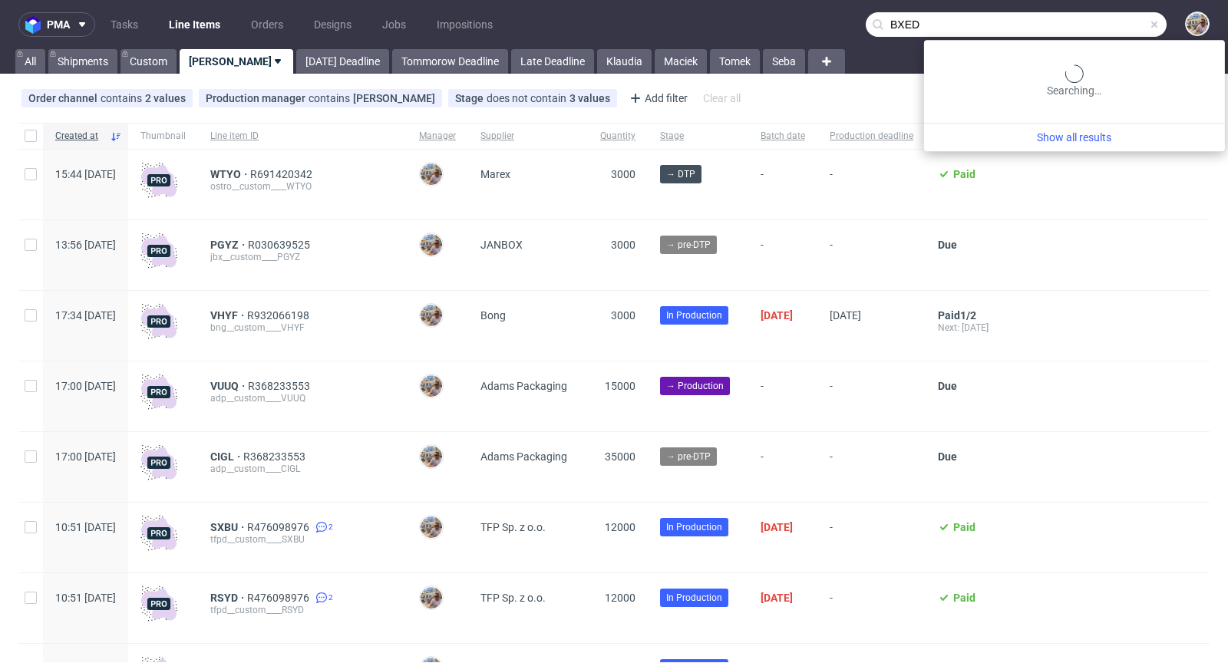
type input "BXED"
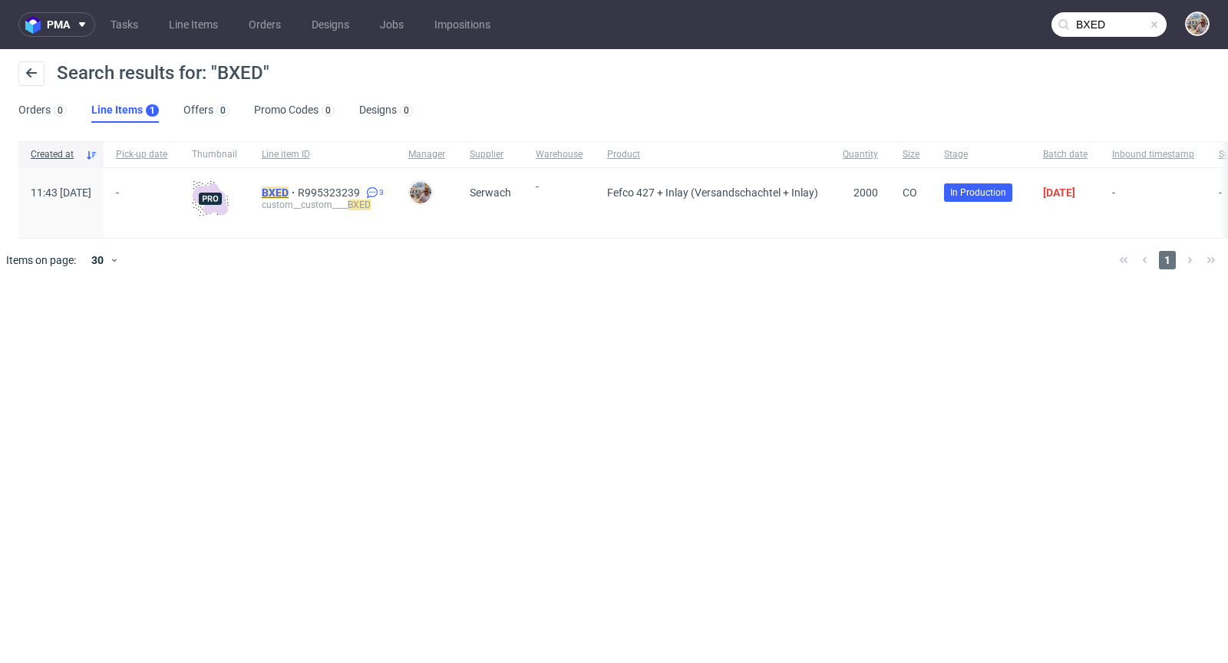
click at [289, 196] on mark "BXED" at bounding box center [275, 192] width 27 height 12
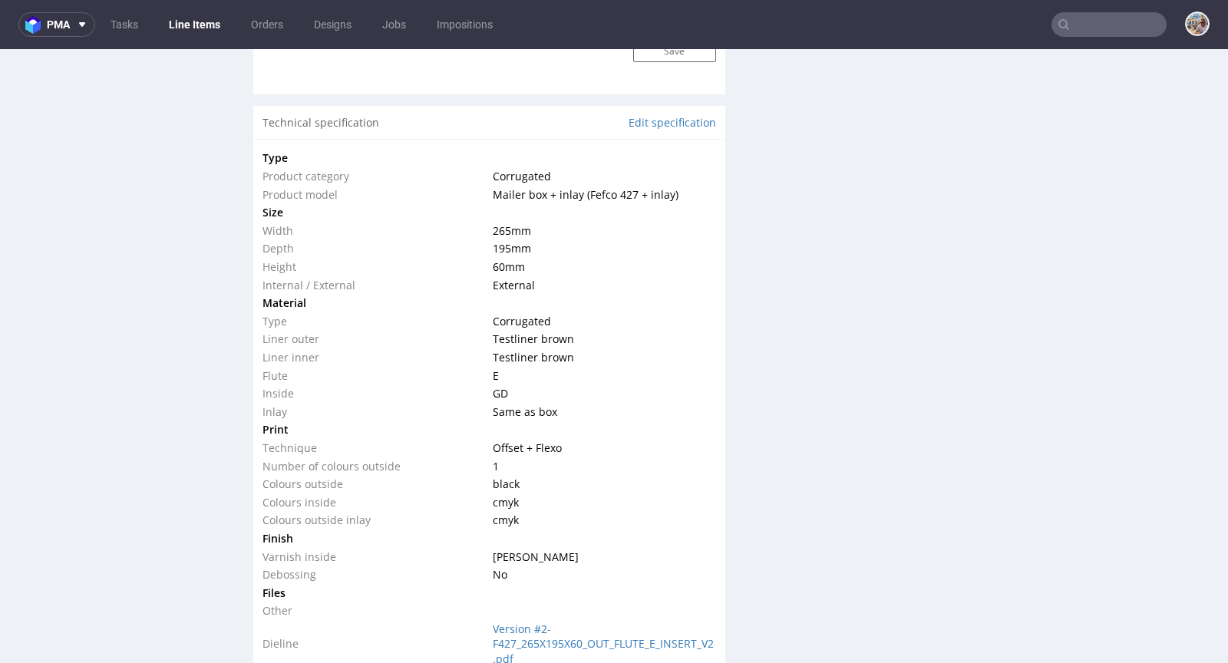
scroll to position [1686, 0]
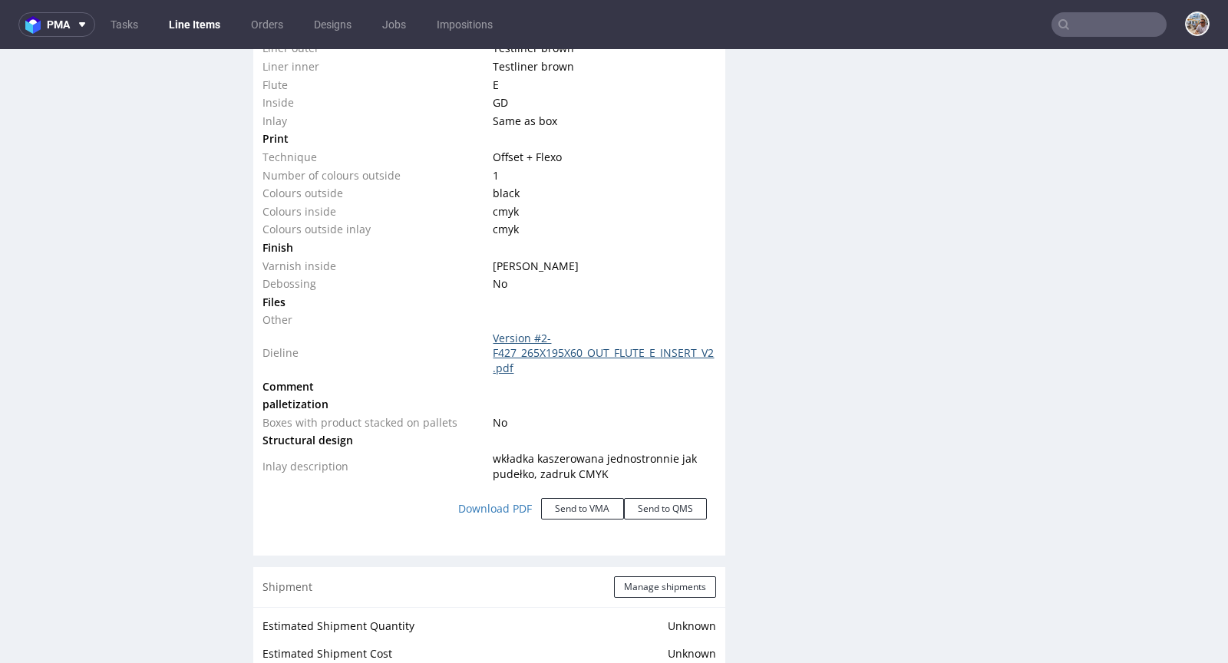
click at [608, 355] on link "Version #2-F427_265X195X60_OUT_FLUTE_E_INSERT_V2.pdf" at bounding box center [603, 353] width 221 height 45
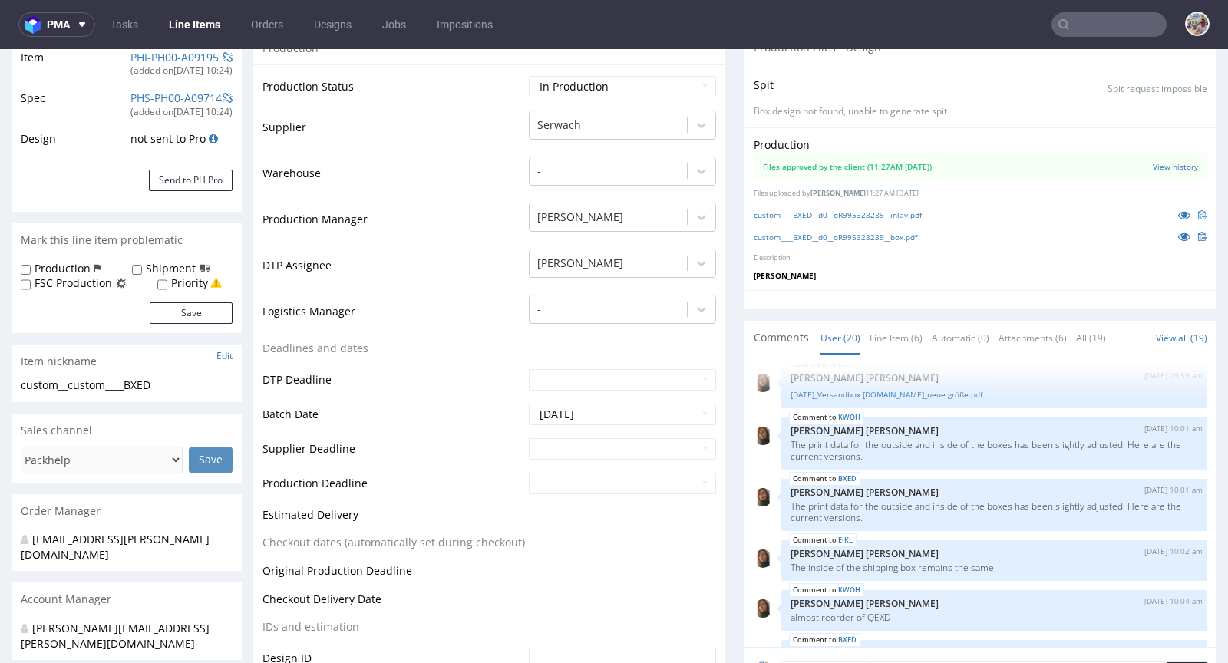
scroll to position [262, 0]
click at [869, 333] on link "Line Item (6)" at bounding box center [895, 339] width 53 height 33
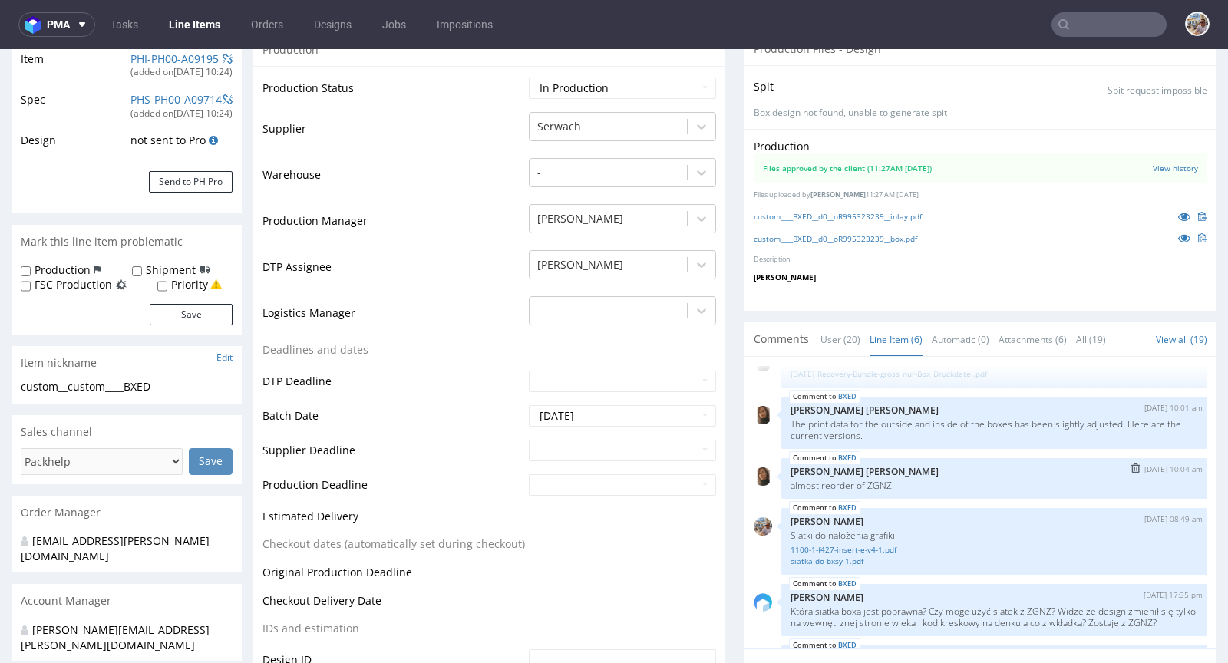
scroll to position [89, 0]
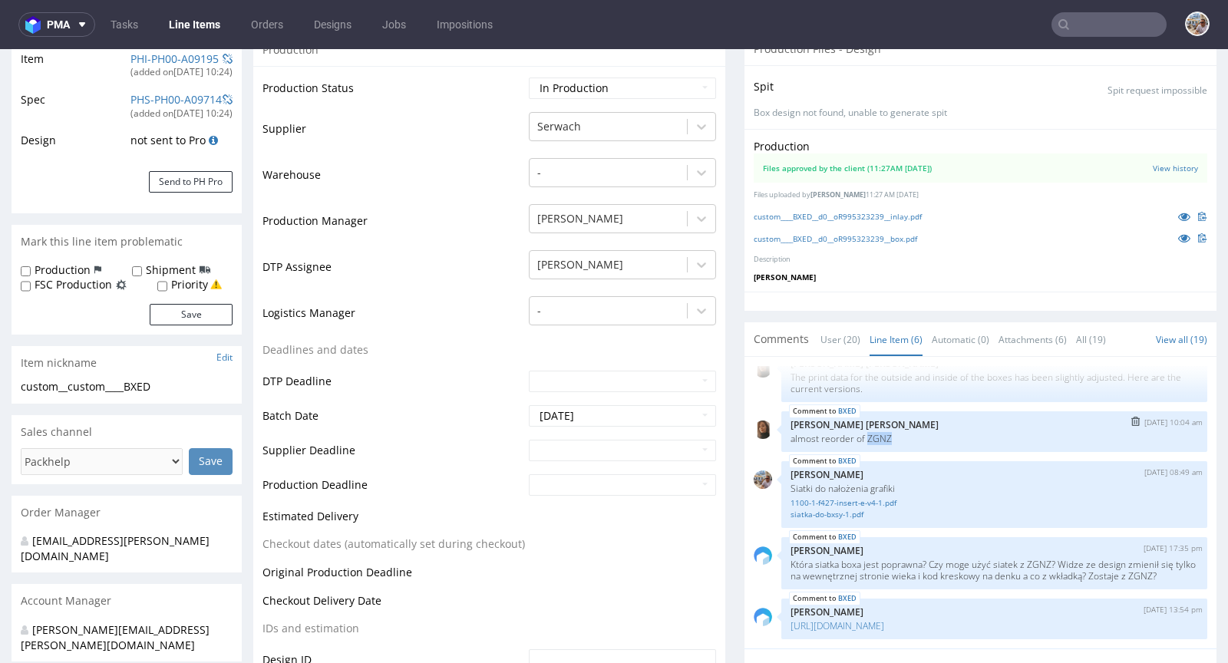
drag, startPoint x: 888, startPoint y: 424, endPoint x: 855, endPoint y: 424, distance: 33.0
click at [855, 433] on p "almost reorder of ZGNZ" at bounding box center [993, 439] width 407 height 12
copy p "ZGNZ"
click at [979, 285] on div "Production Files approved by the client (11:27AM 25 Sep 2025) View history File…" at bounding box center [980, 210] width 472 height 163
click at [1178, 235] on icon at bounding box center [1184, 238] width 12 height 11
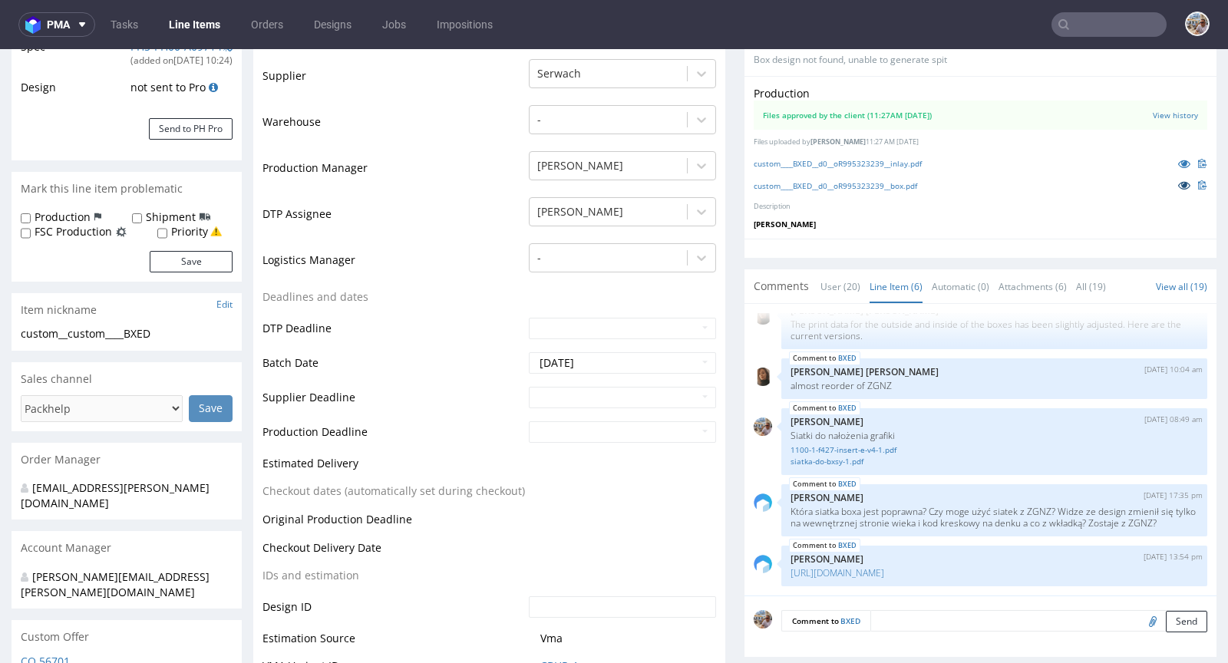
scroll to position [404, 0]
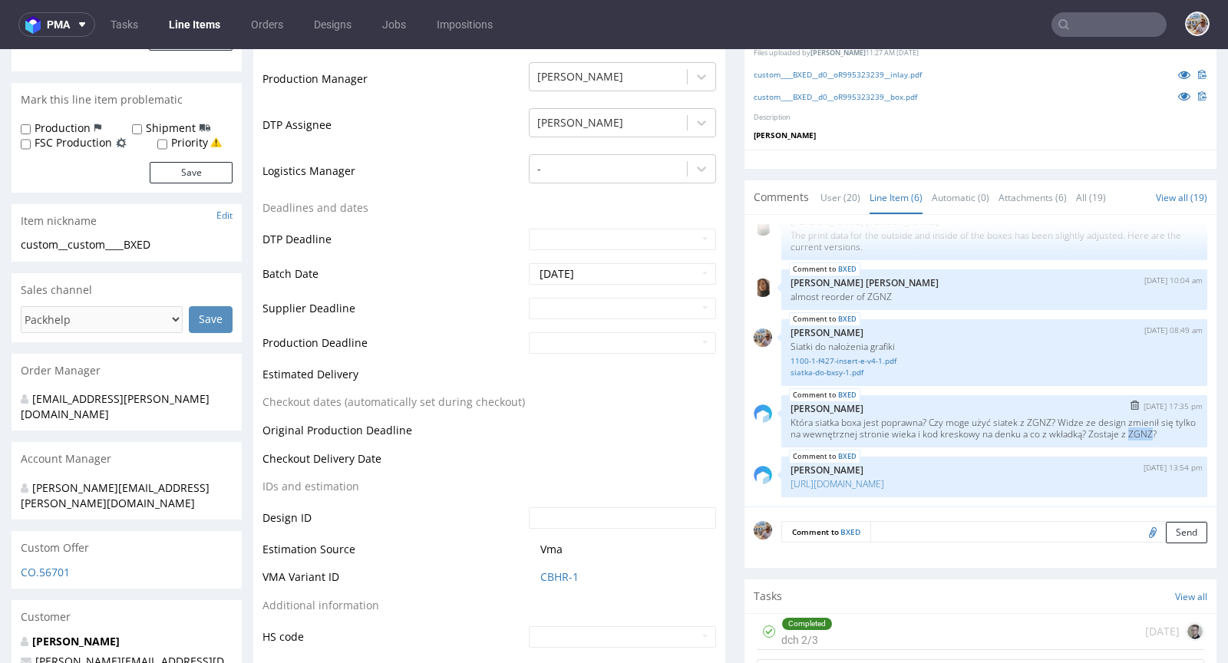
drag, startPoint x: 819, startPoint y: 431, endPoint x: 844, endPoint y: 430, distance: 25.3
click at [844, 430] on p "Która siatka boxa jest poprawna? Czy moge użyć siatek z ZGNZ? Widze ze design z…" at bounding box center [993, 428] width 407 height 23
copy p "ZGNZ"
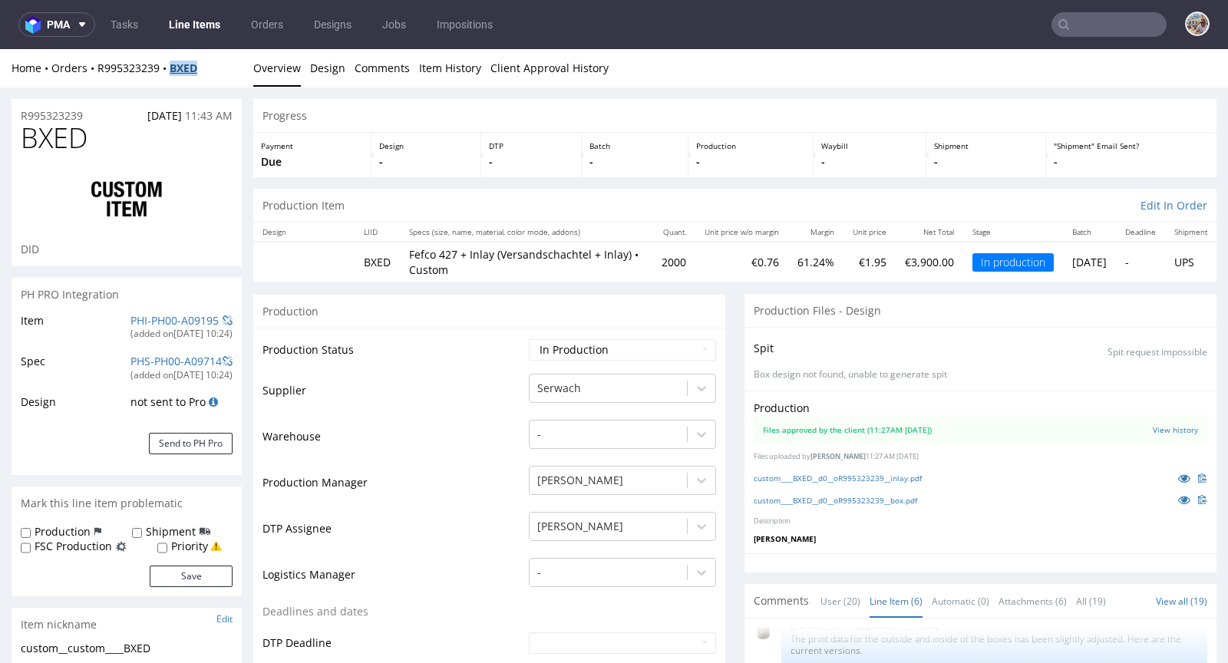
drag, startPoint x: 219, startPoint y: 68, endPoint x: 176, endPoint y: 67, distance: 43.0
click at [176, 67] on div "Home Orders R995323239 BXED" at bounding box center [127, 68] width 230 height 15
copy strong "BXED"
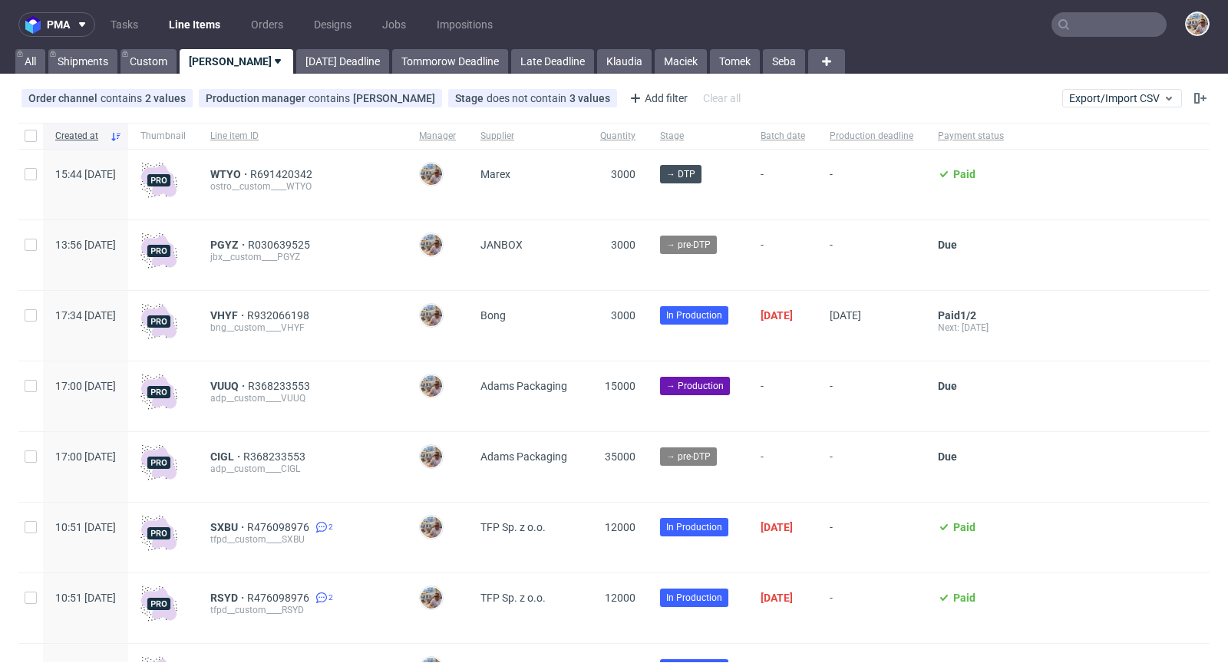
click at [1088, 24] on input "text" at bounding box center [1108, 24] width 115 height 25
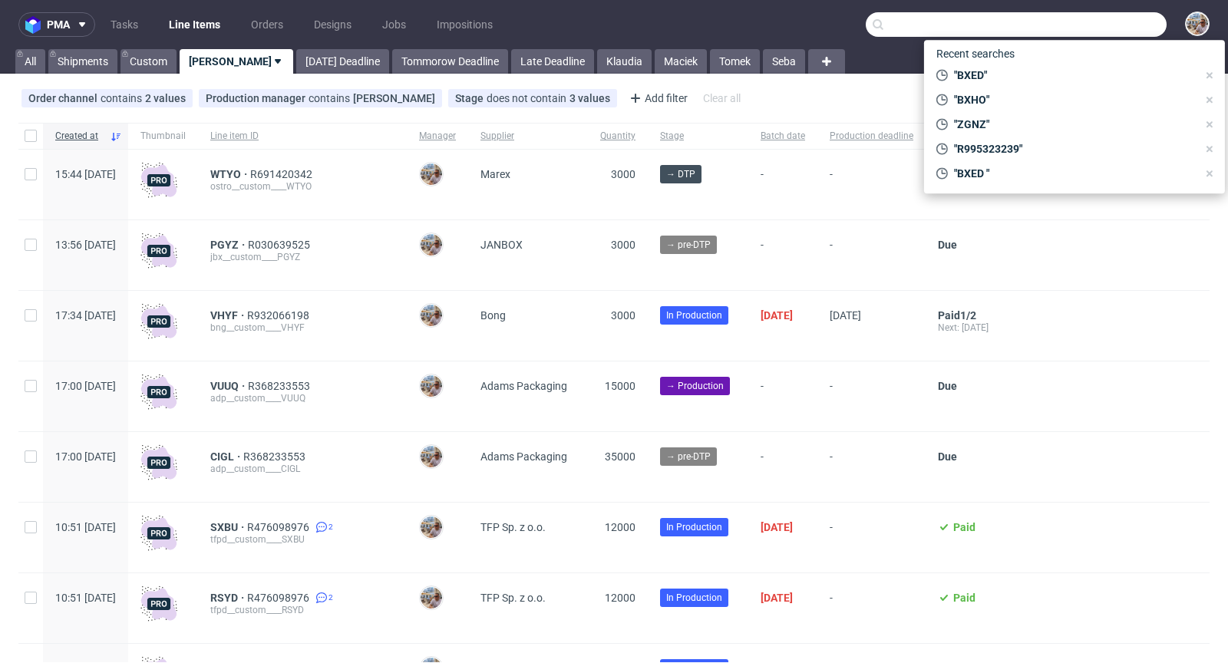
paste input "ZGNZ"
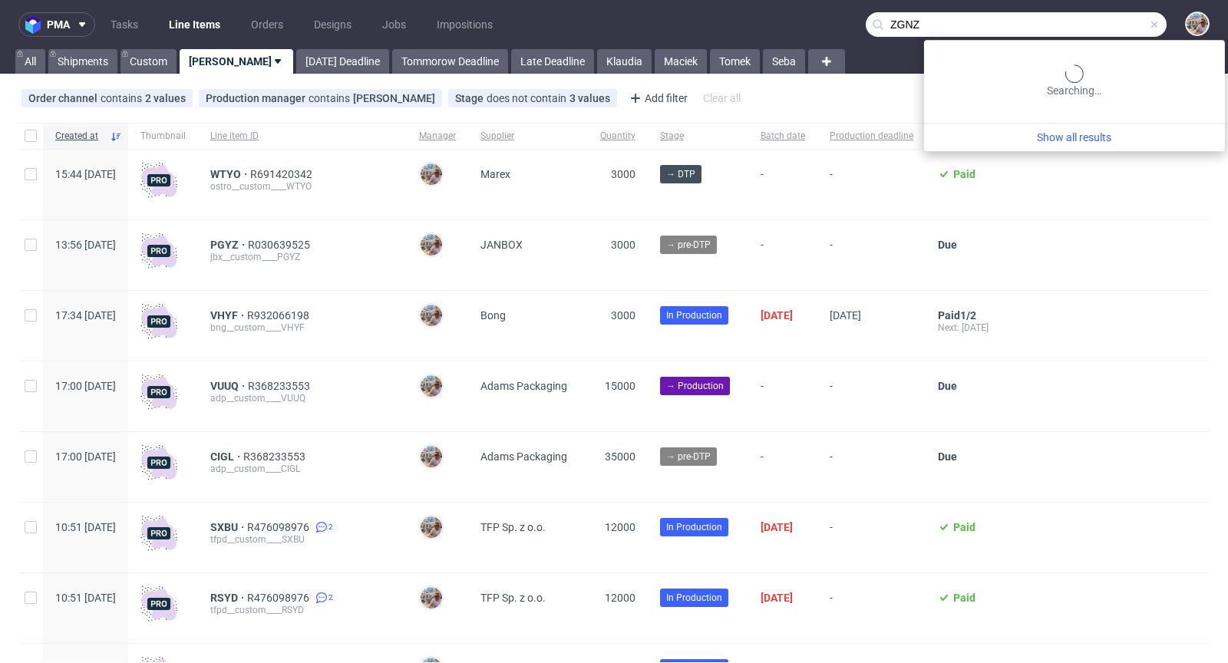
type input "ZGNZ"
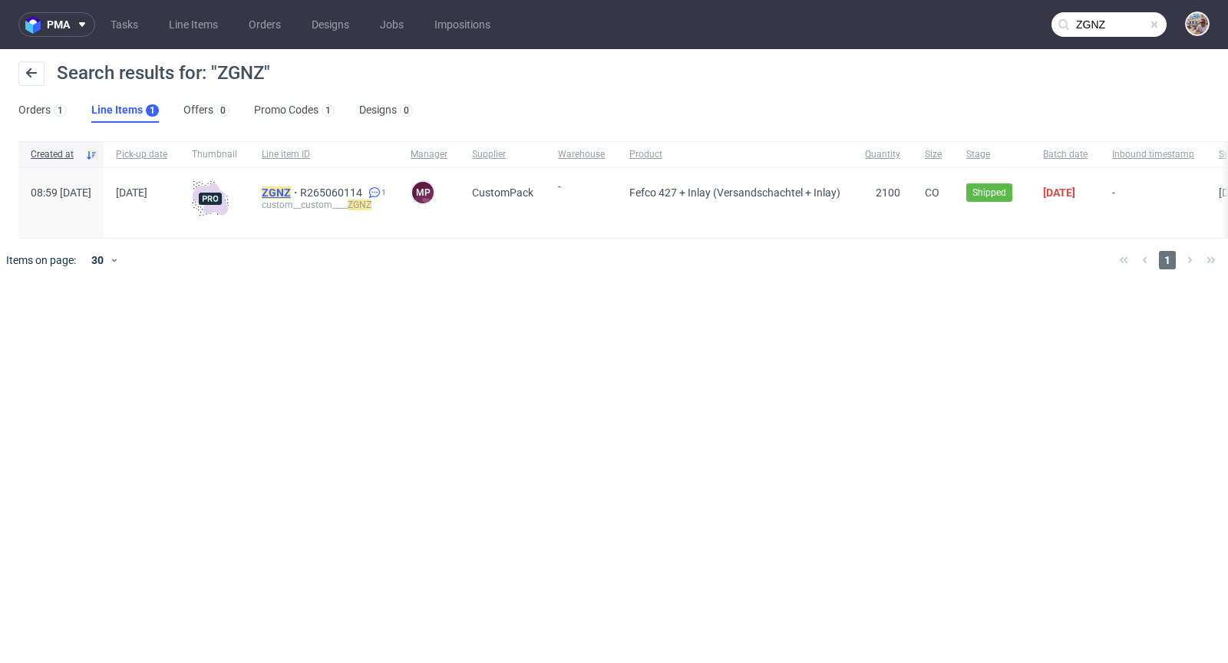
click at [291, 196] on mark "ZGNZ" at bounding box center [276, 192] width 29 height 12
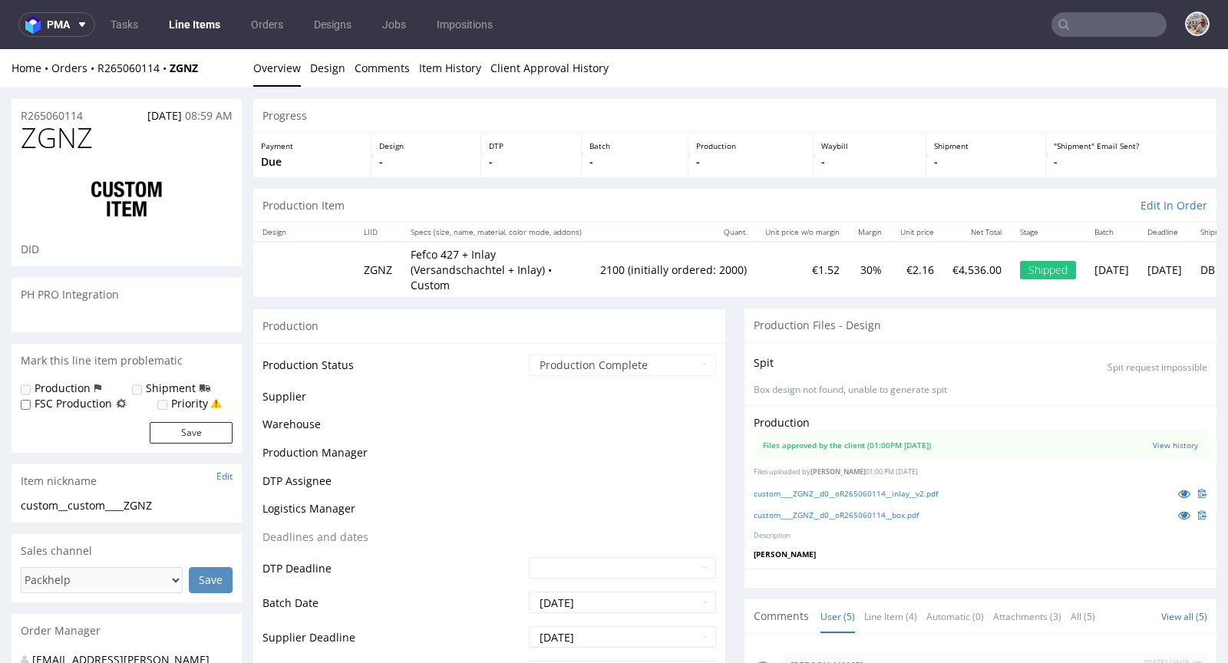
scroll to position [43, 0]
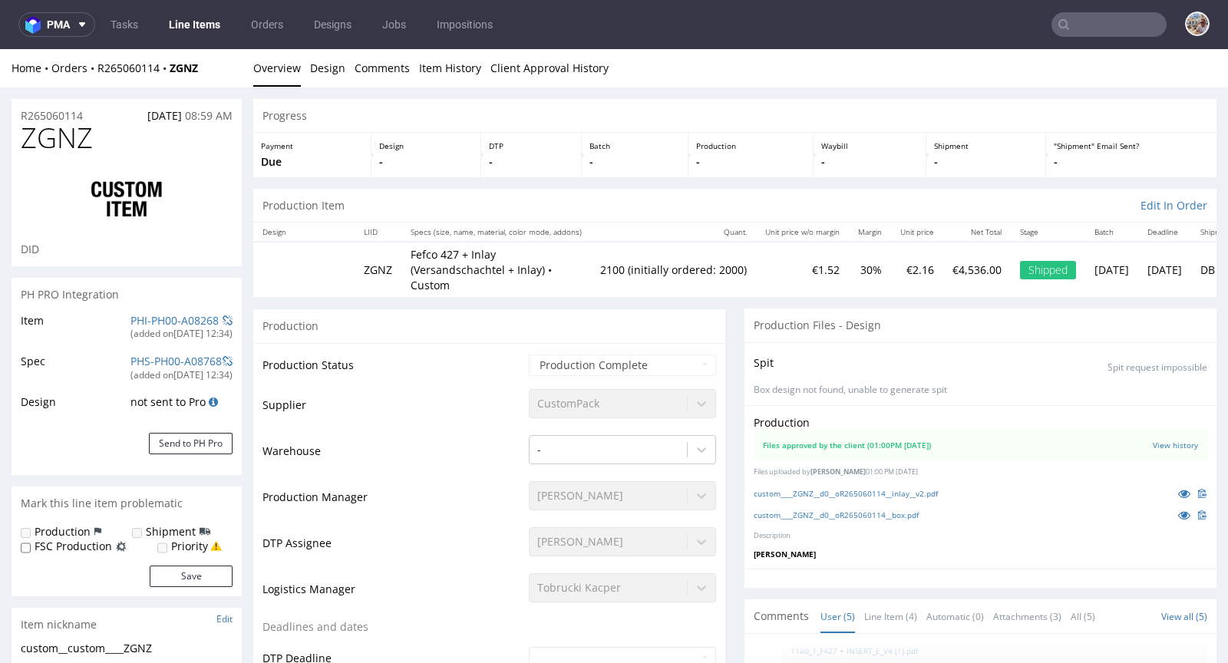
select select "in_progress"
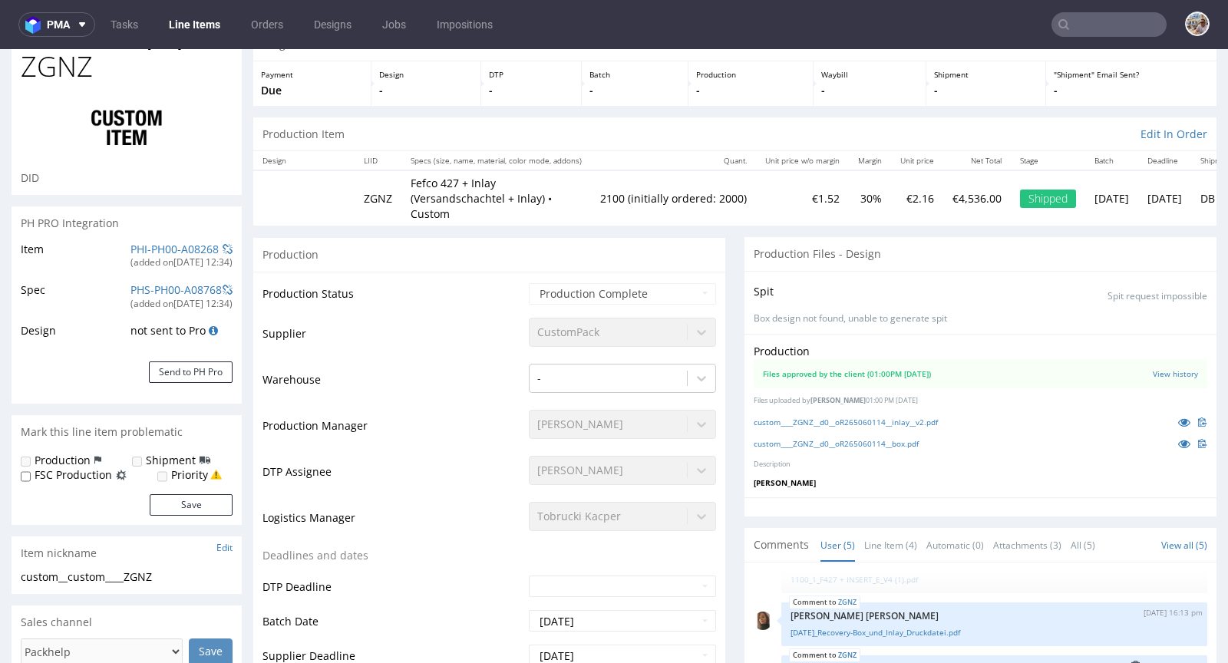
scroll to position [305, 0]
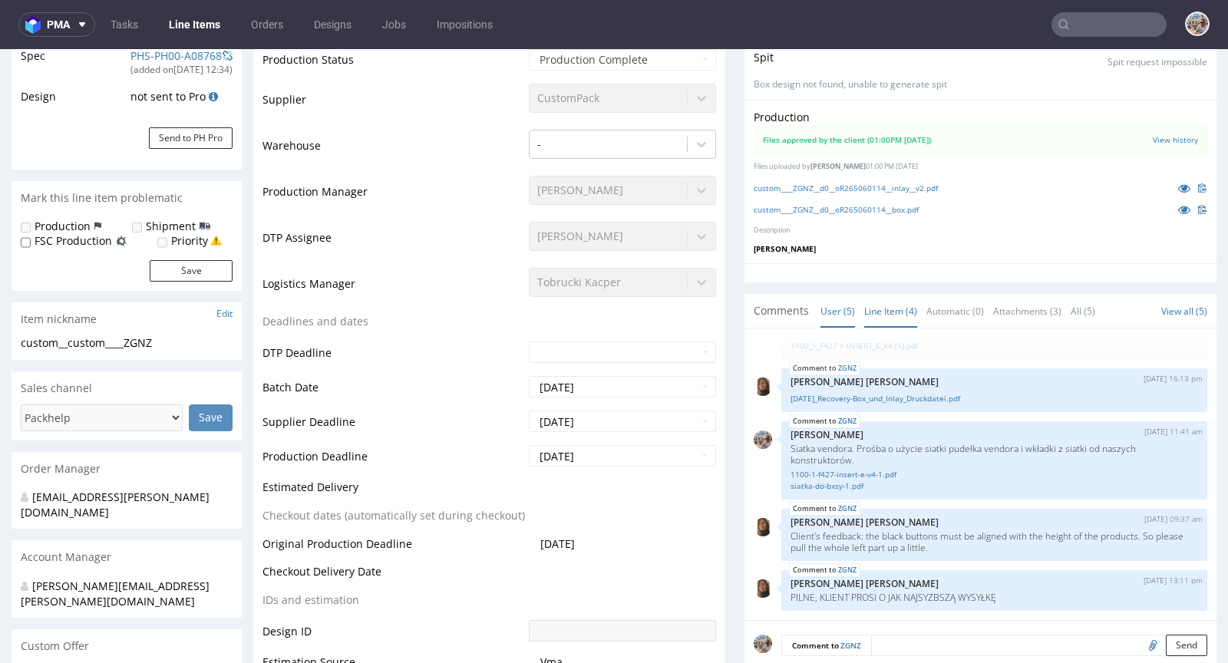
click at [872, 298] on link "Line Item (4)" at bounding box center [890, 311] width 53 height 33
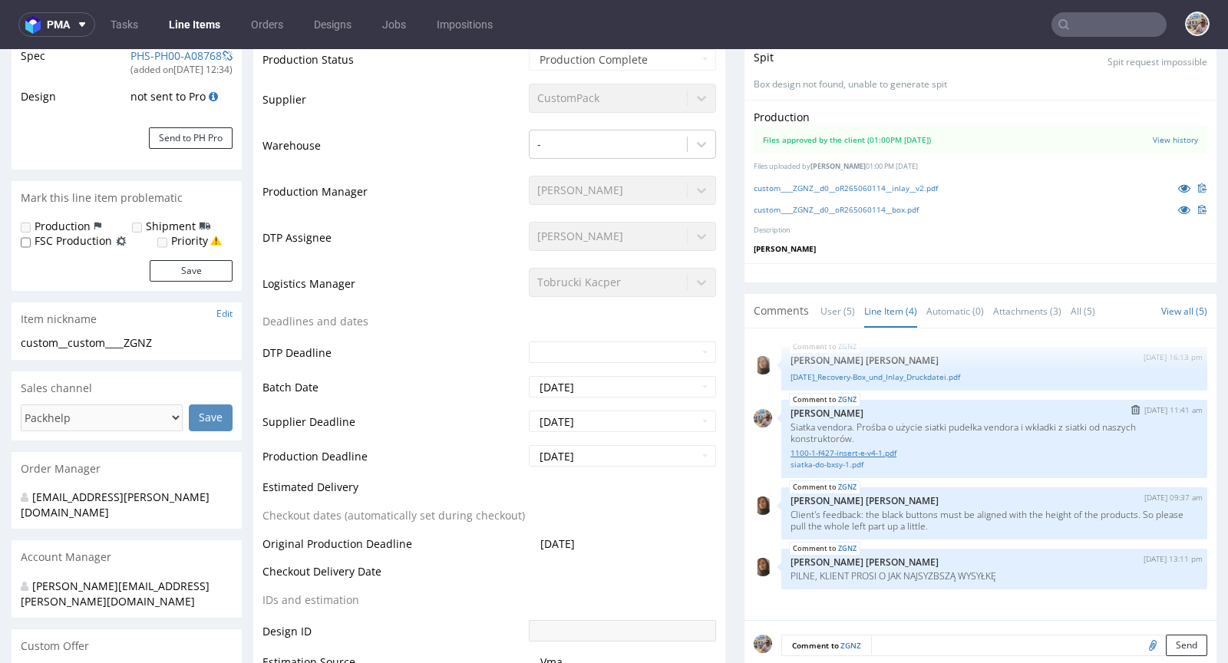
click at [873, 447] on link "1100-1-f427-insert-e-v4-1.pdf" at bounding box center [993, 453] width 407 height 12
click at [832, 459] on link "siatka-do-bxsy-1.pdf" at bounding box center [993, 465] width 407 height 12
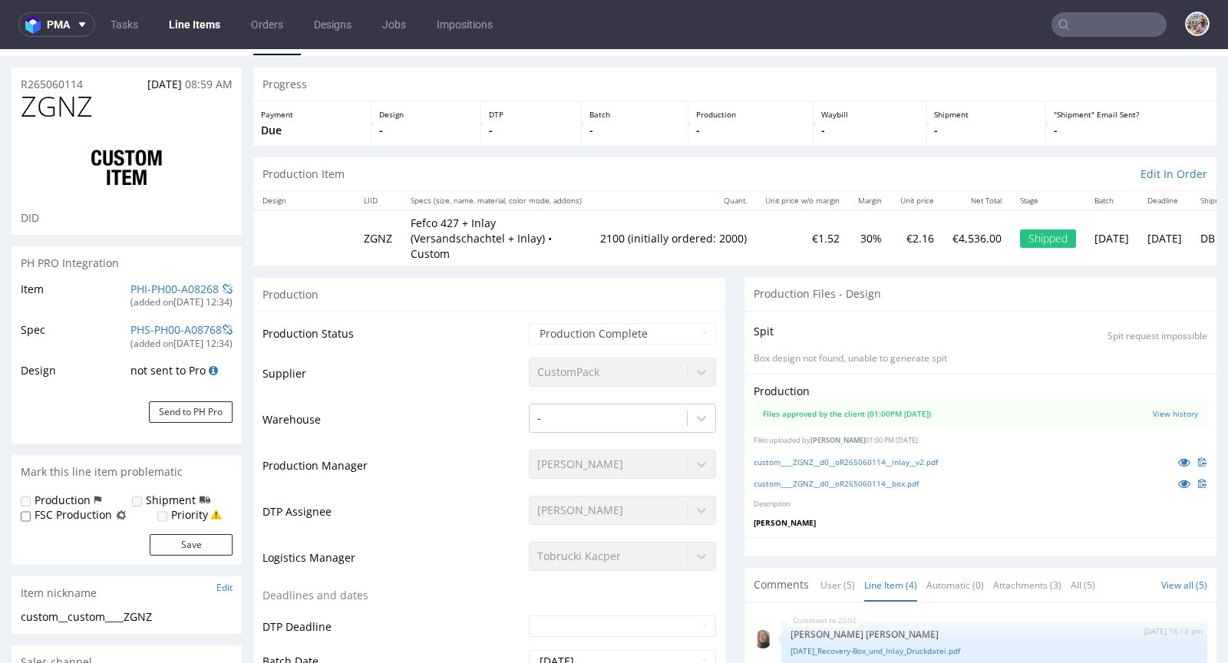
scroll to position [0, 0]
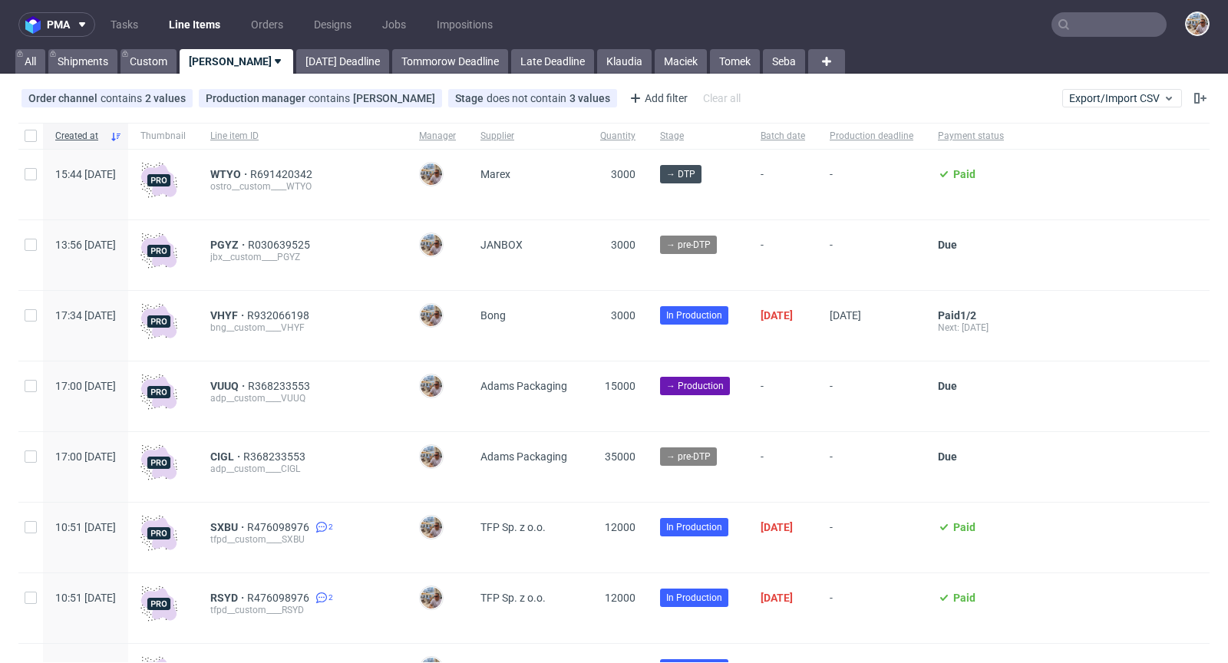
click at [1107, 25] on input "text" at bounding box center [1108, 24] width 115 height 25
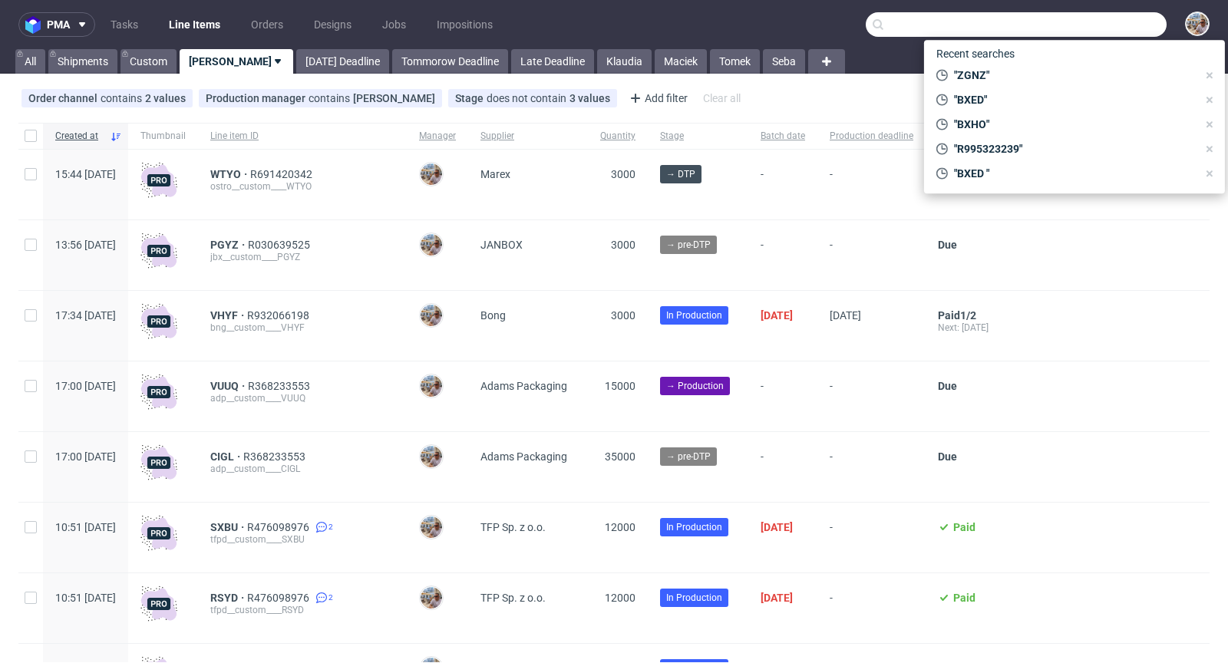
paste input "ZGNZ"
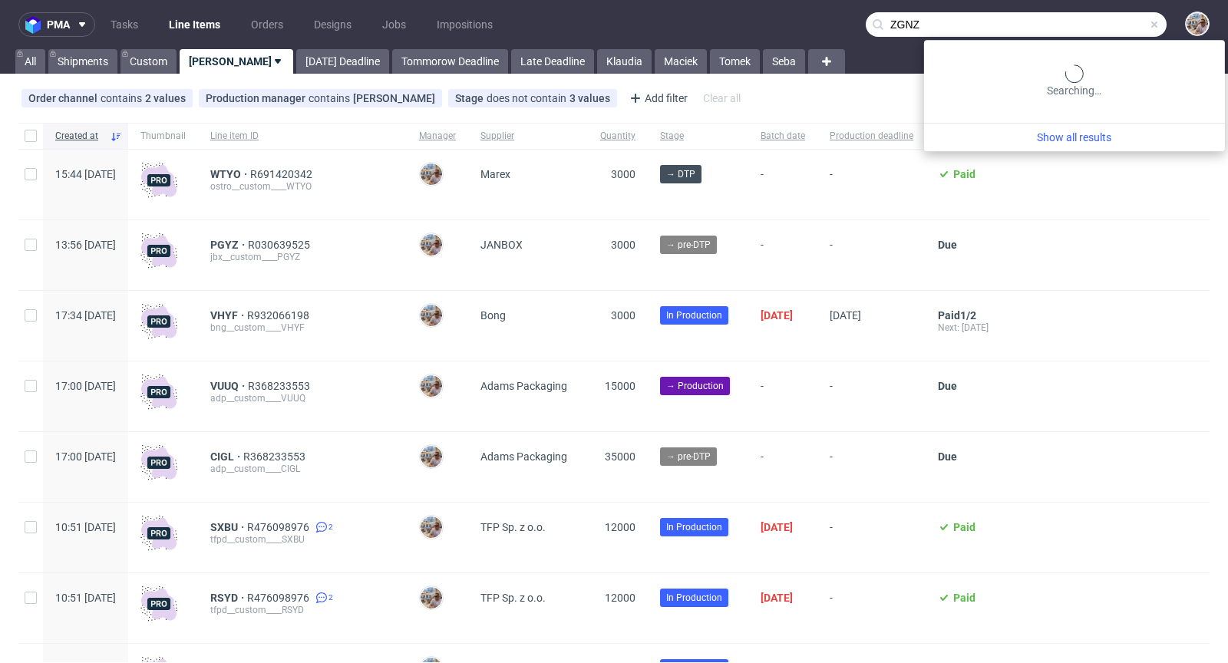
type input "ZGNZ"
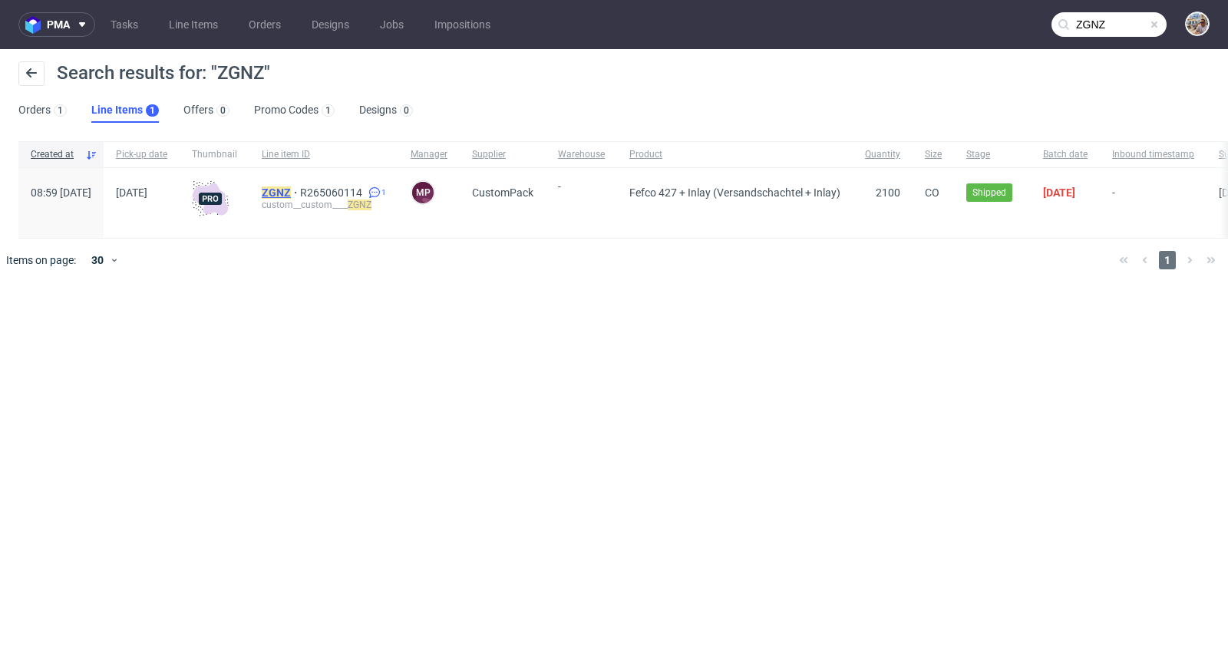
click at [291, 193] on mark "ZGNZ" at bounding box center [276, 192] width 29 height 12
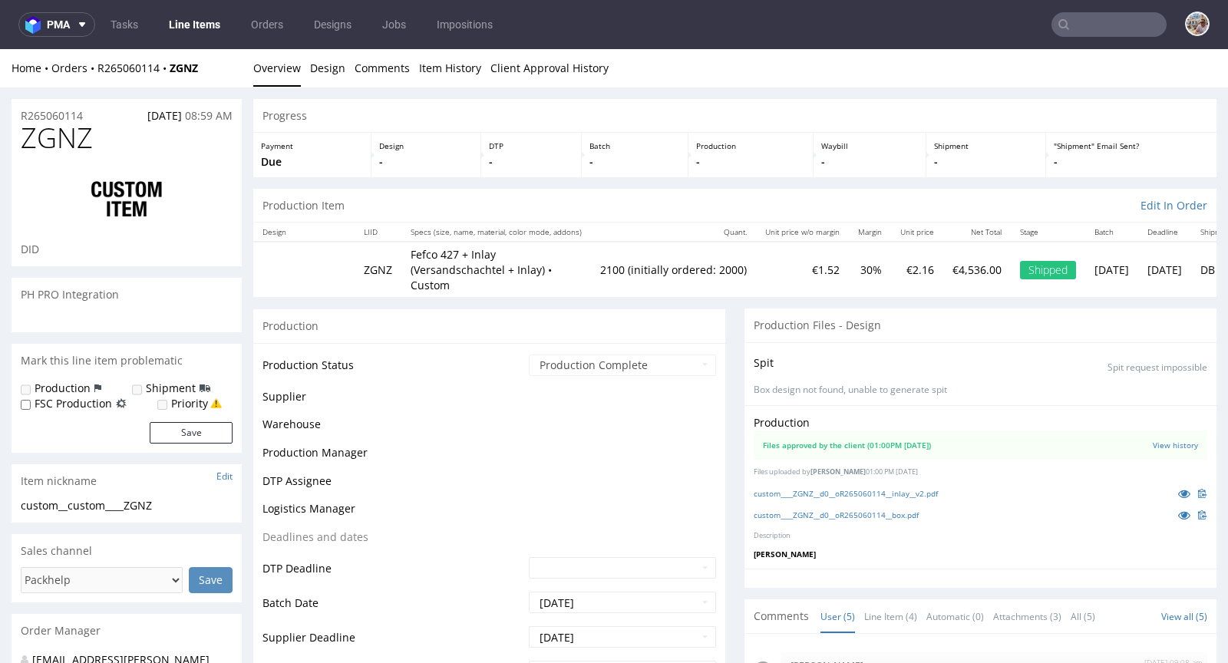
scroll to position [43, 0]
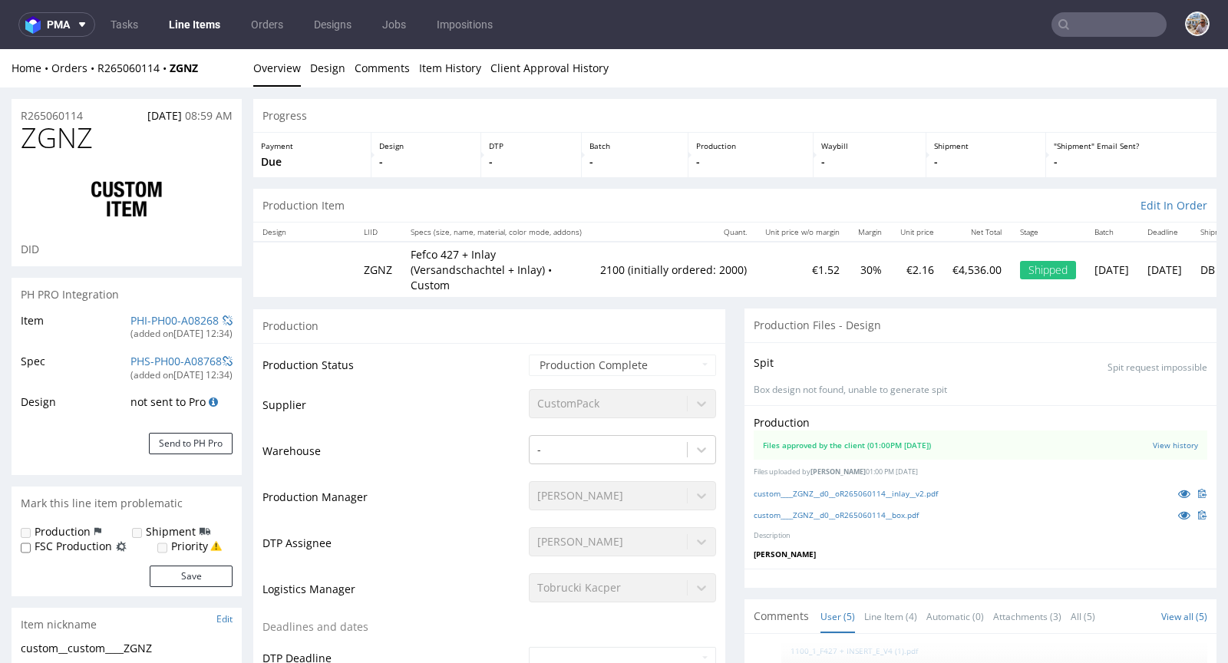
select select "in_progress"
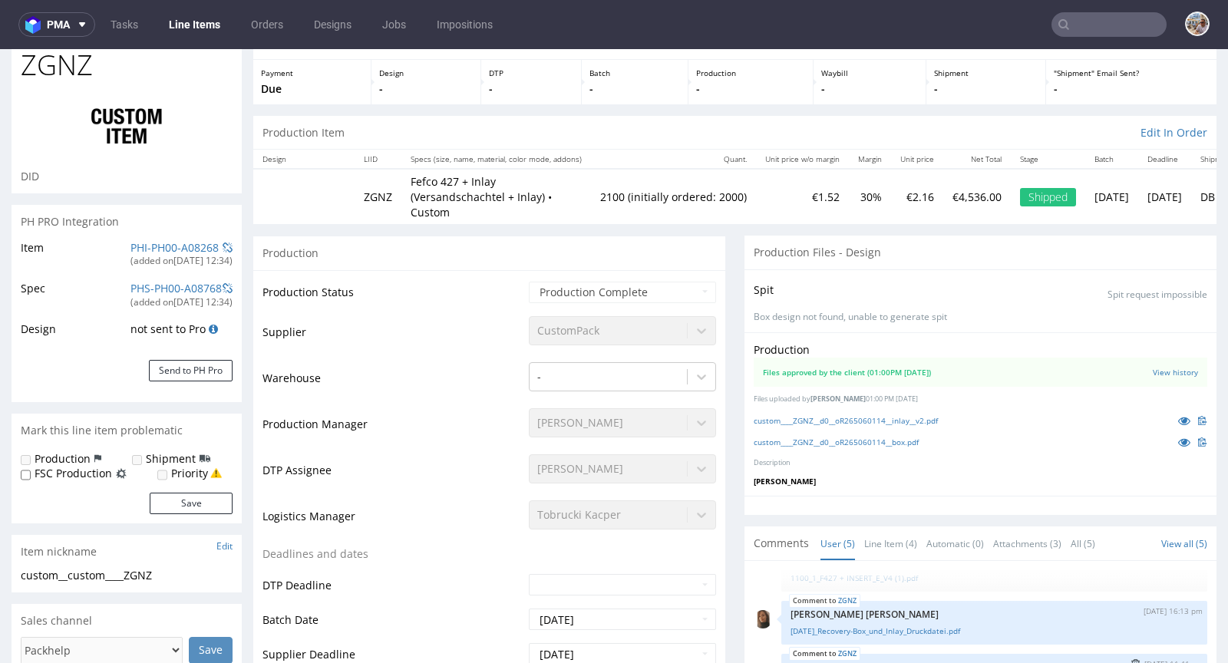
scroll to position [319, 0]
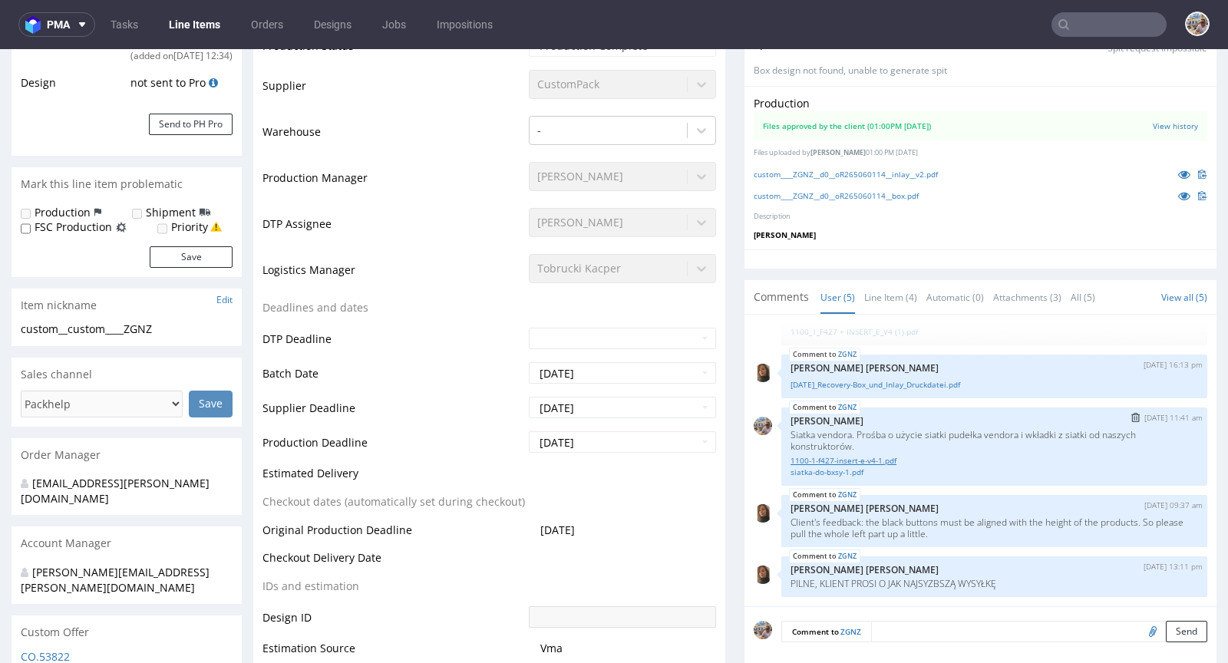
click at [846, 455] on link "1100-1-f427-insert-e-v4-1.pdf" at bounding box center [993, 461] width 407 height 12
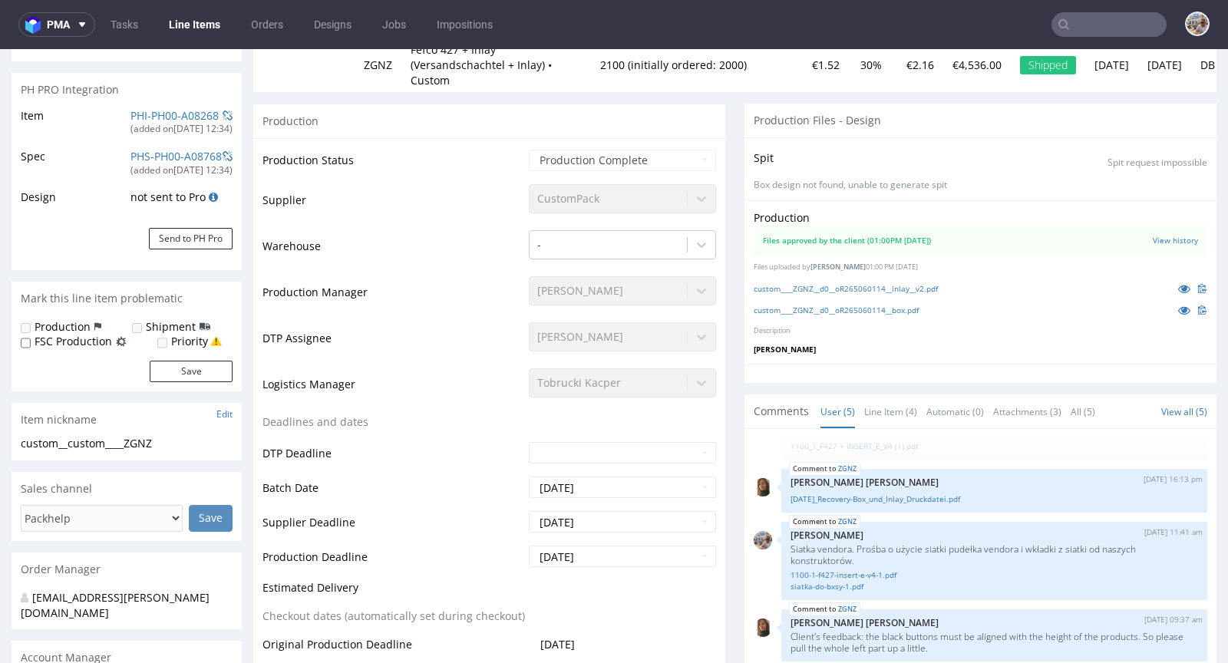
scroll to position [0, 0]
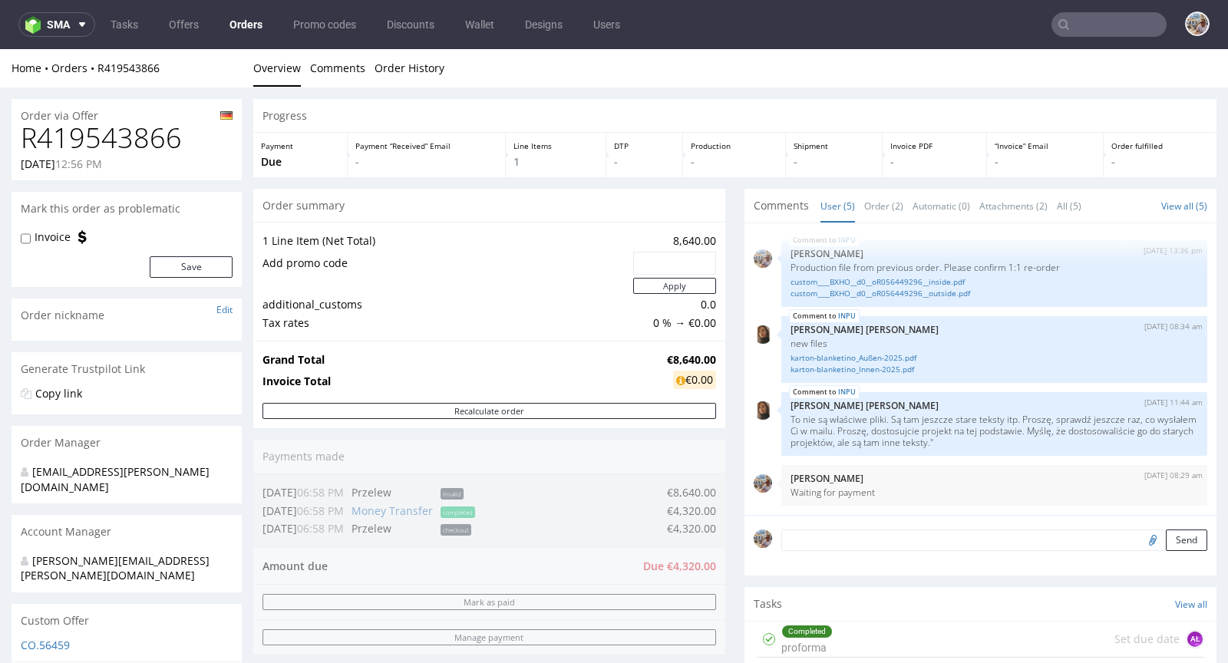
scroll to position [549, 0]
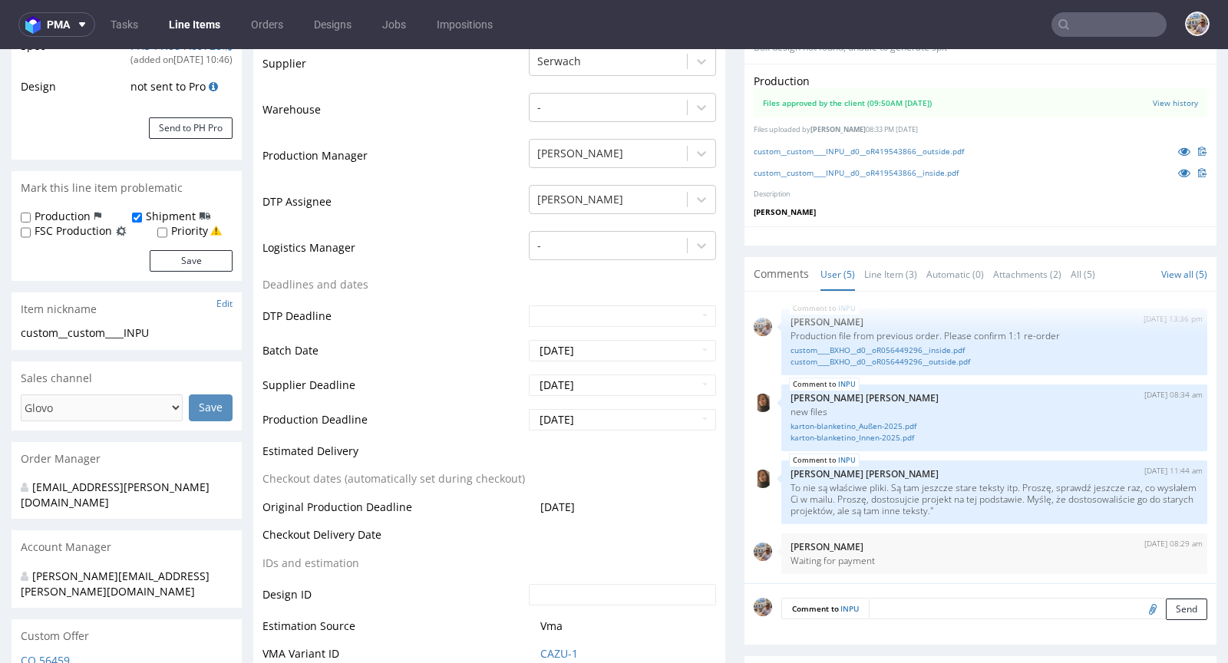
scroll to position [528, 0]
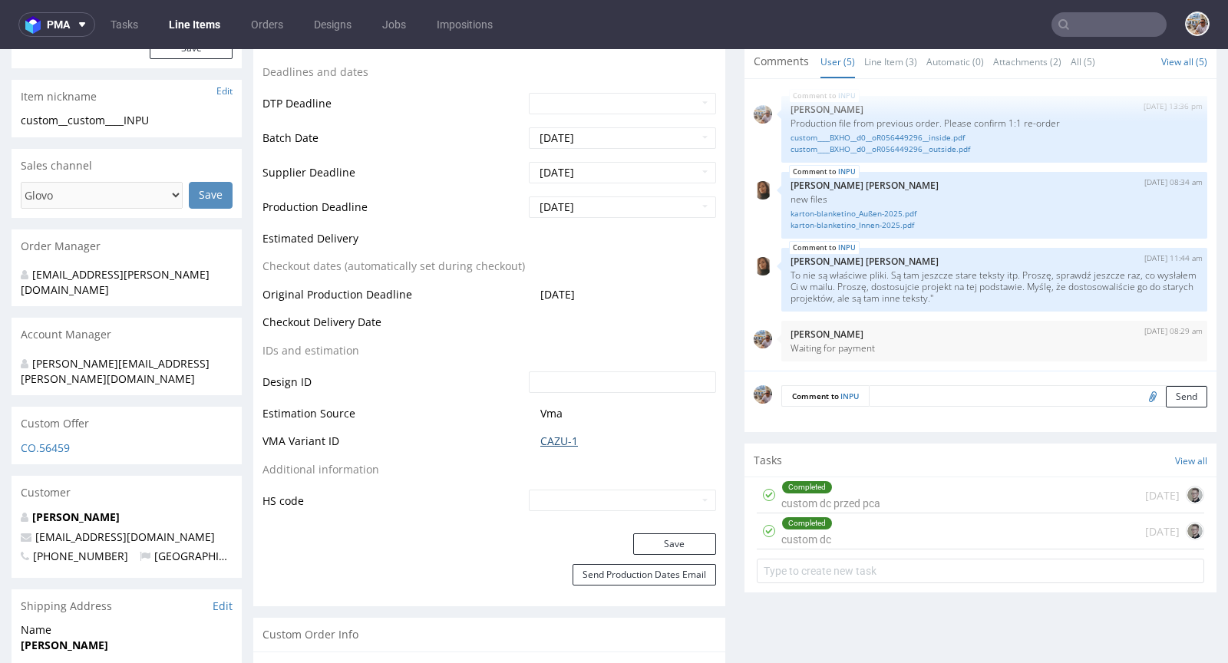
click at [554, 434] on link "CAZU-1" at bounding box center [559, 441] width 38 height 15
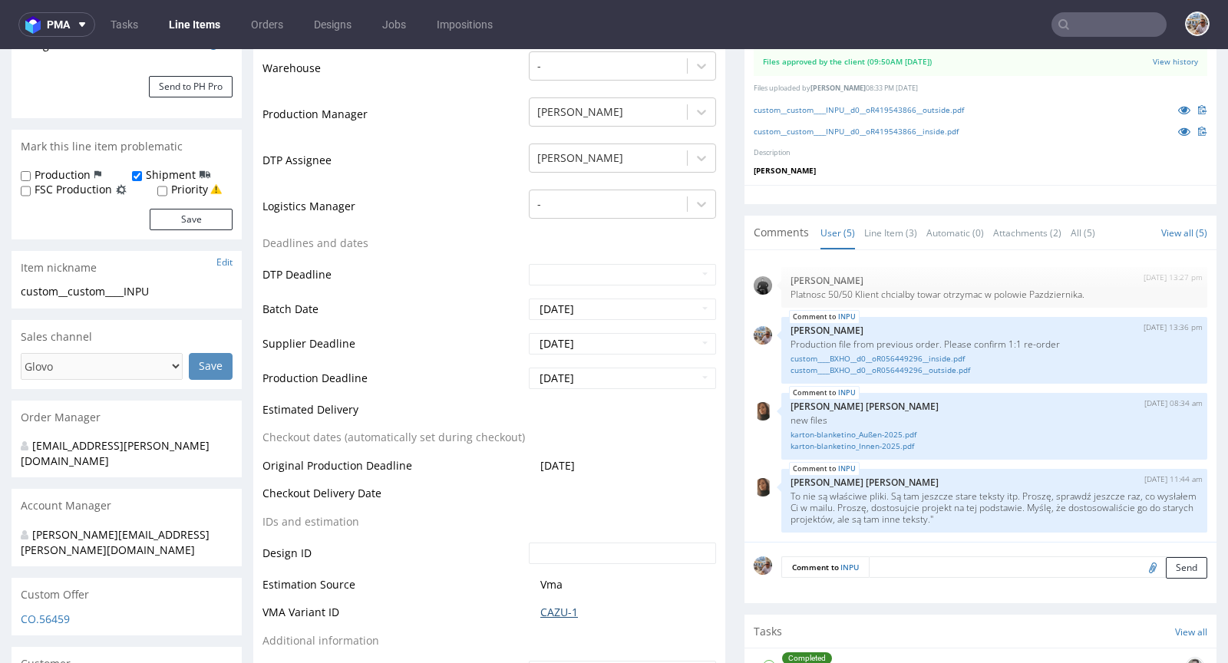
scroll to position [0, 0]
